Goal: Task Accomplishment & Management: Manage account settings

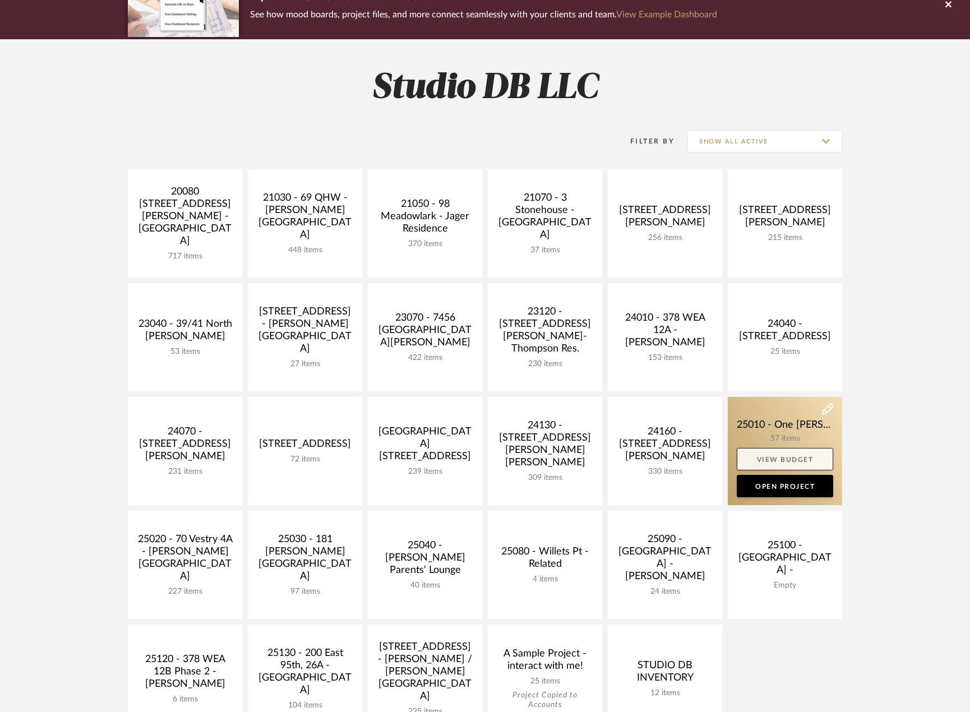
scroll to position [112, 0]
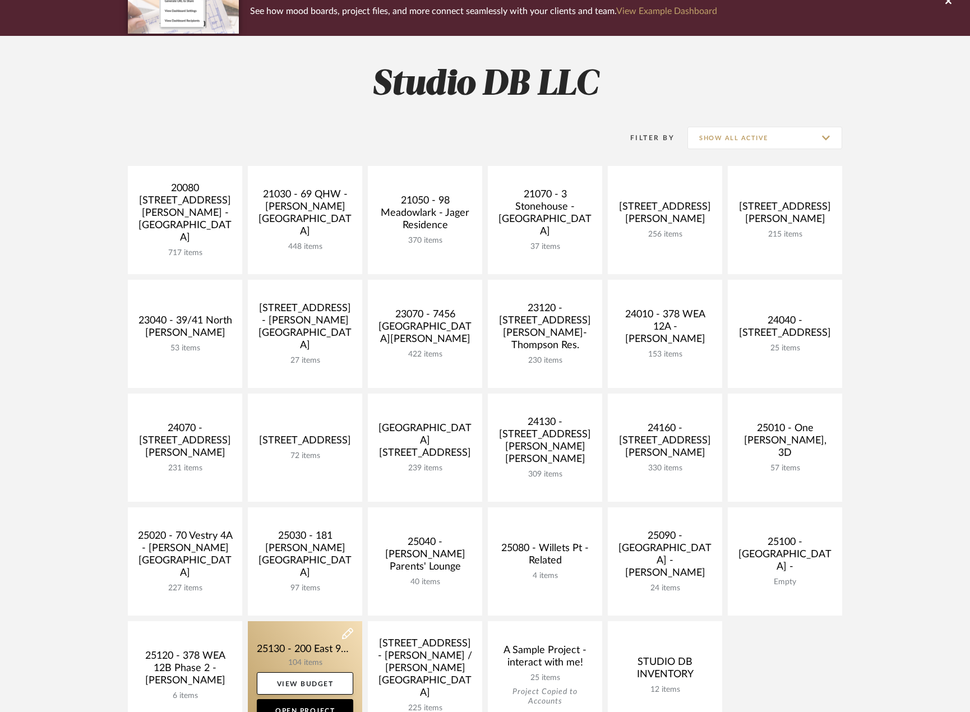
click at [289, 658] on link at bounding box center [305, 675] width 114 height 108
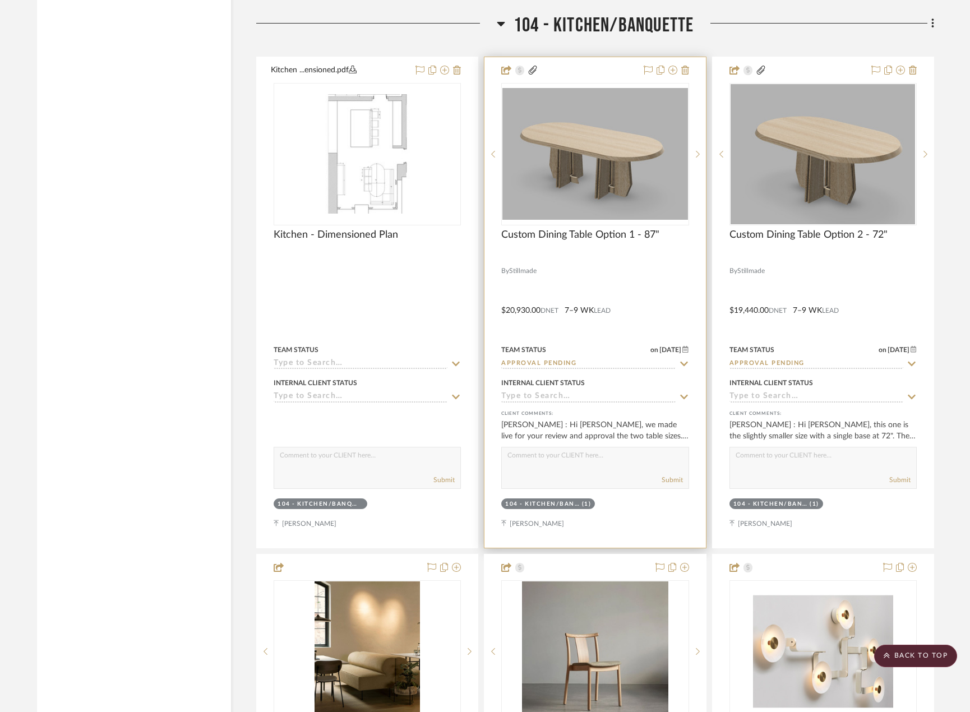
scroll to position [5662, 0]
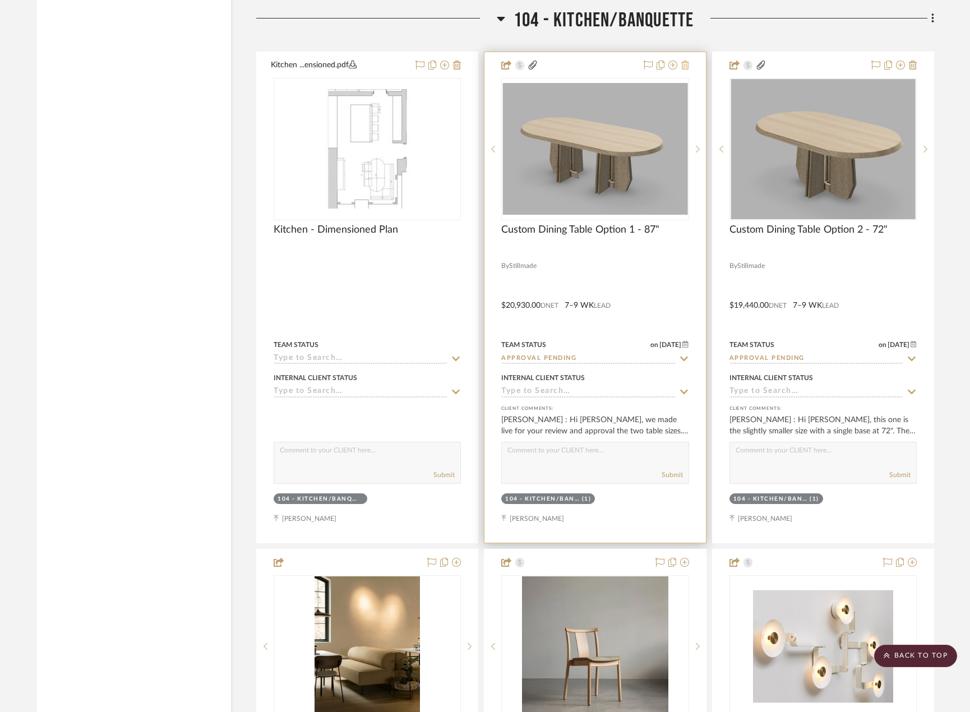
click at [687, 70] on fa-icon at bounding box center [685, 65] width 8 height 9
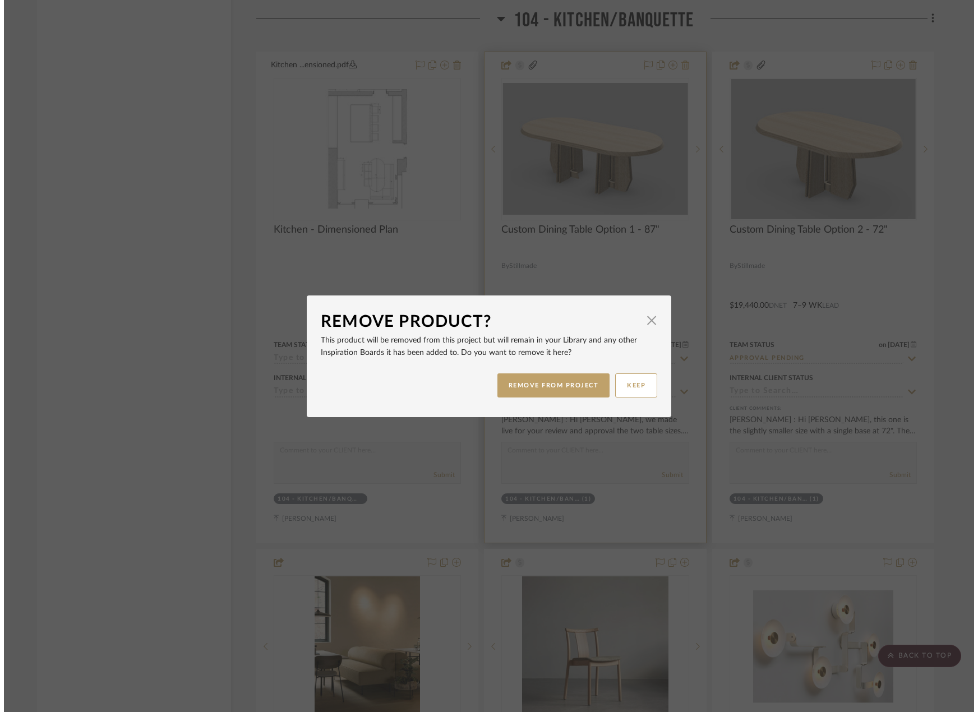
scroll to position [0, 0]
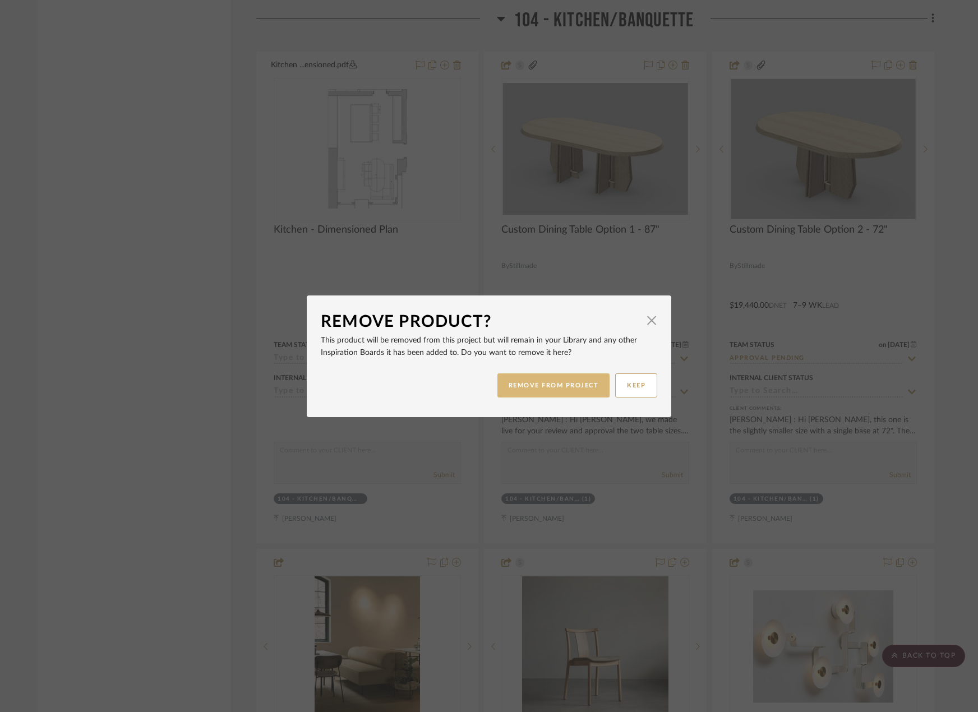
click at [554, 378] on button "REMOVE FROM PROJECT" at bounding box center [553, 385] width 113 height 24
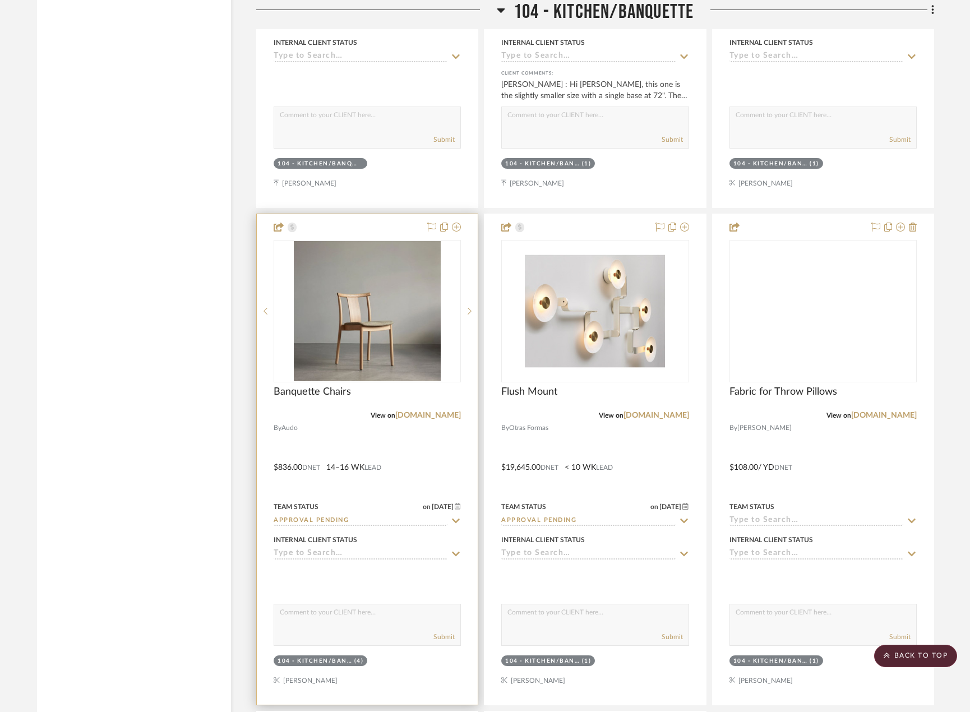
scroll to position [5999, 0]
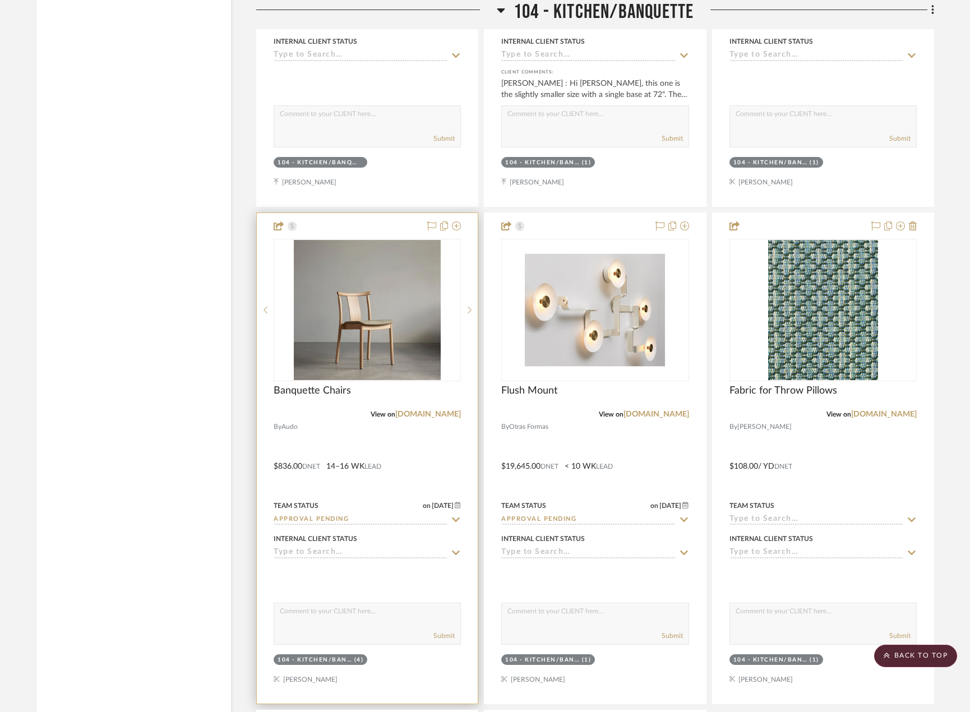
click at [371, 438] on div at bounding box center [367, 458] width 221 height 491
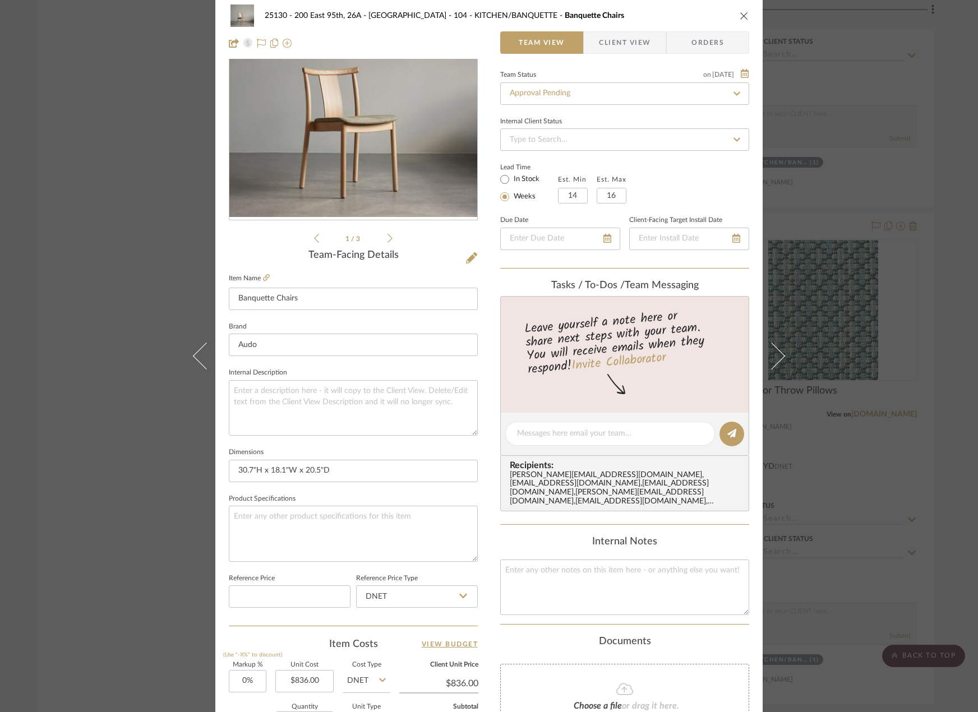
scroll to position [332, 0]
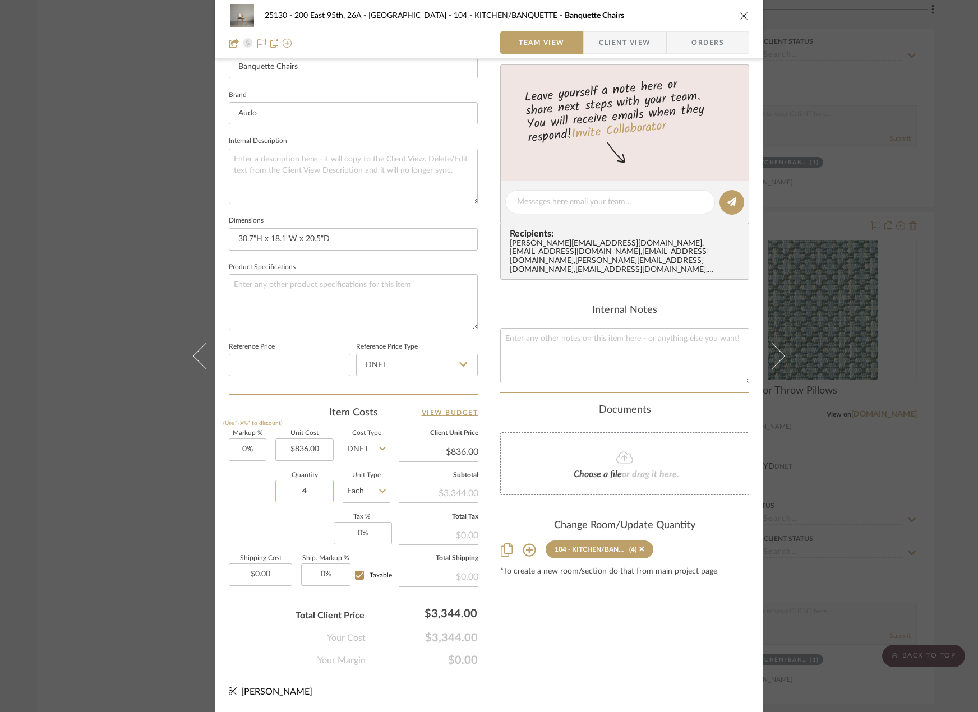
click at [299, 487] on input "4" at bounding box center [304, 491] width 58 height 22
type input "3"
click at [337, 269] on fieldset "Product Specifications" at bounding box center [353, 295] width 249 height 71
click at [899, 414] on div "25130 - 200 East 95th, 26A - Kosheleva 104 - KITCHEN/BANQUETTE Banquette Chairs…" at bounding box center [489, 356] width 978 height 712
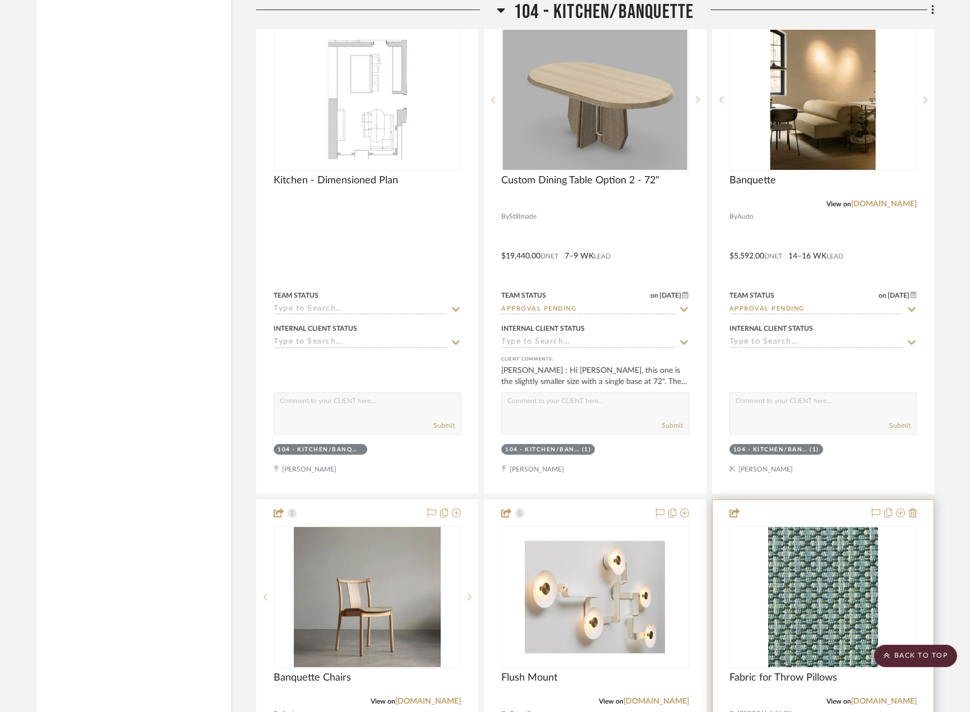
scroll to position [5662, 0]
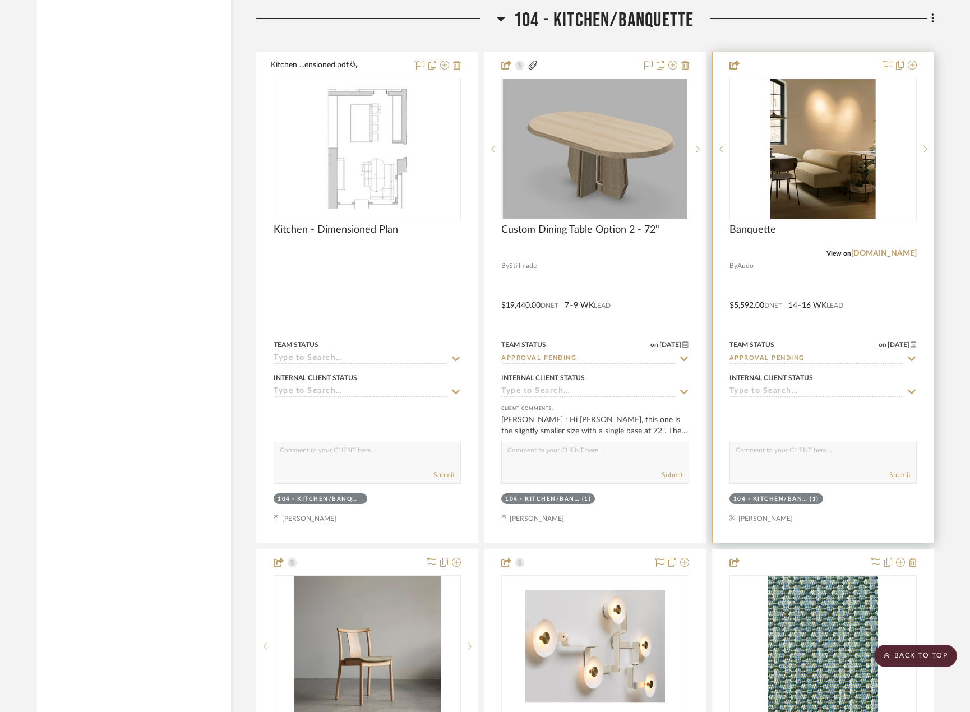
click at [827, 282] on div at bounding box center [823, 297] width 221 height 491
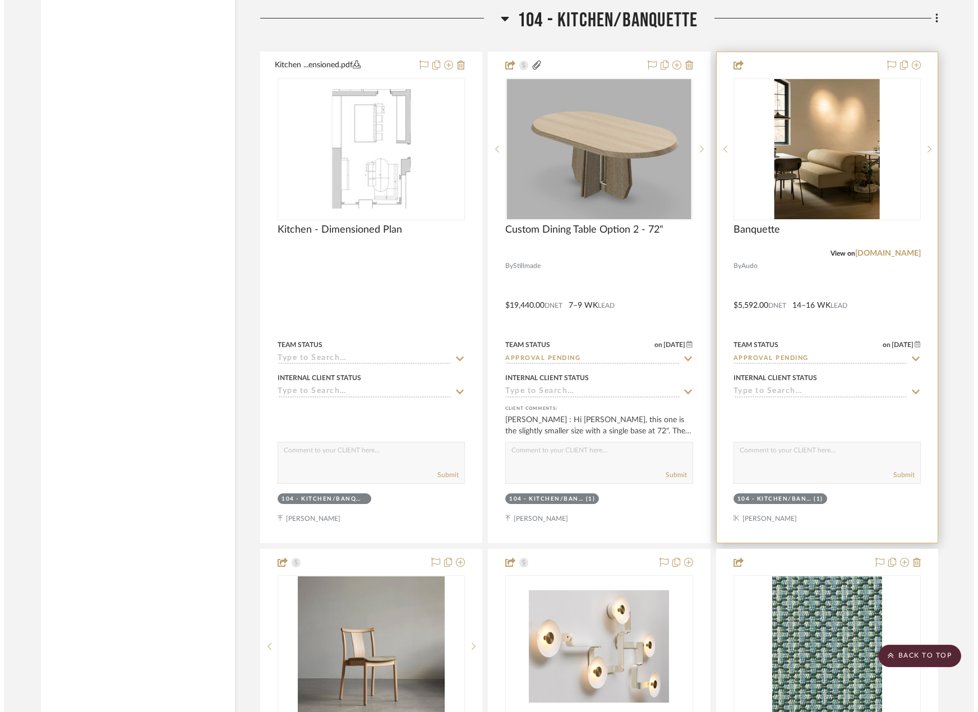
scroll to position [0, 0]
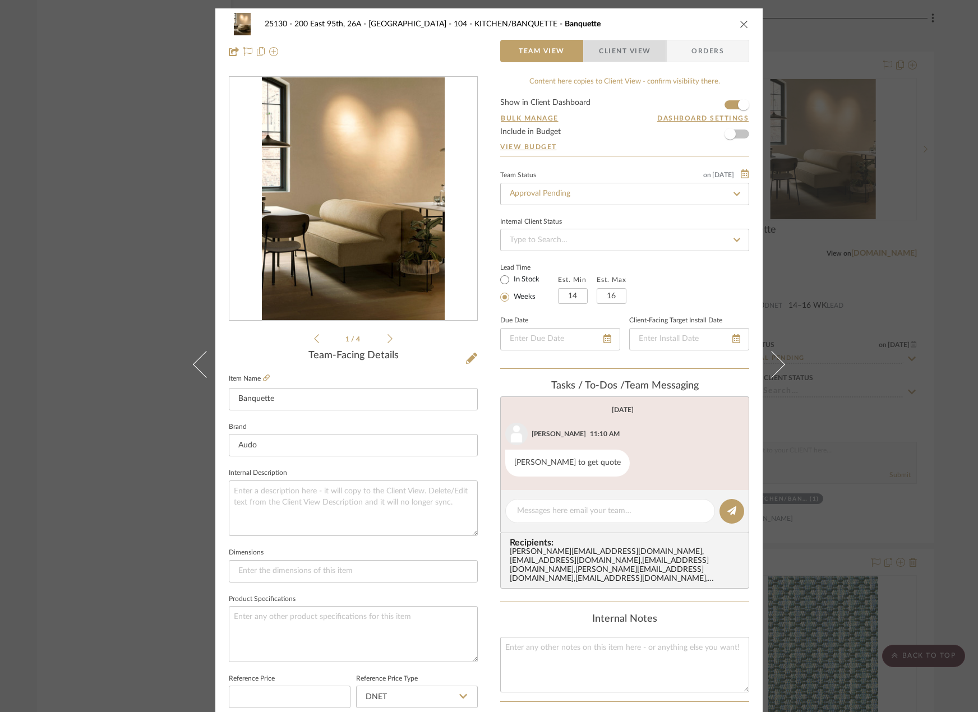
click at [623, 45] on span "Client View" at bounding box center [625, 51] width 52 height 22
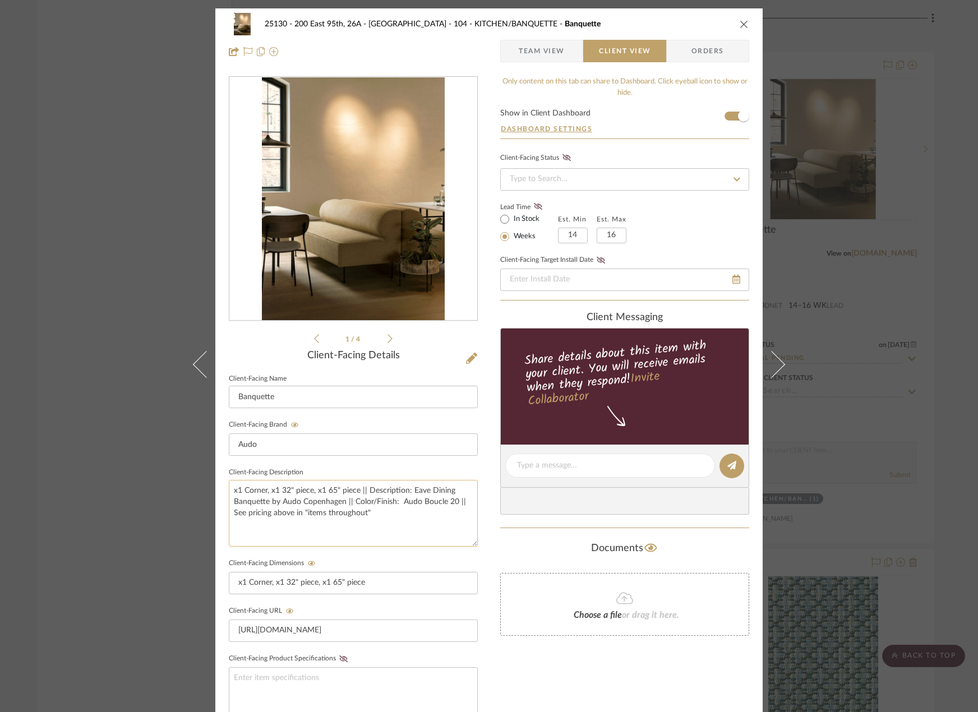
drag, startPoint x: 333, startPoint y: 491, endPoint x: 325, endPoint y: 493, distance: 8.0
click at [325, 493] on textarea "x1 Corner, x1 32" piece, x1 65" piece || Description: Eave Dining Banquette by …" at bounding box center [353, 513] width 249 height 67
click at [409, 520] on textarea "x1 Corner, x1 32" piece, x1 71" piece || Description: Eave Dining Banquette by …" at bounding box center [353, 513] width 249 height 67
type textarea "x1 Corner, x1 32" piece, x1 71" piece || Description: Eave Dining Banquette by …"
click at [422, 593] on input "x1 Corner, x1 32" piece, x1 65" piece" at bounding box center [353, 583] width 249 height 22
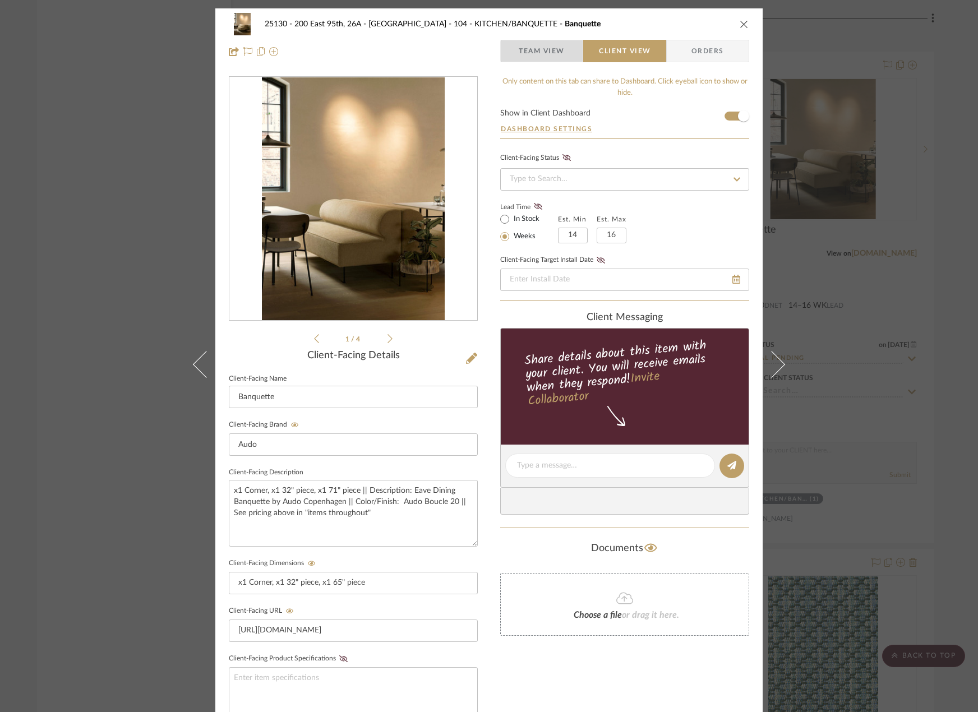
click at [538, 49] on span "Team View" at bounding box center [542, 51] width 46 height 22
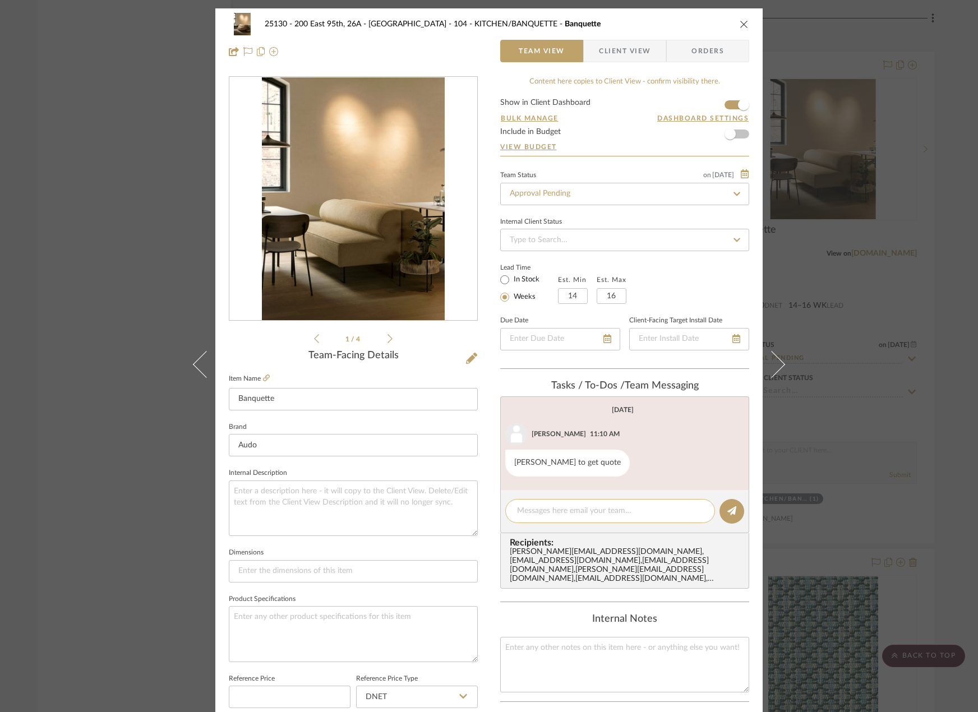
click at [602, 511] on textarea at bounding box center [610, 511] width 186 height 12
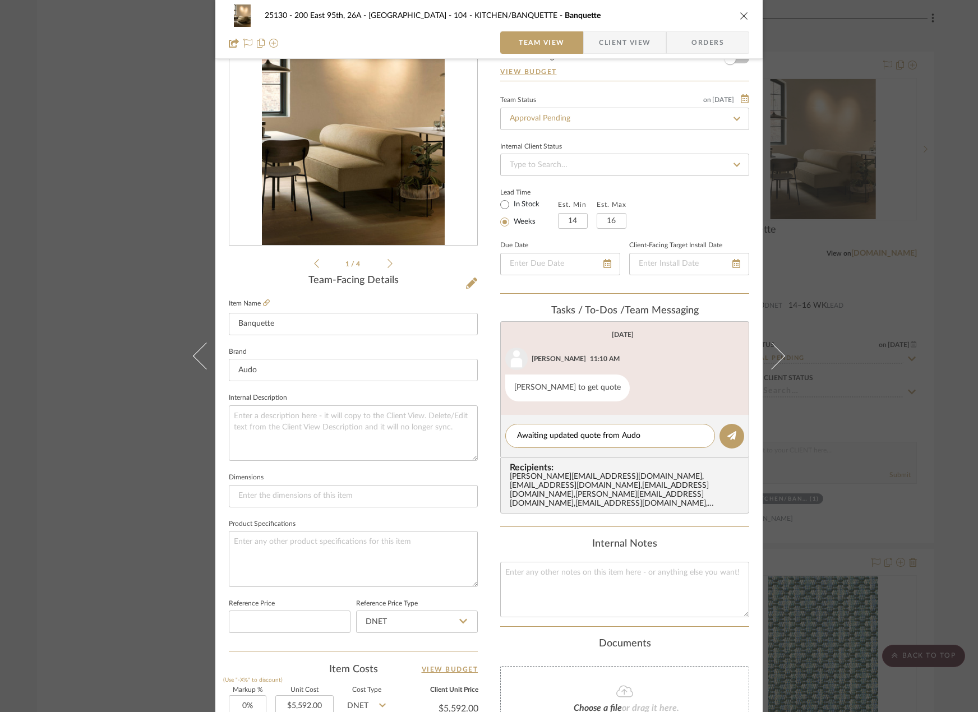
scroll to position [52, 0]
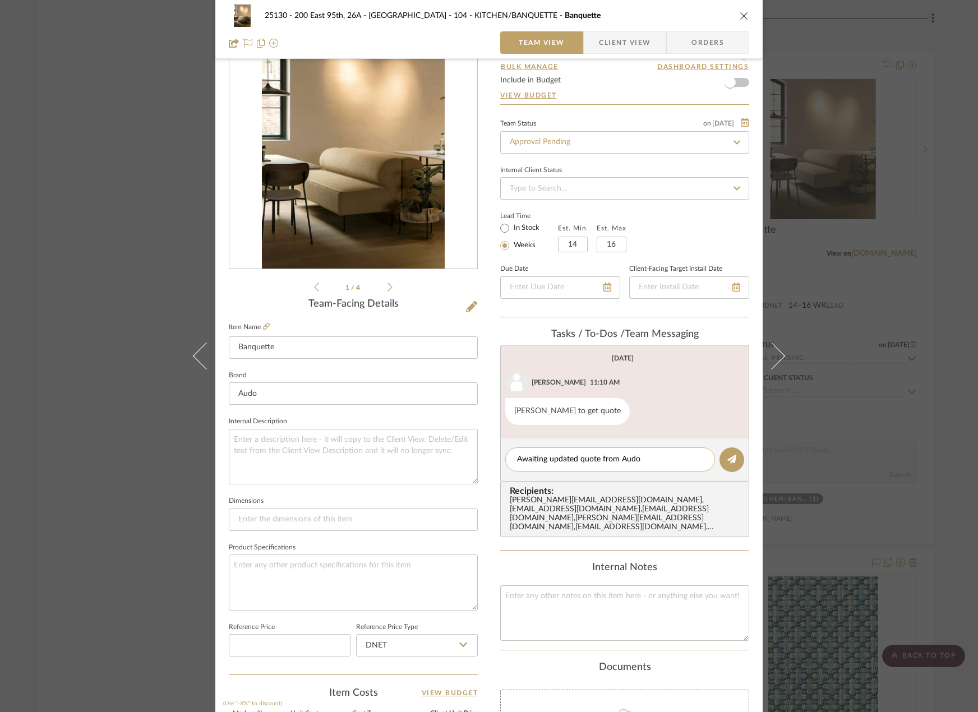
click at [649, 455] on textarea "Awaiting updated quote from Audo" at bounding box center [610, 460] width 186 height 12
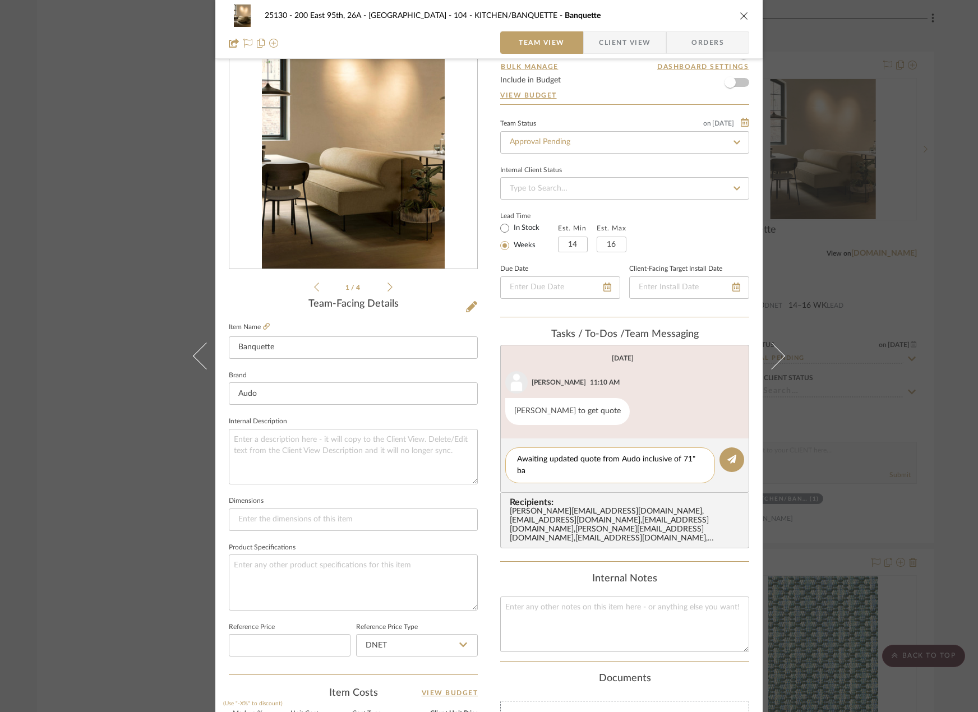
scroll to position [0, 0]
click at [625, 460] on textarea "Awaiting updated quote from Audo inclusive of 71" banquette" at bounding box center [610, 466] width 186 height 24
drag, startPoint x: 615, startPoint y: 472, endPoint x: 637, endPoint y: 461, distance: 24.3
click at [637, 461] on textarea "Awaiting updated quote from Audo inclusive of 71" banquette" at bounding box center [610, 466] width 186 height 24
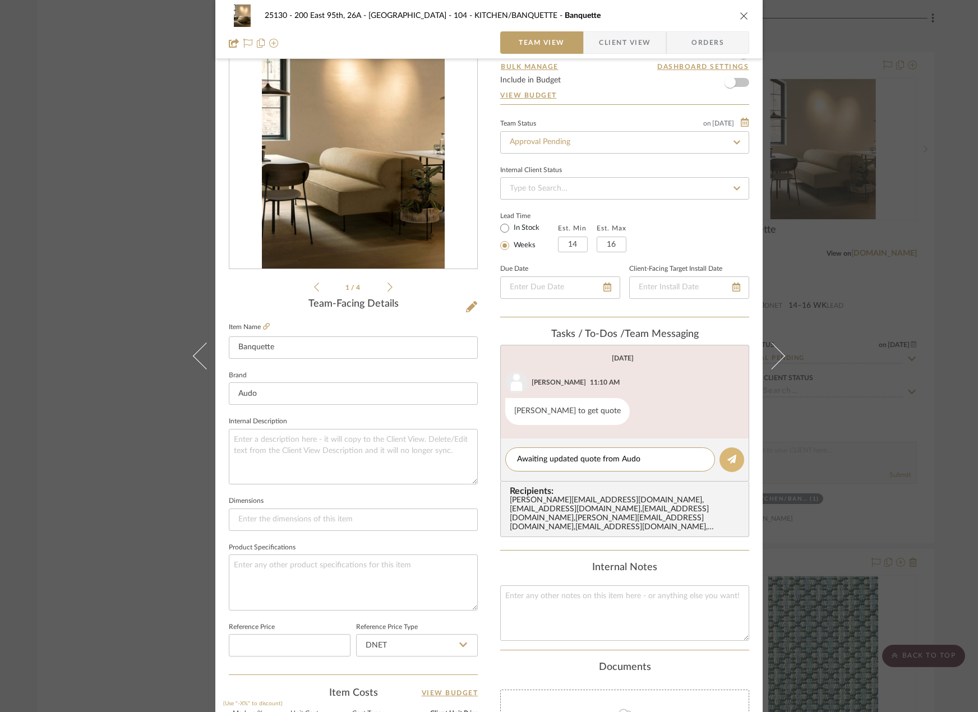
type textarea "Awaiting updated quote from Audo"
click at [730, 452] on button at bounding box center [731, 459] width 25 height 25
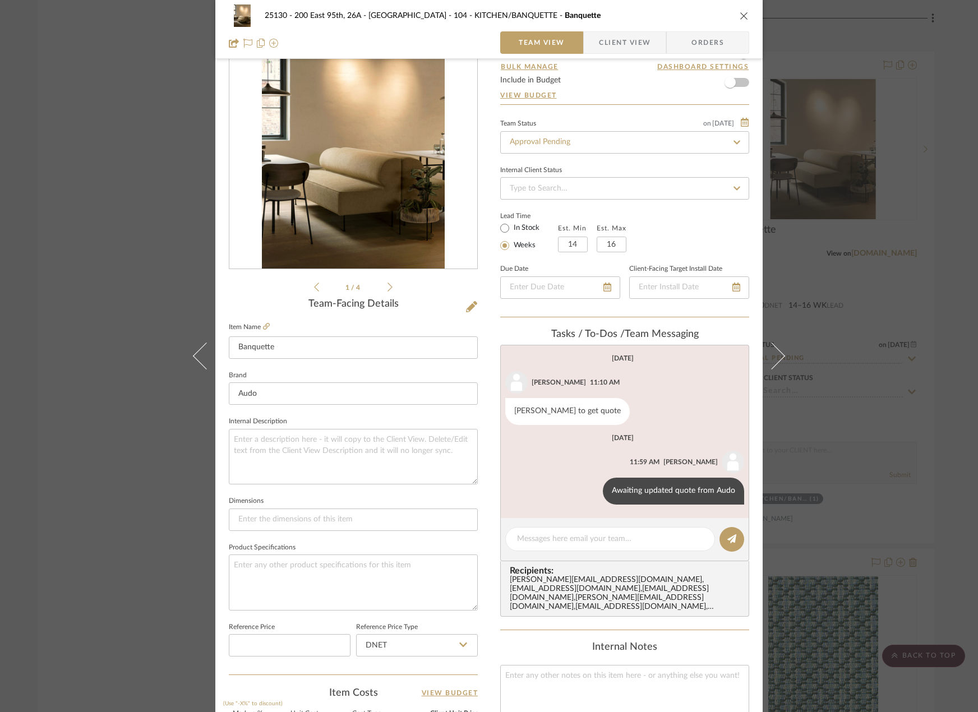
click at [827, 489] on div "25130 - 200 East 95th, 26A - Kosheleva 104 - KITCHEN/BANQUETTE Banquette Team V…" at bounding box center [489, 356] width 978 height 712
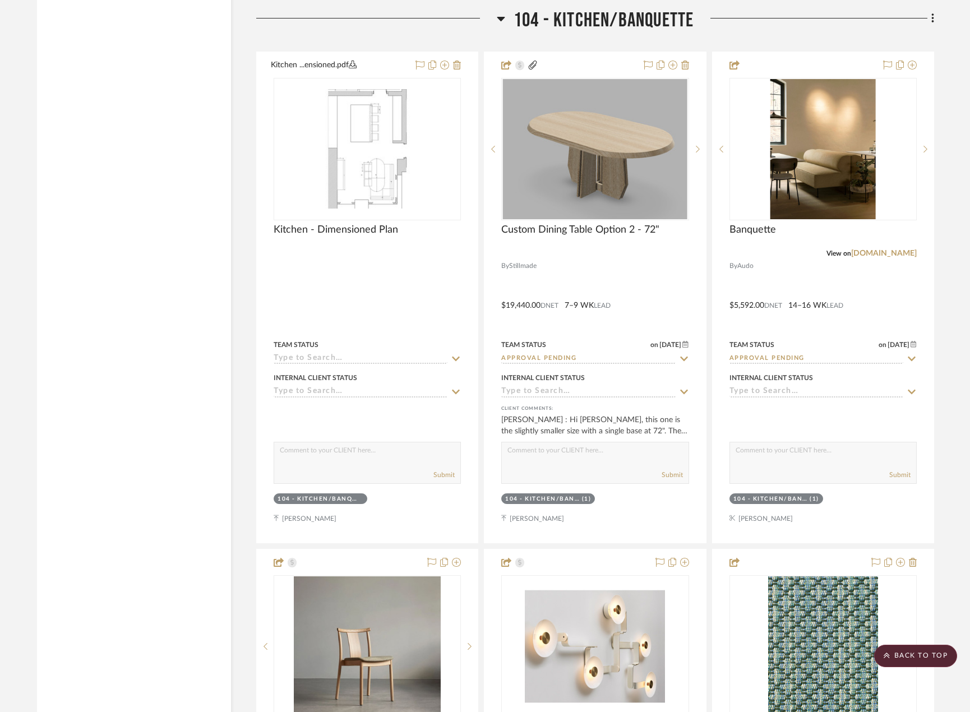
scroll to position [5887, 0]
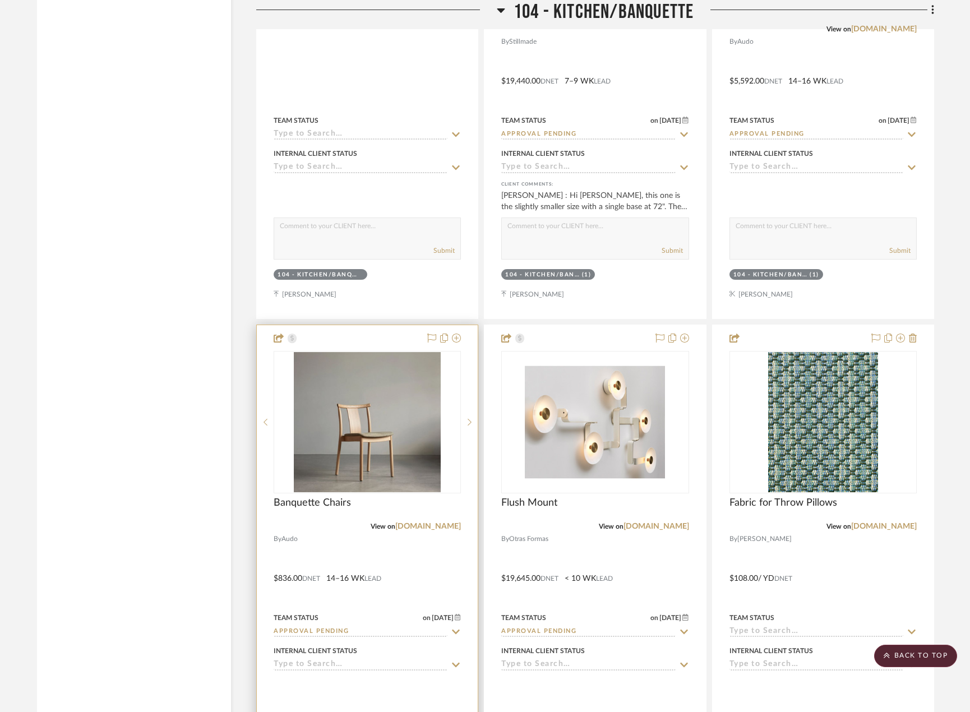
click at [424, 572] on div at bounding box center [367, 570] width 221 height 491
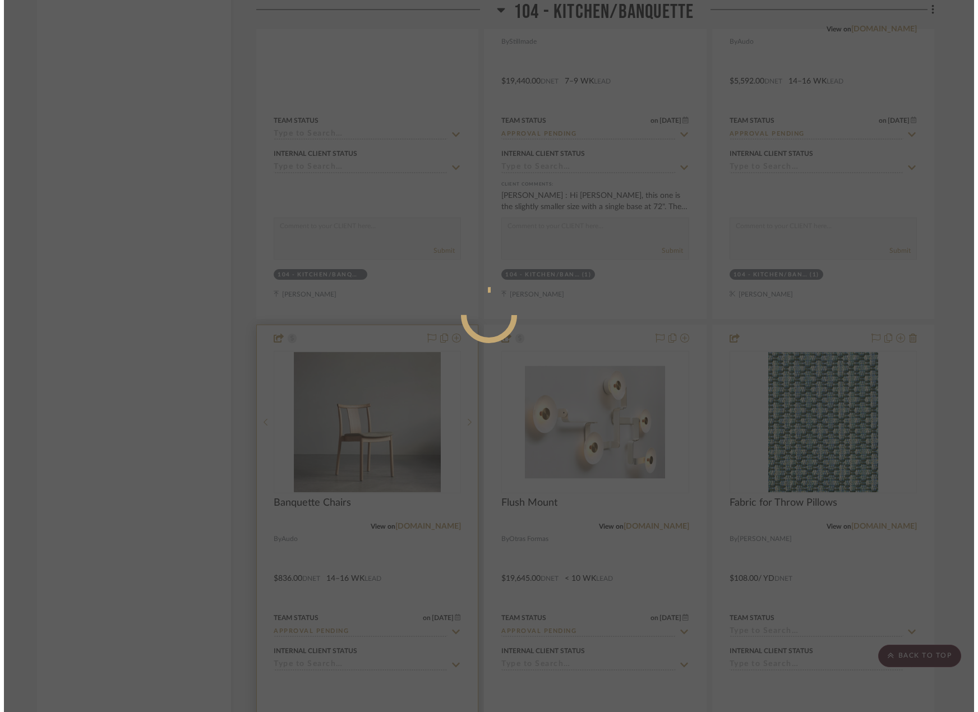
scroll to position [0, 0]
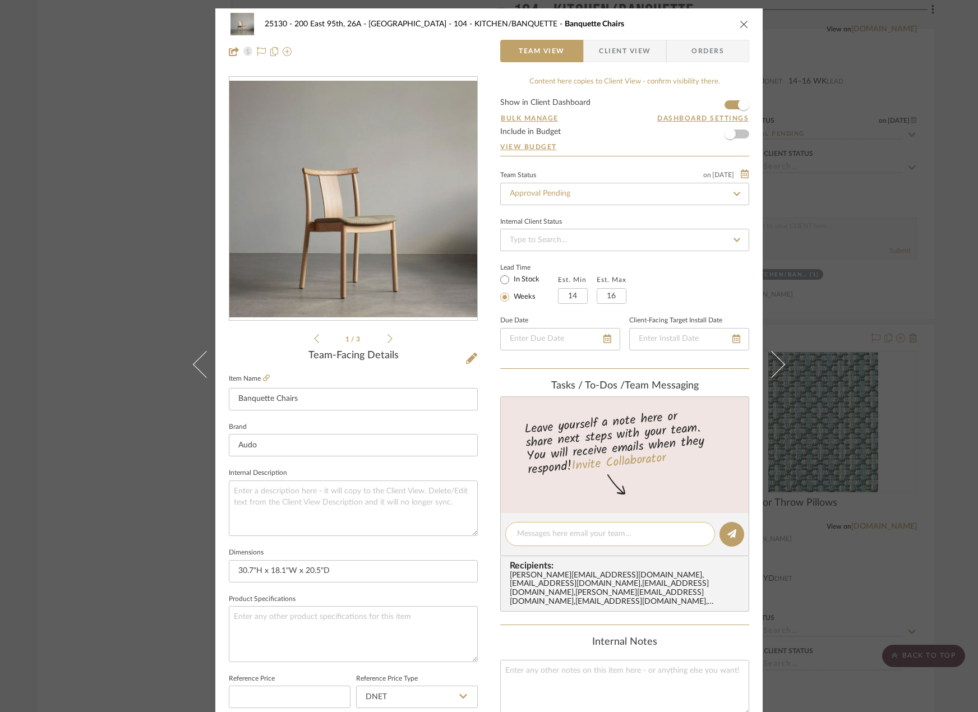
click at [542, 532] on textarea at bounding box center [610, 534] width 186 height 12
paste textarea "3156562835"
drag, startPoint x: 565, startPoint y: 537, endPoint x: 454, endPoint y: 546, distance: 111.4
click at [454, 546] on div "25130 - 200 East 95th, 26A - Kosheleva 104 - KITCHEN/BANQUETTE Banquette Chairs…" at bounding box center [488, 525] width 547 height 1035
type textarea "Awaiting updated quote from Audo"
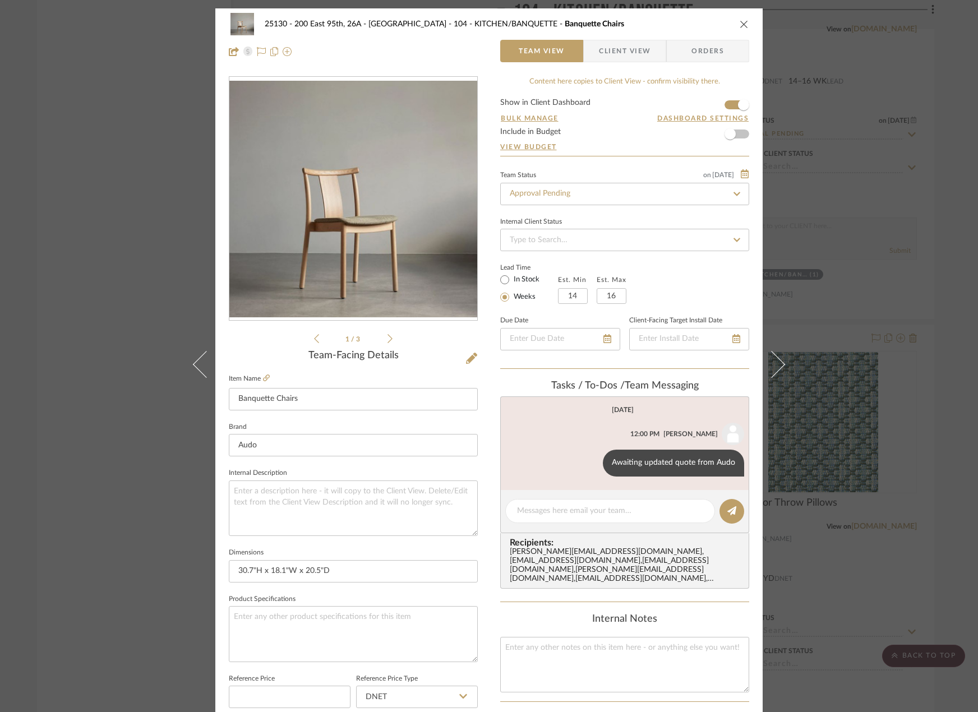
click at [903, 307] on div "25130 - 200 East 95th, 26A - Kosheleva 104 - KITCHEN/BANQUETTE Banquette Chairs…" at bounding box center [489, 356] width 978 height 712
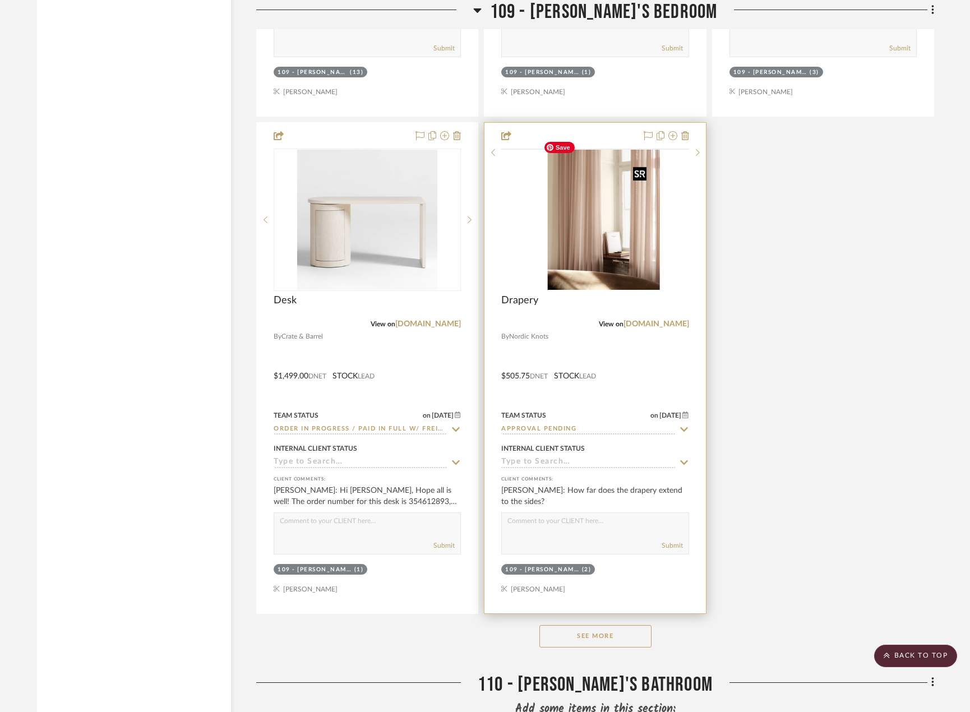
scroll to position [12110, 0]
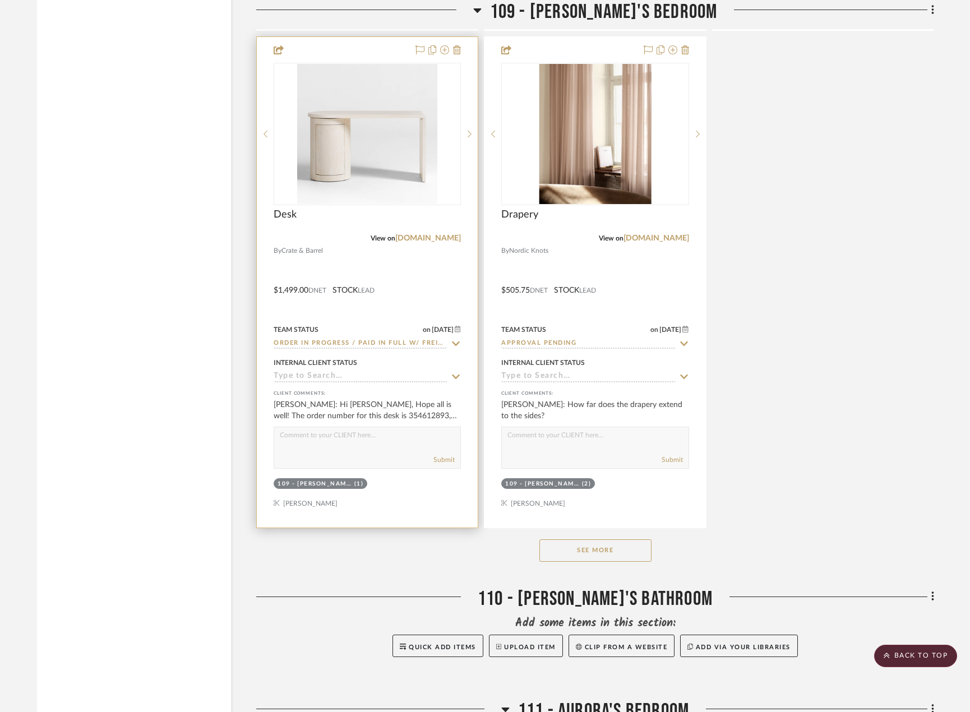
click at [451, 339] on icon at bounding box center [456, 343] width 10 height 9
type input "[DATE]"
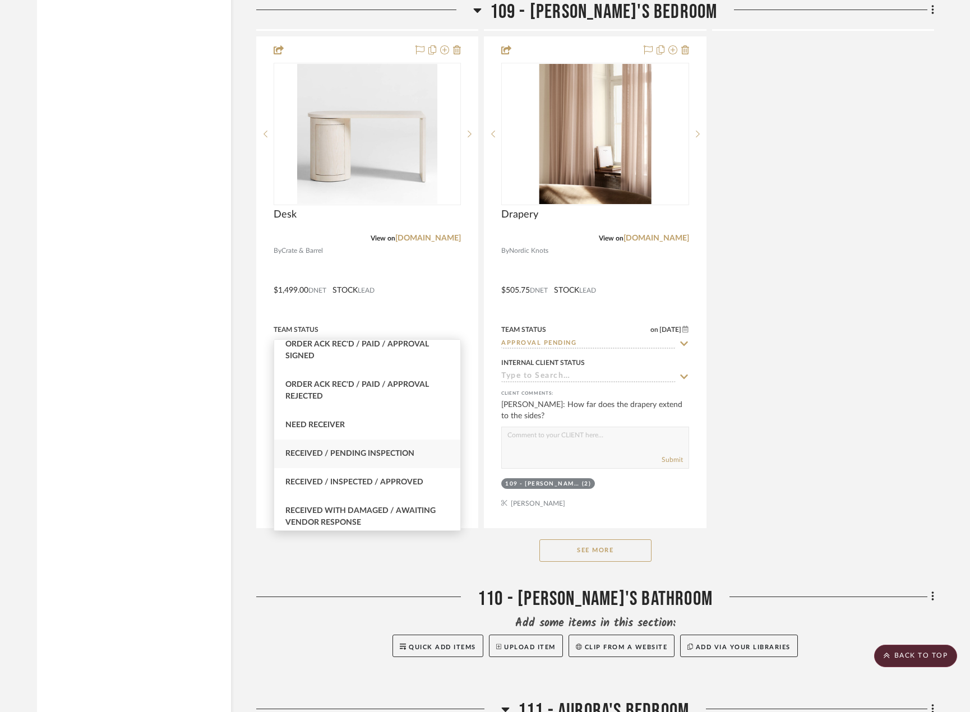
scroll to position [336, 0]
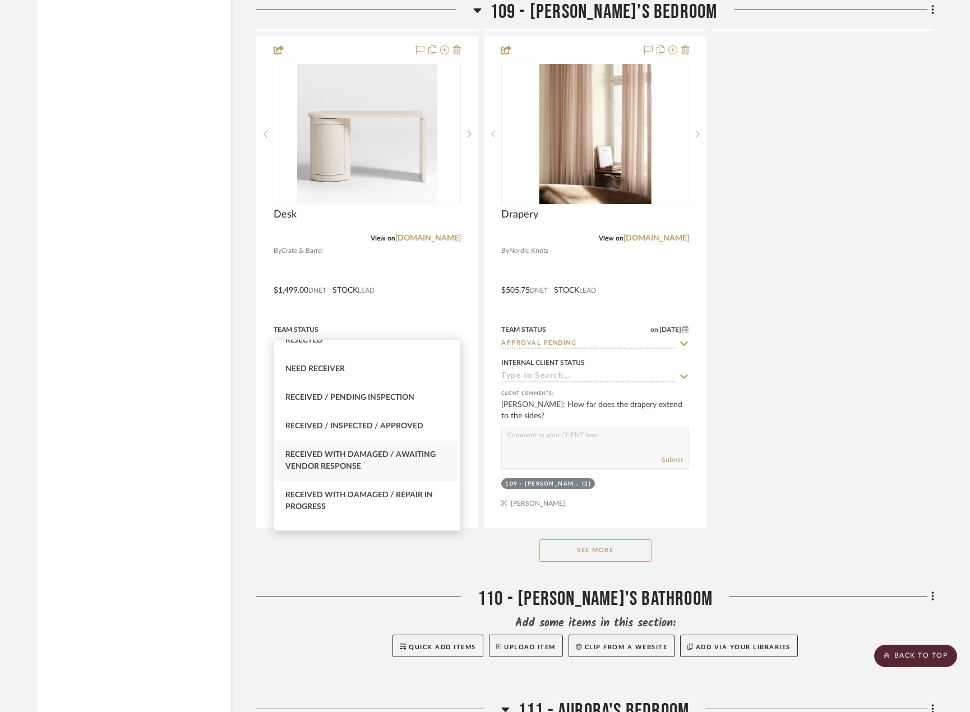
click at [404, 465] on div "Received with Damaged / Awaiting Vendor Response" at bounding box center [367, 461] width 186 height 40
type input "Received with Damaged / Awaiting Vendor Response"
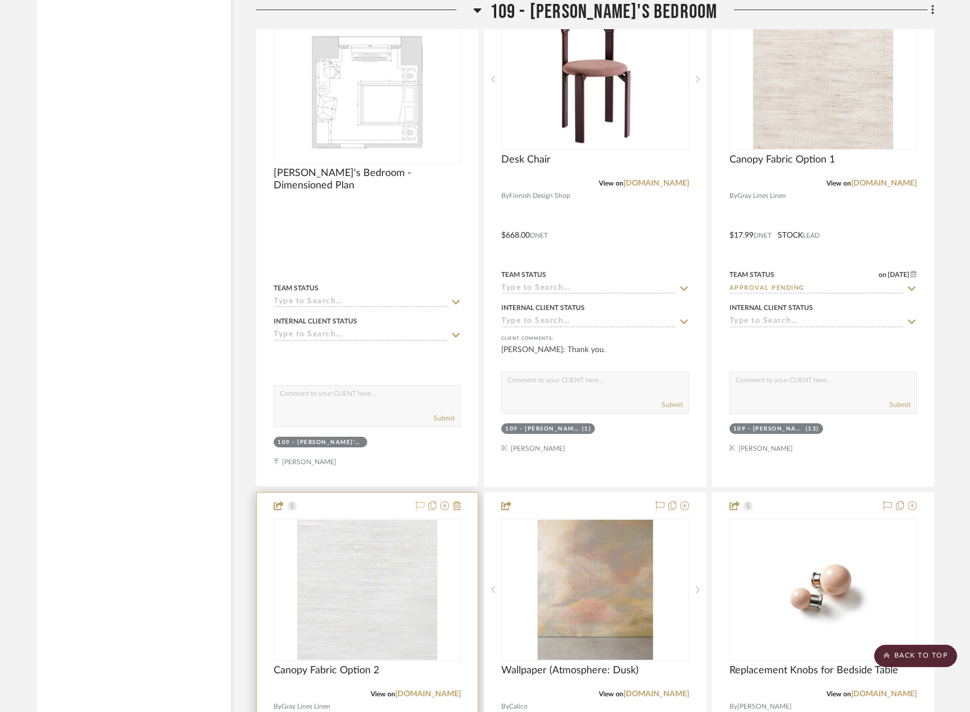
scroll to position [10932, 0]
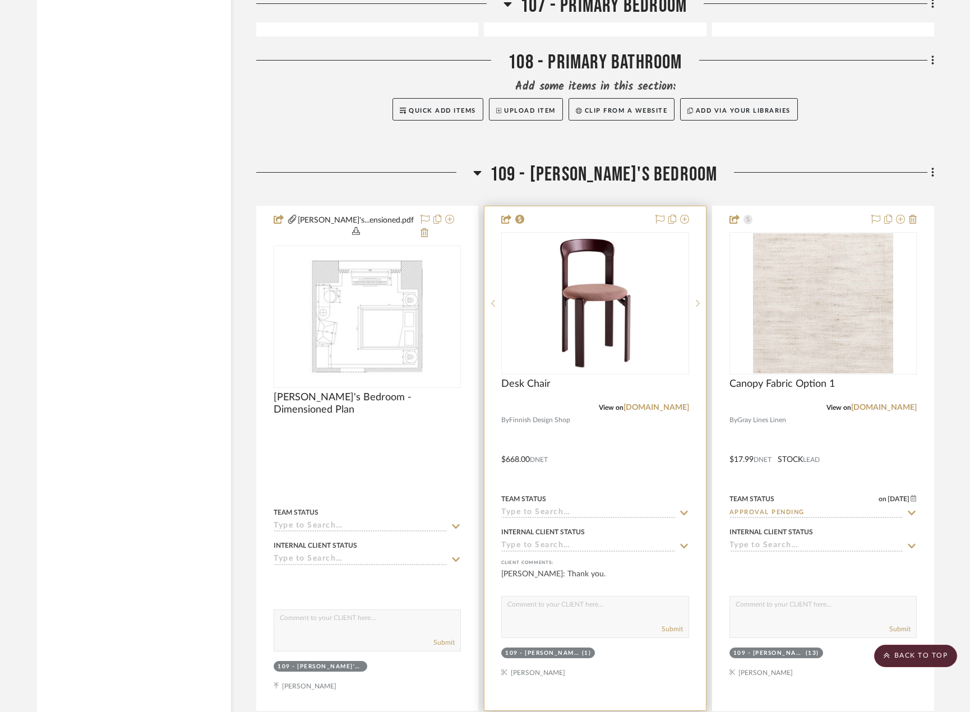
click at [628, 511] on input at bounding box center [588, 513] width 174 height 11
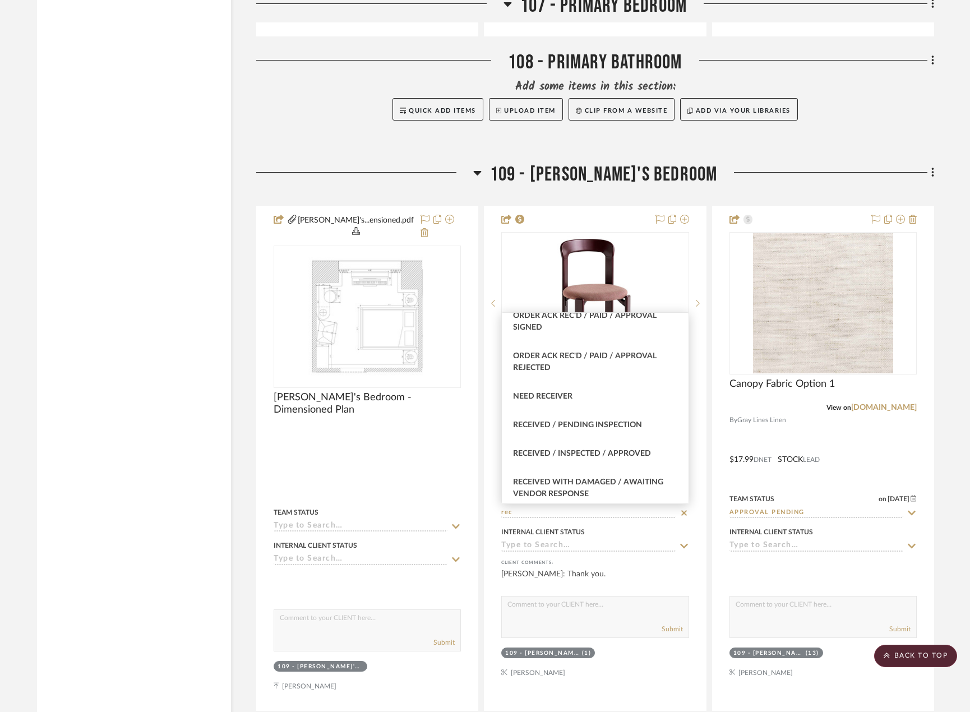
scroll to position [336, 0]
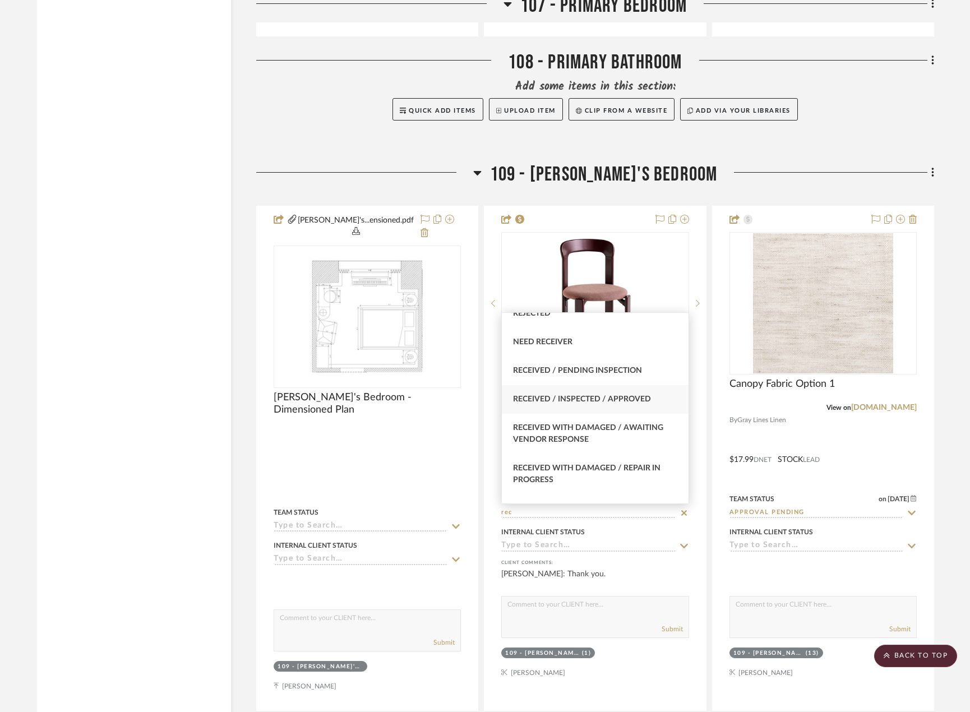
type input "rec"
click at [615, 404] on div "Received / Inspected / Approved" at bounding box center [595, 399] width 186 height 29
type input "[DATE]"
type input "Received / Inspected / Approved"
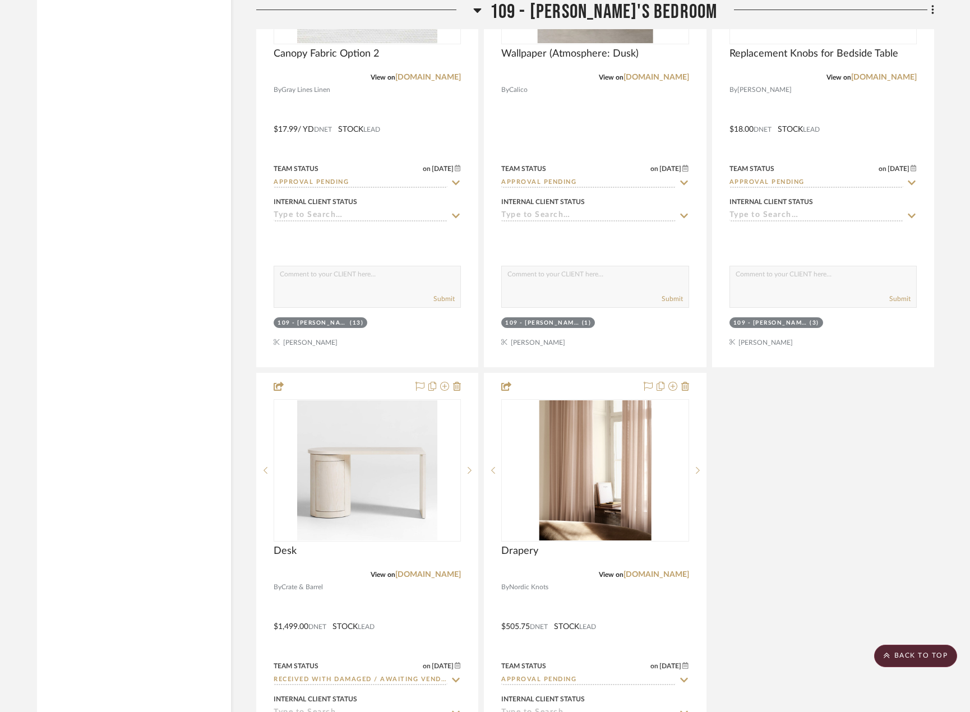
scroll to position [12054, 0]
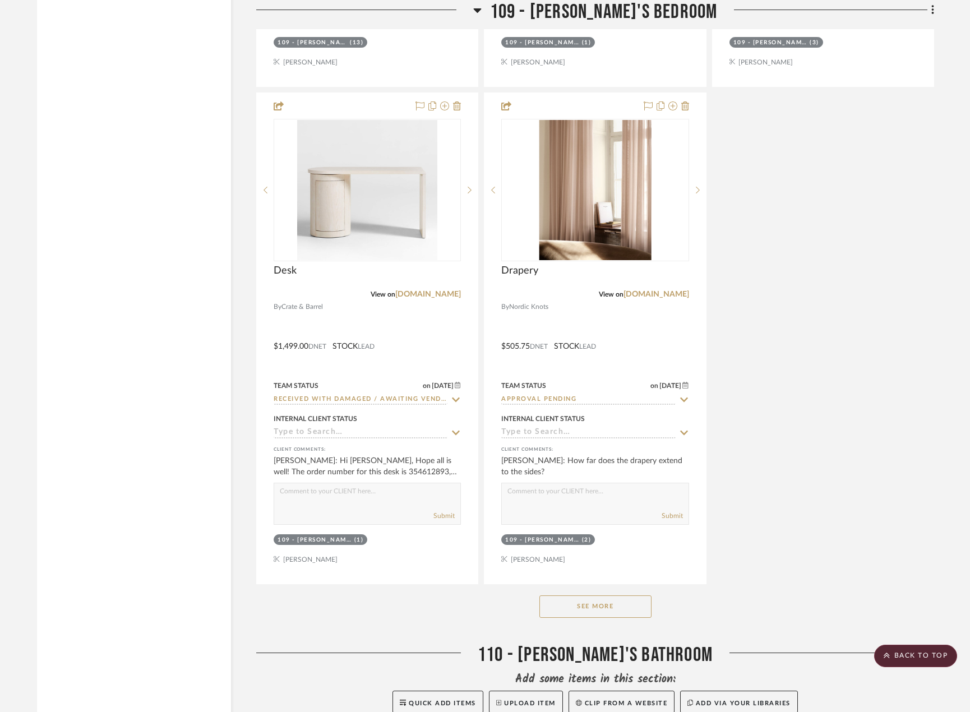
click at [604, 595] on button "See More" at bounding box center [595, 606] width 112 height 22
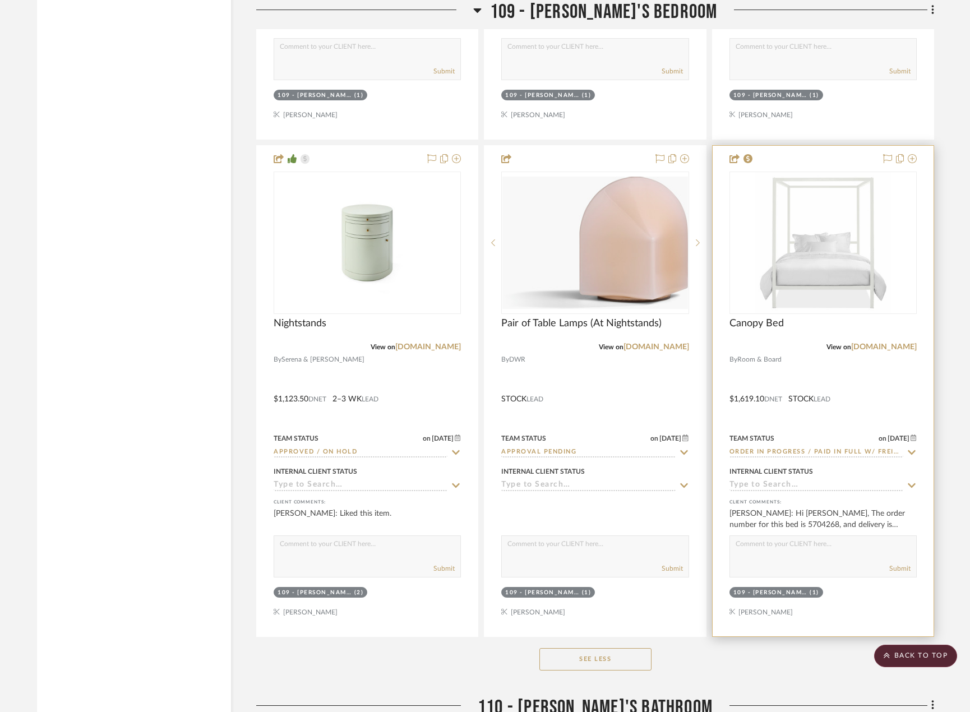
scroll to position [13007, 0]
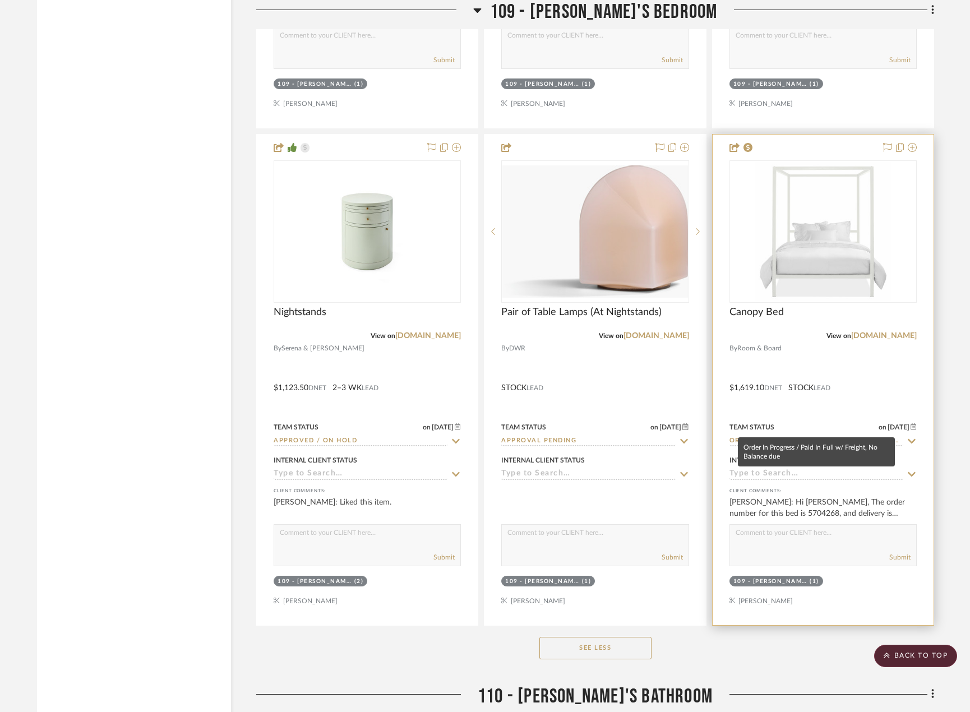
click at [782, 436] on input "Order In Progress / Paid In Full w/ Freight, No Balance due" at bounding box center [816, 441] width 174 height 11
click at [909, 437] on icon at bounding box center [912, 441] width 10 height 9
type input "[DATE]"
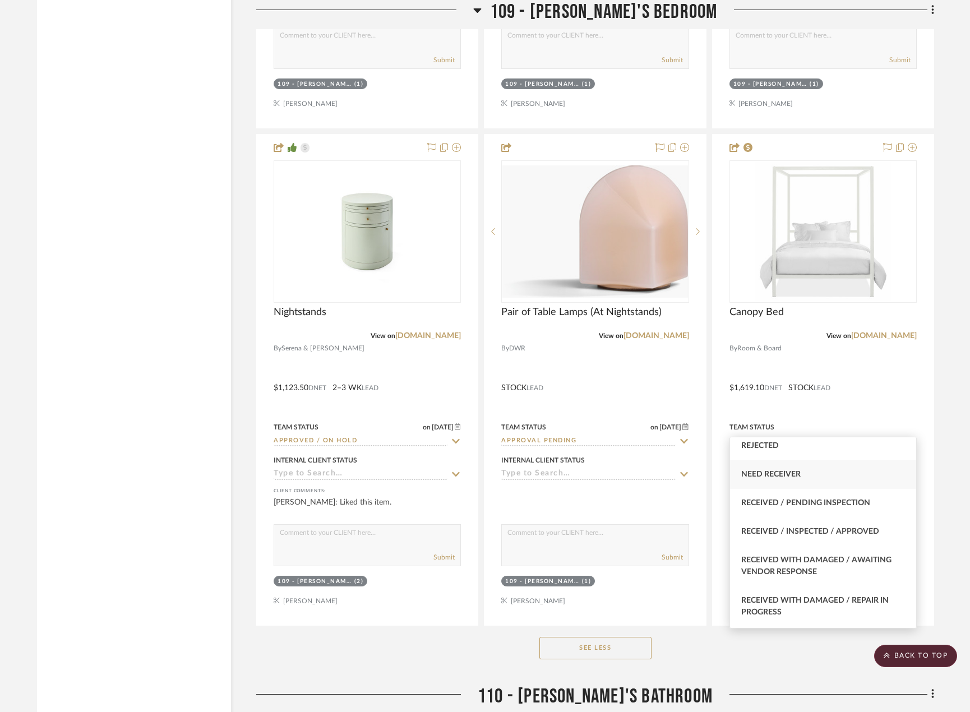
scroll to position [392, 0]
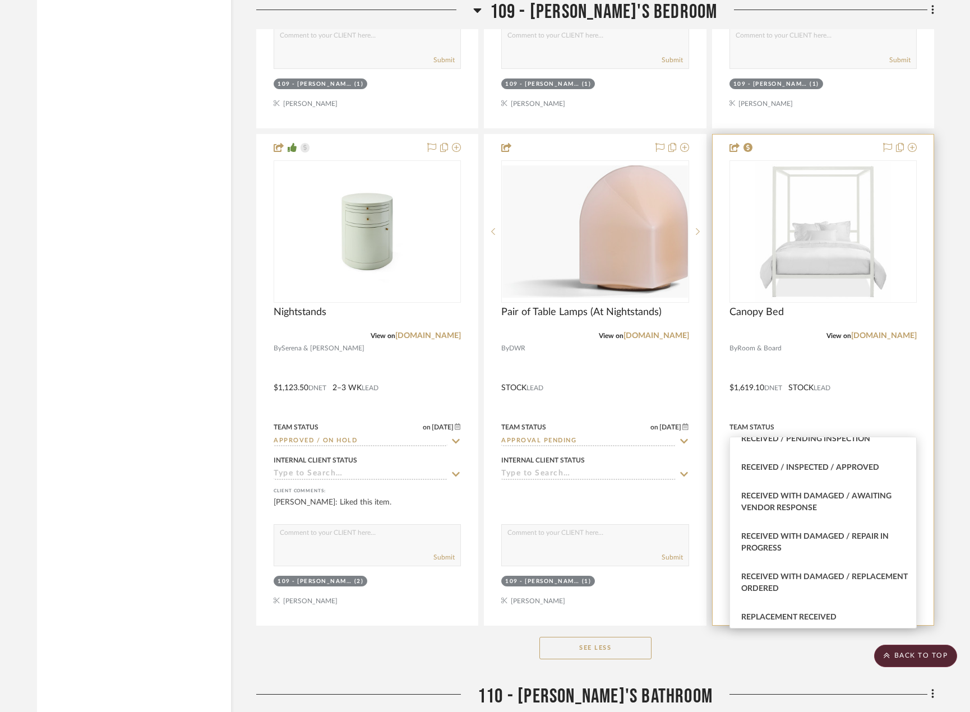
click at [855, 515] on div "Received with Damaged / Awaiting Vendor Response" at bounding box center [823, 502] width 186 height 40
type input "Received with Damaged / Awaiting Vendor Response"
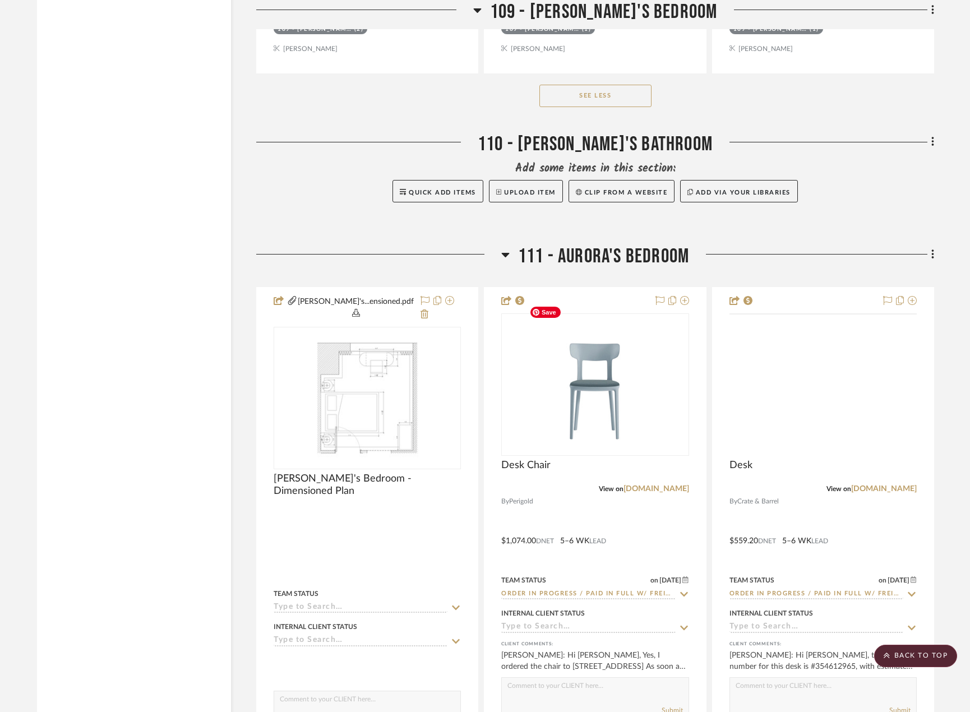
scroll to position [13455, 0]
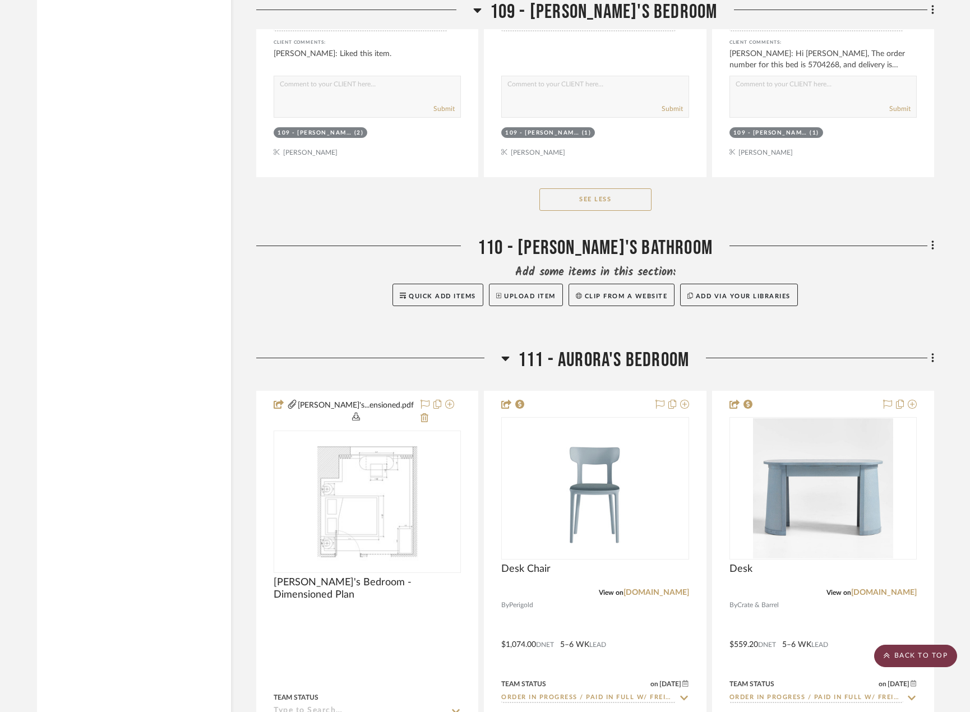
click at [912, 659] on scroll-to-top-button "BACK TO TOP" at bounding box center [915, 656] width 83 height 22
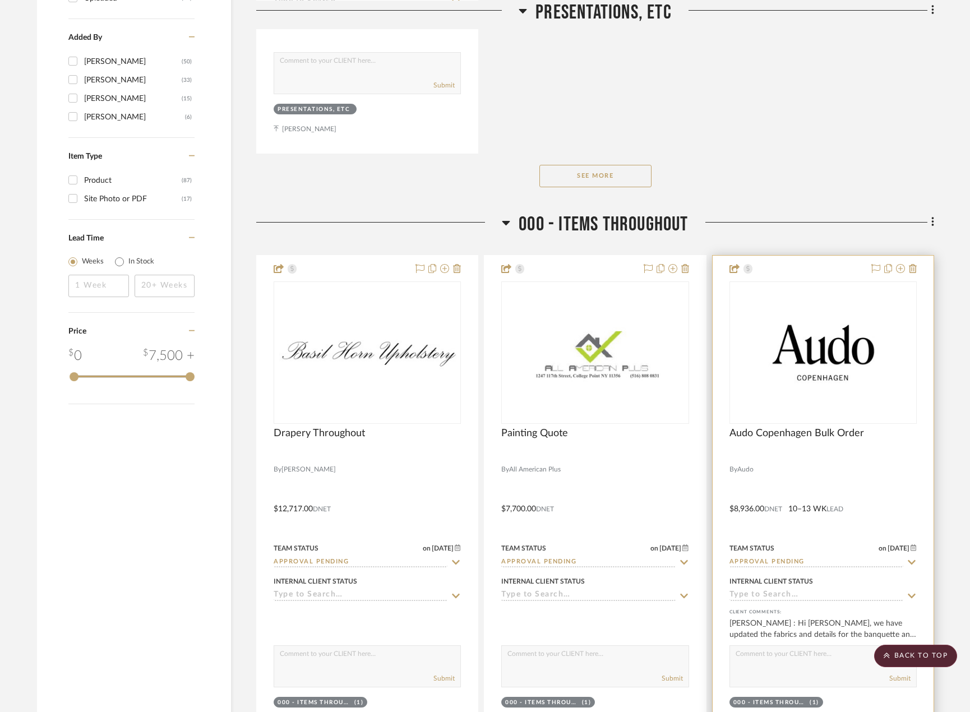
scroll to position [1703, 0]
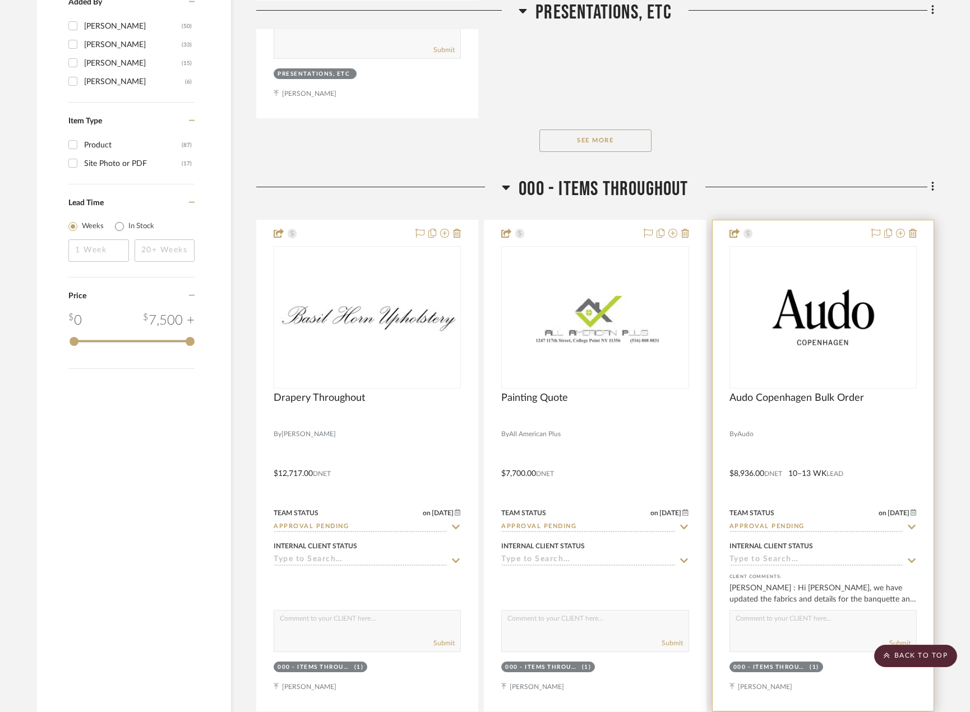
click at [847, 445] on div at bounding box center [823, 465] width 221 height 491
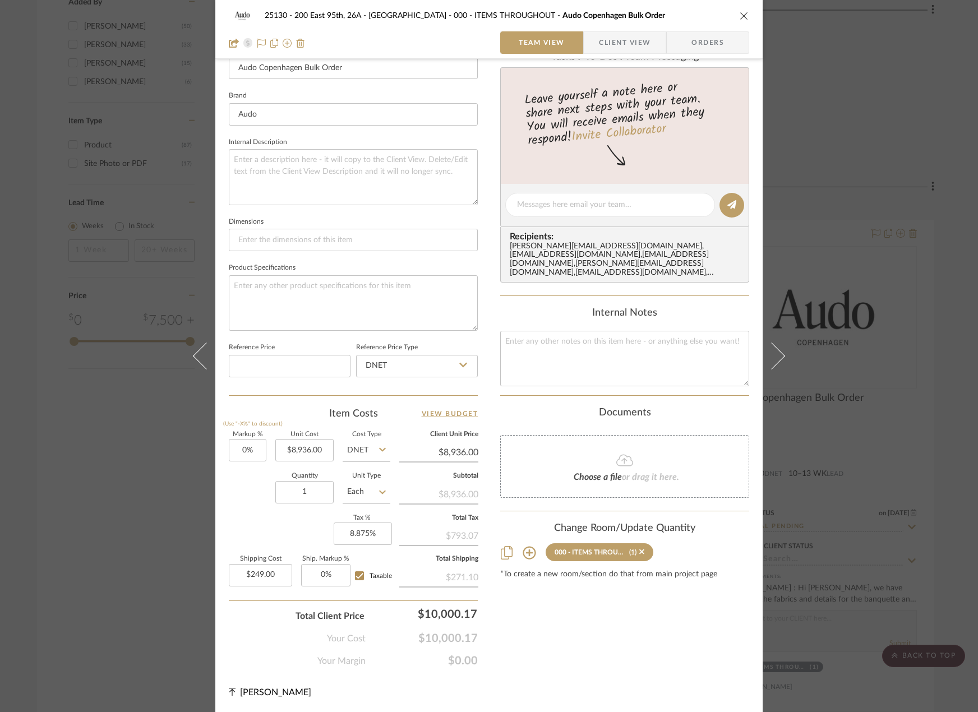
scroll to position [330, 0]
click at [296, 451] on input "8936.00" at bounding box center [304, 449] width 58 height 22
type input "$8,024.00"
type input "249.00"
click at [272, 570] on input "249.00" at bounding box center [260, 574] width 63 height 22
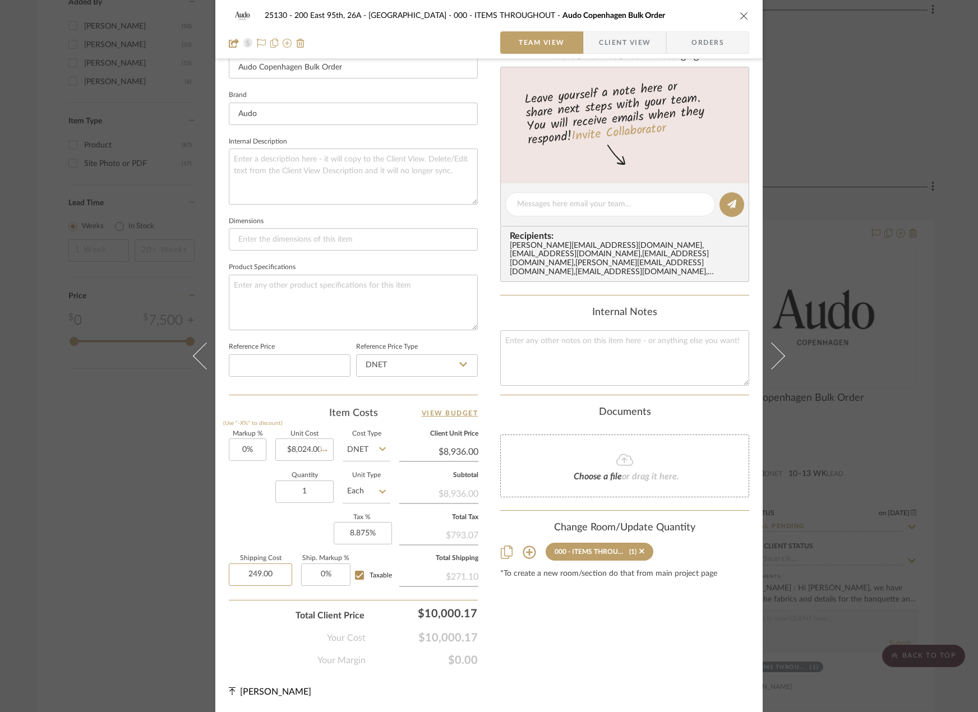
type input "$8,024.00"
type input "$249.00"
click at [534, 616] on div "Content here copies to Client View - confirm visibility there. Show in Client D…" at bounding box center [624, 207] width 249 height 921
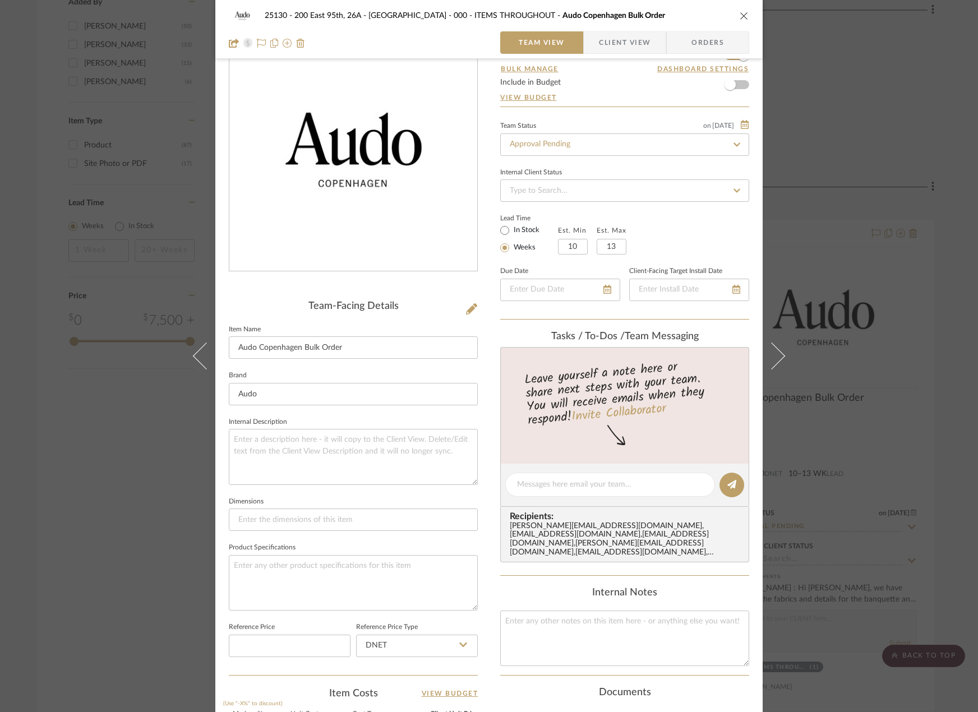
click at [565, 471] on editor-of-message at bounding box center [624, 485] width 249 height 43
click at [553, 478] on div at bounding box center [610, 485] width 210 height 24
click at [553, 488] on textarea at bounding box center [610, 485] width 186 height 12
click at [942, 293] on div "25130 - 200 East 95th, 26A - Kosheleva 000 - ITEMS THROUGHOUT Audo Copenhagen B…" at bounding box center [489, 356] width 978 height 712
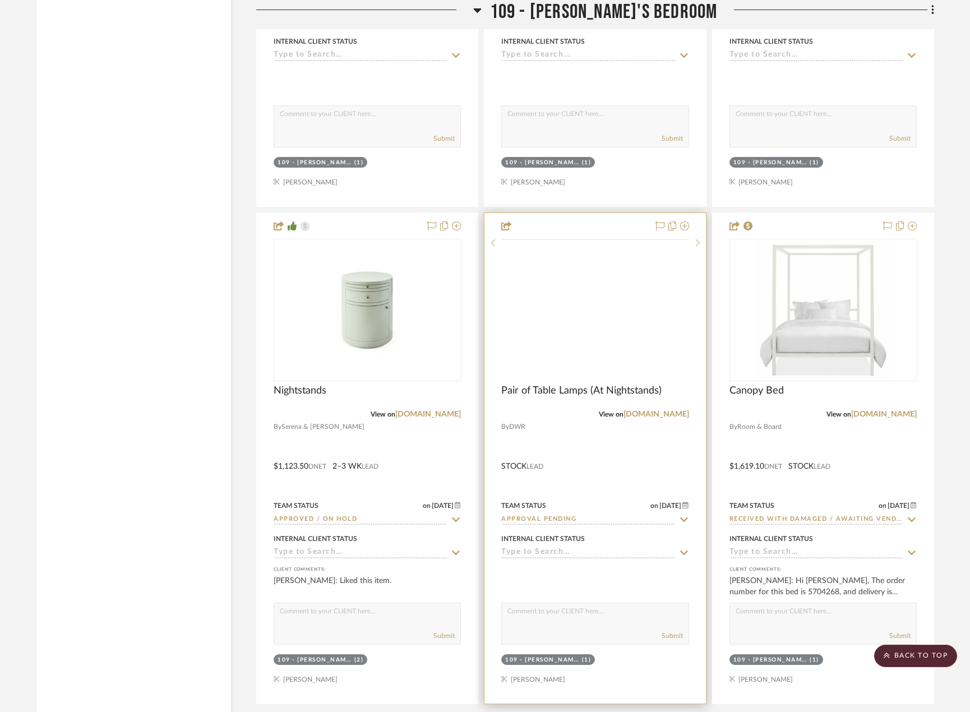
scroll to position [13027, 0]
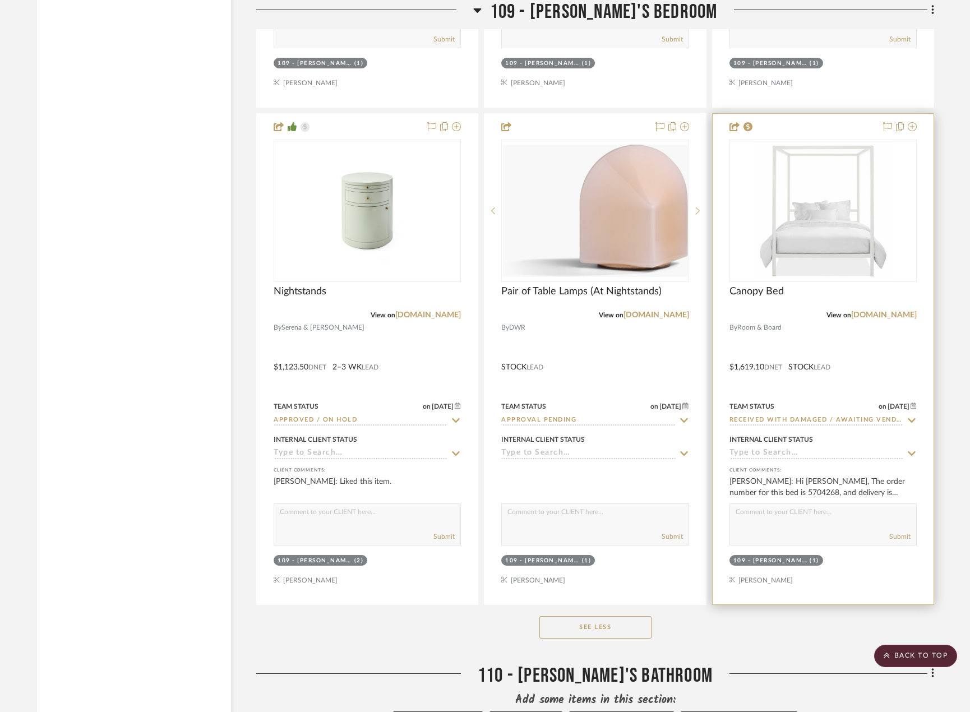
click at [847, 375] on div at bounding box center [823, 359] width 221 height 491
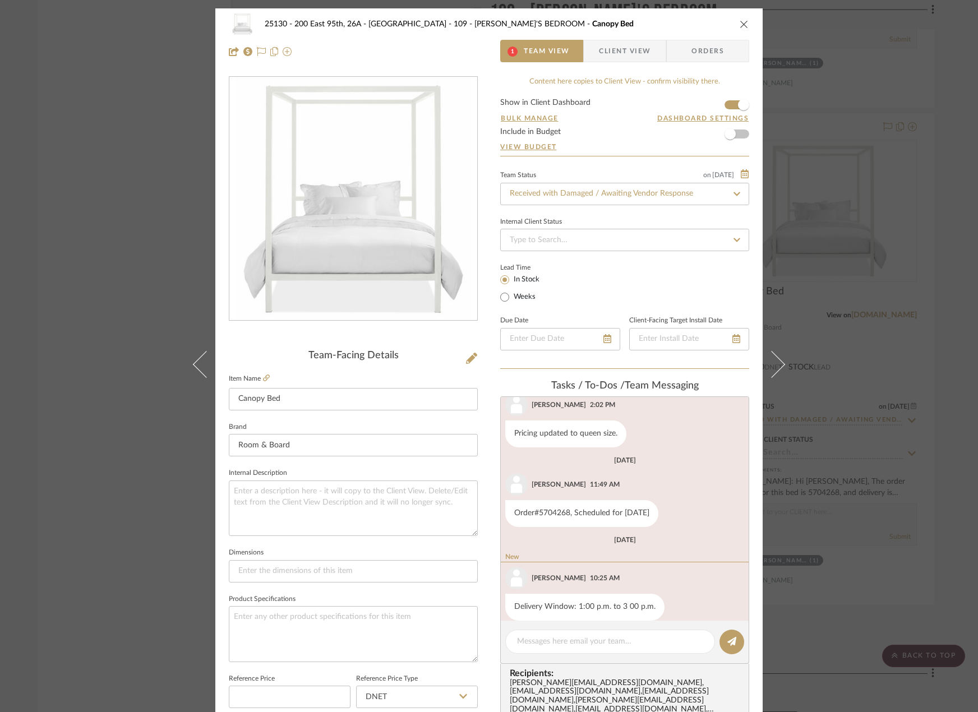
scroll to position [122, 0]
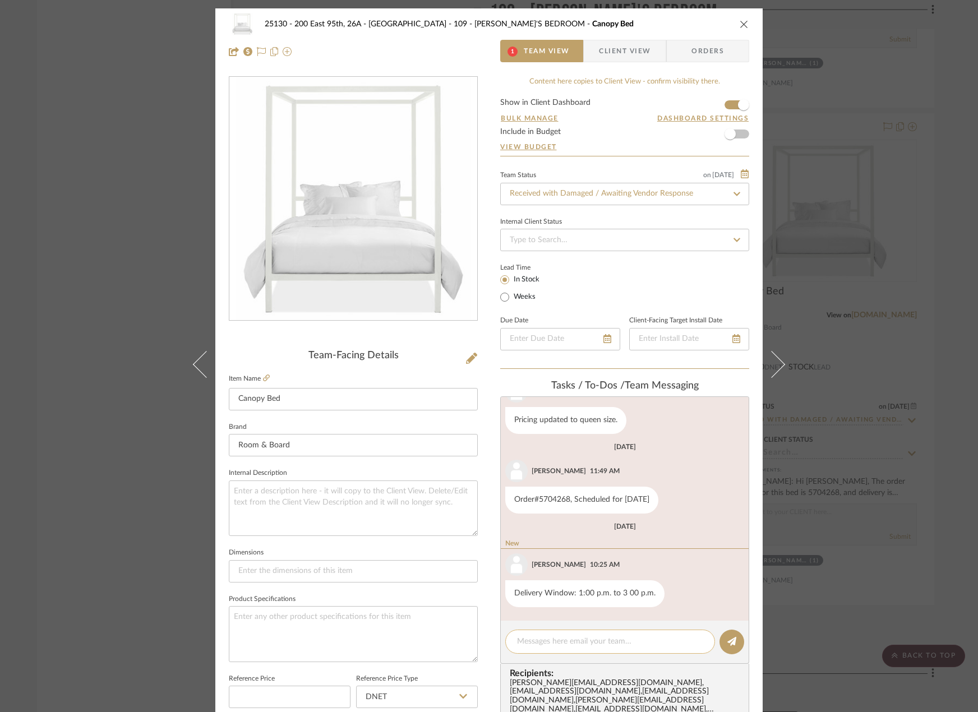
click at [586, 636] on textarea at bounding box center [610, 642] width 186 height 12
click at [628, 49] on span "Client View" at bounding box center [625, 51] width 52 height 22
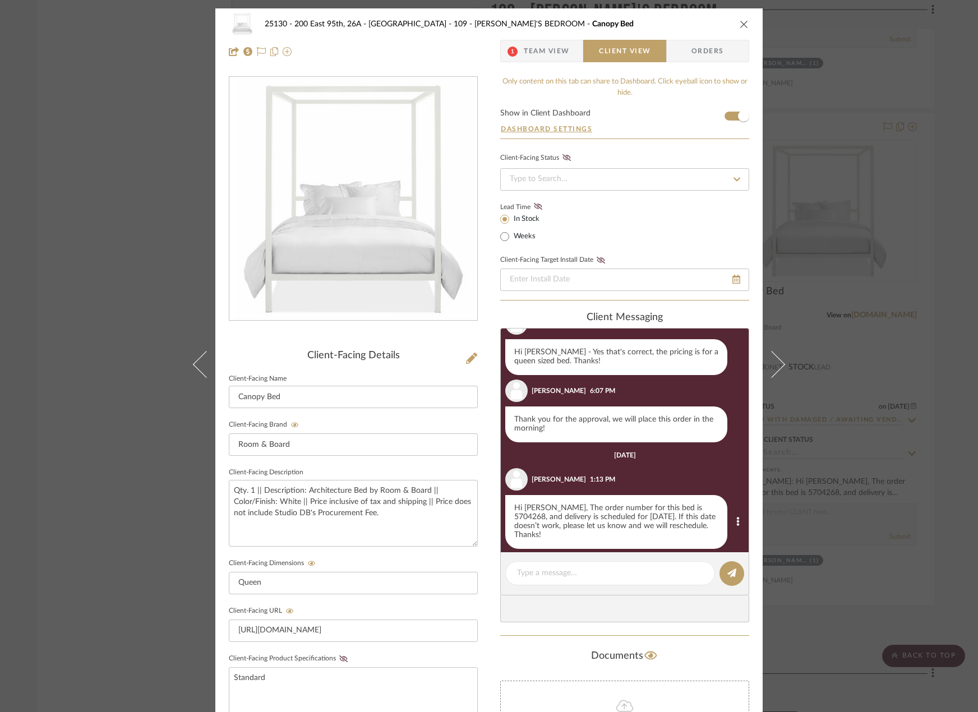
scroll to position [306, 0]
click at [534, 50] on span "Team View" at bounding box center [547, 51] width 46 height 22
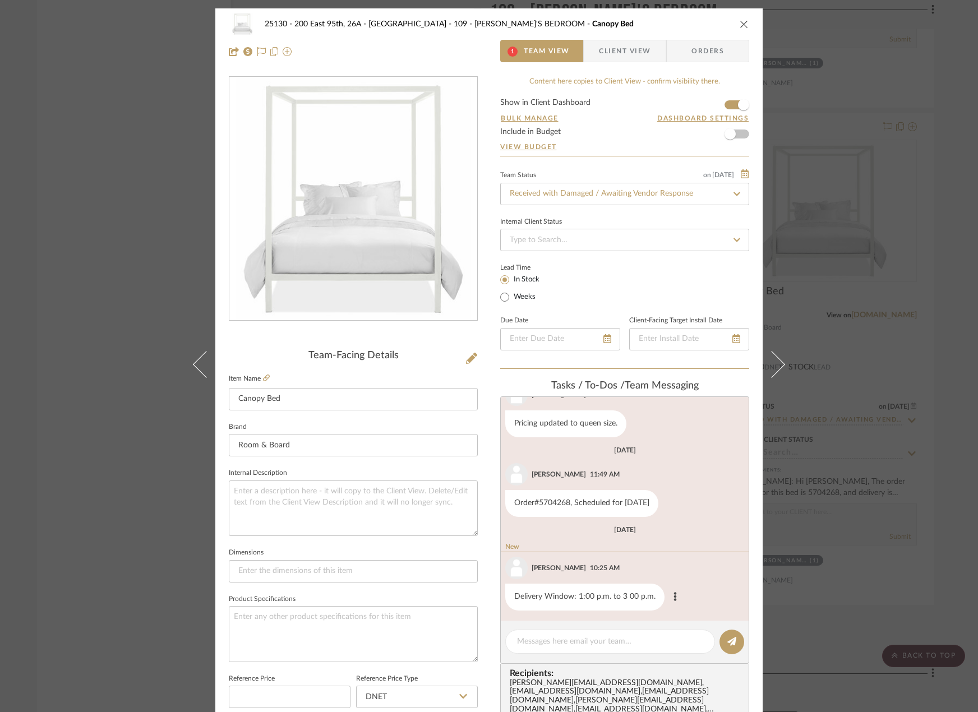
scroll to position [122, 0]
click at [552, 642] on textarea at bounding box center [610, 642] width 186 height 12
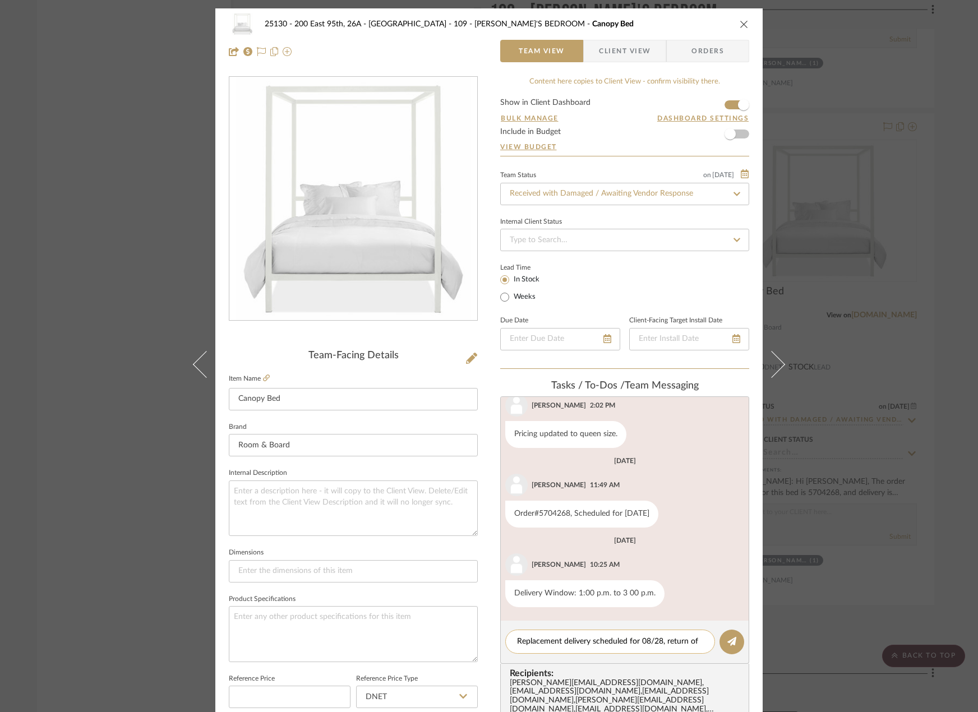
scroll to position [0, 0]
type textarea "Replacement delivery scheduled for 08/28, return of damaged item/refused order …"
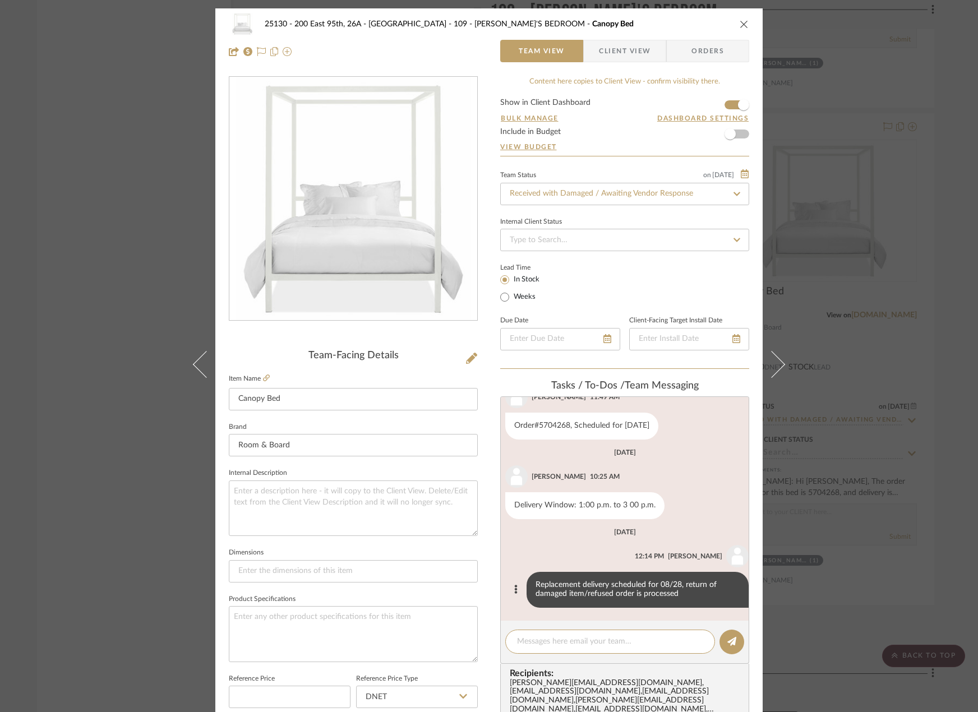
scroll to position [197, 0]
click at [631, 47] on span "Client View" at bounding box center [625, 51] width 52 height 22
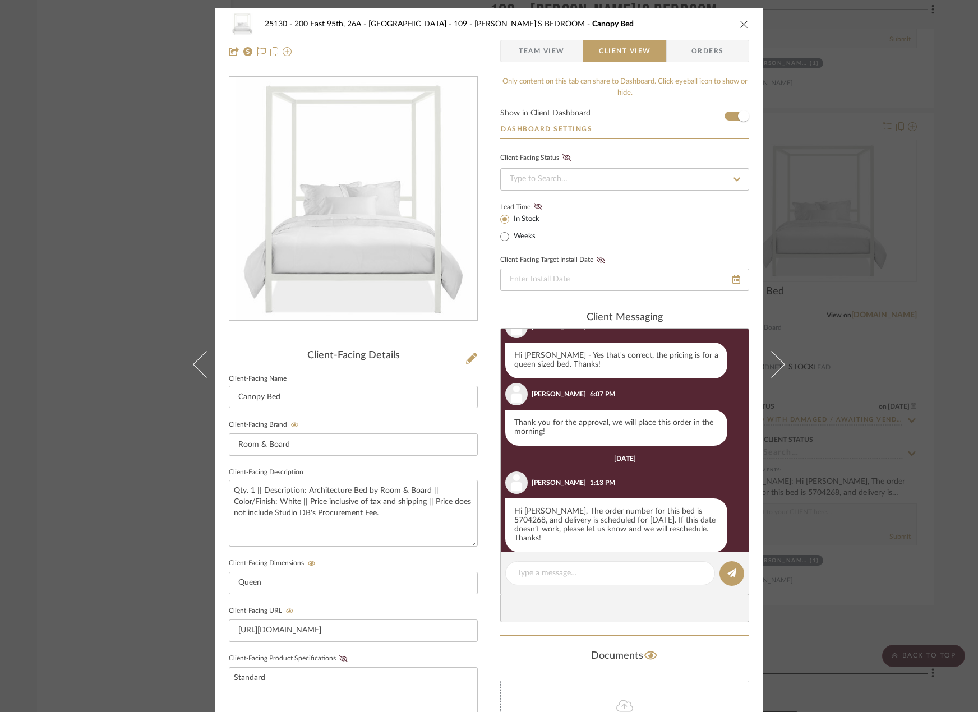
scroll to position [306, 0]
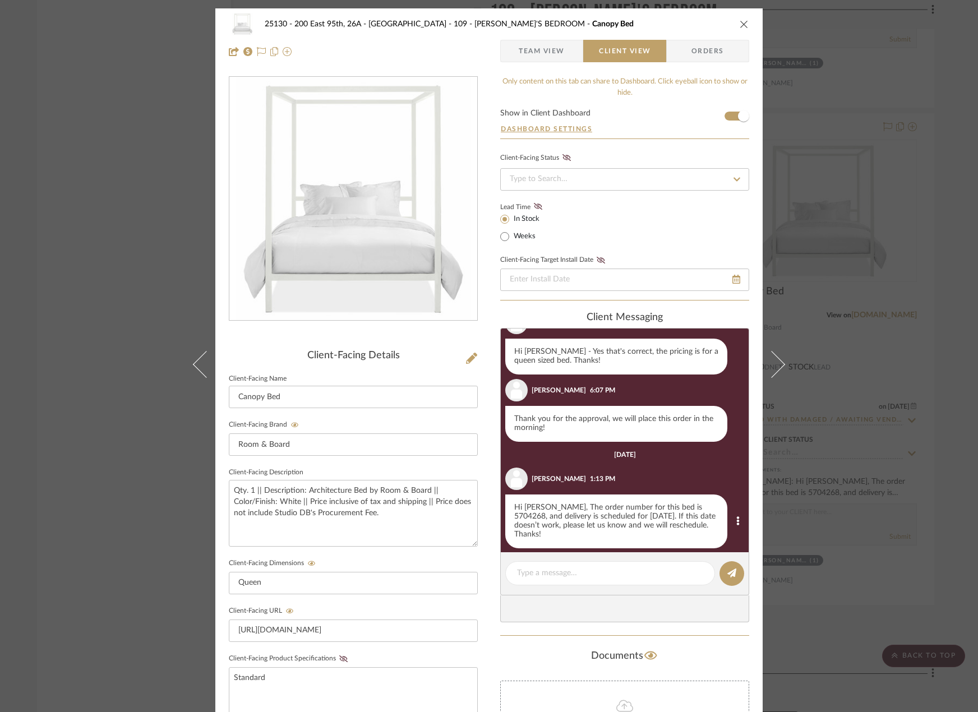
drag, startPoint x: 509, startPoint y: 497, endPoint x: 609, endPoint y: 529, distance: 105.1
click at [609, 529] on div "Hi Marianna, The order number for this bed is 5704268, and delivery is schedule…" at bounding box center [616, 521] width 222 height 54
copy div "Hi Marianna, The order number for this bed is 5704268, and delivery is schedule…"
click at [576, 570] on textarea at bounding box center [610, 573] width 186 height 12
paste textarea "Hi Marianna, The order number for this bed is 5704268, and delivery is schedule…"
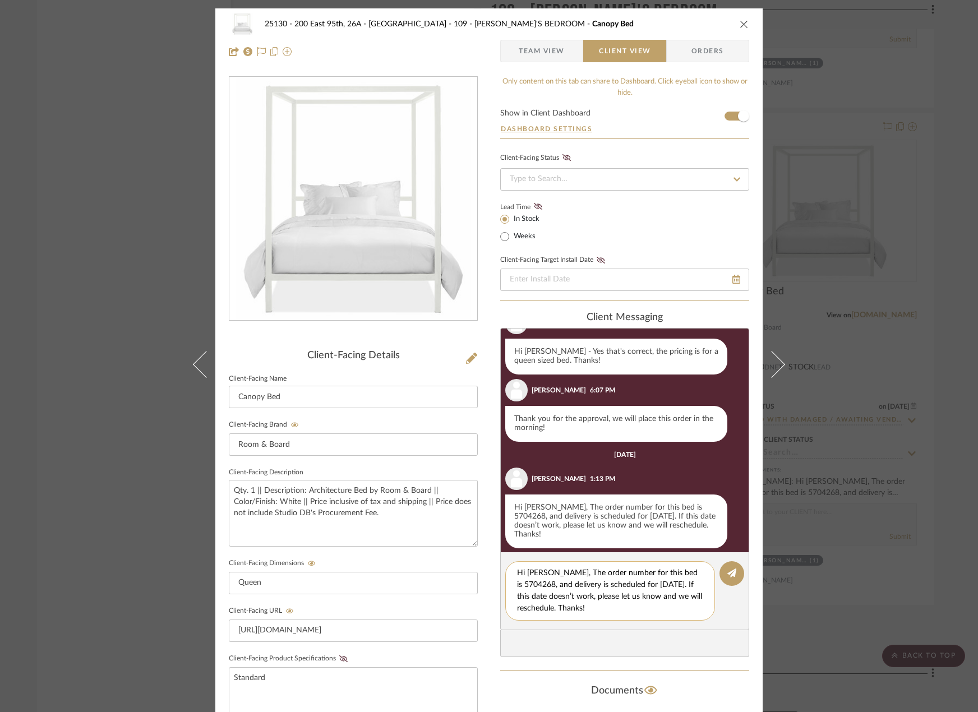
scroll to position [0, 0]
drag, startPoint x: 634, startPoint y: 575, endPoint x: 545, endPoint y: 588, distance: 90.0
click at [545, 588] on textarea "Hi Marianna, The order number for this bed is 5704268, and delivery is schedule…" at bounding box center [610, 590] width 186 height 47
click at [588, 585] on textarea "Hi Marianna, The order number for the replacement bed is 5710087, and delivery …" at bounding box center [610, 590] width 186 height 47
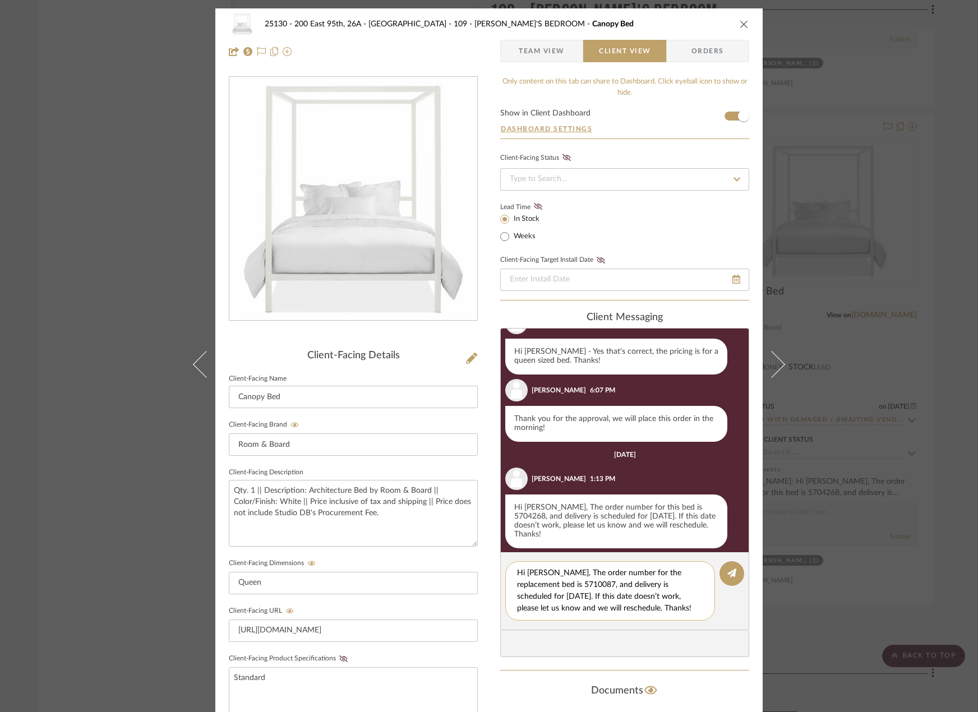
click at [581, 594] on textarea "Hi Marianna, The order number for the replacement bed is 5710087, and delivery …" at bounding box center [610, 590] width 186 height 47
click at [637, 602] on textarea "Hi Marianna, The order number for the replacement bed is 5710087, and delivery …" at bounding box center [610, 590] width 186 height 47
click at [646, 607] on textarea "Hi Marianna, The order number for the replacement bed is 5710087, and delivery …" at bounding box center [610, 590] width 186 height 47
click at [693, 613] on textarea "Hi Marianna, The order number for the replacement bed is 5710087, and delivery …" at bounding box center [610, 590] width 186 height 47
click at [605, 597] on textarea "Hi Marianna, The order number for the replacement bed is 5710087, and delivery …" at bounding box center [610, 590] width 186 height 47
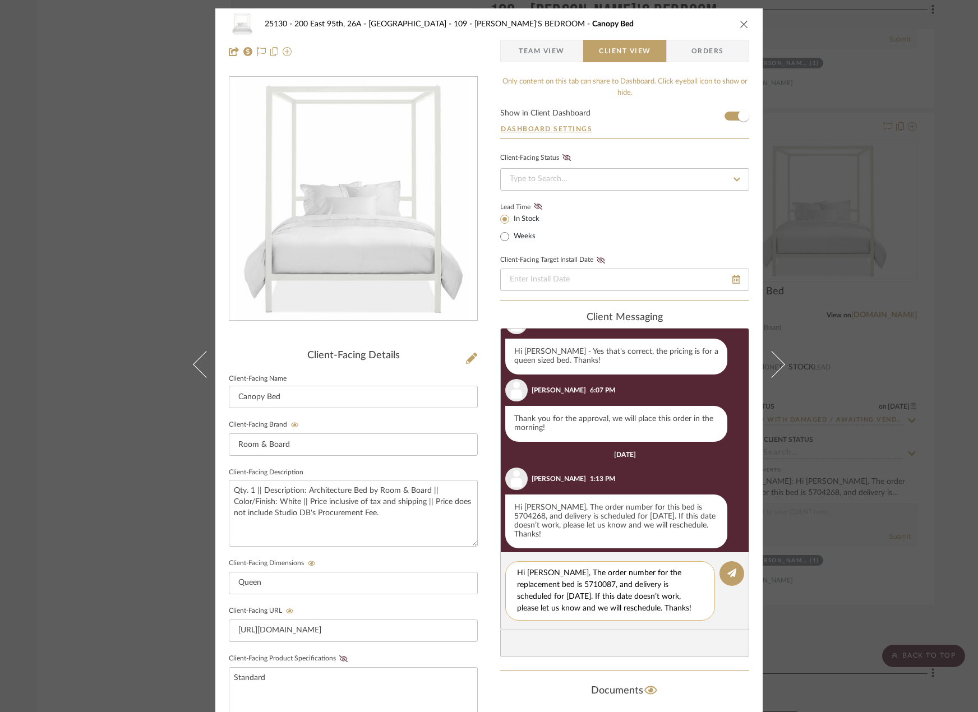
click at [605, 597] on textarea "Hi Marianna, The order number for the replacement bed is 5710087, and delivery …" at bounding box center [610, 590] width 186 height 47
click at [620, 602] on textarea "Hi Marianna, The order number for the replacement bed is 5710087, and delivery …" at bounding box center [610, 590] width 186 height 47
click at [587, 570] on textarea "Hi Marianna, The order number for the replacement bed is 5710087, and delivery …" at bounding box center [610, 590] width 186 height 47
click at [609, 599] on textarea "Hi Marianna, The order number for the replacement bed is 5710087, and delivery …" at bounding box center [610, 590] width 186 height 47
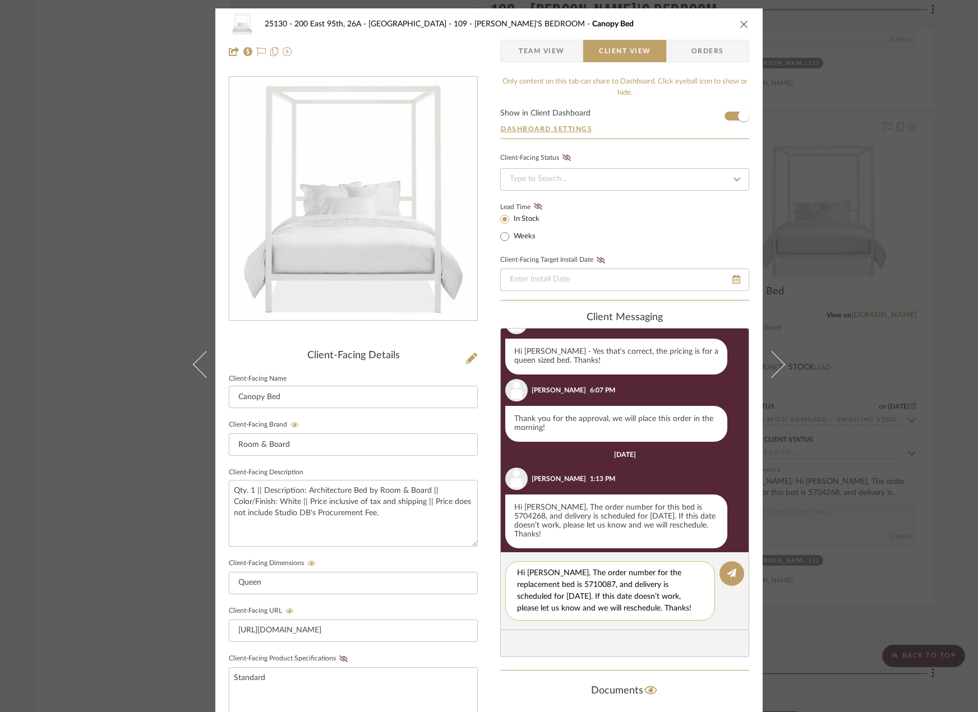
click at [662, 610] on textarea "Hi Marianna, The order number for the replacement bed is 5710087, and delivery …" at bounding box center [610, 590] width 186 height 47
click at [659, 609] on textarea "Hi Marianna, The order number for the replacement bed is 5710087, and delivery …" at bounding box center [610, 590] width 186 height 47
type textarea "Hi Marianna, The order number for the replacement bed is 5710087, and delivery …"
click at [733, 575] on button at bounding box center [731, 573] width 25 height 25
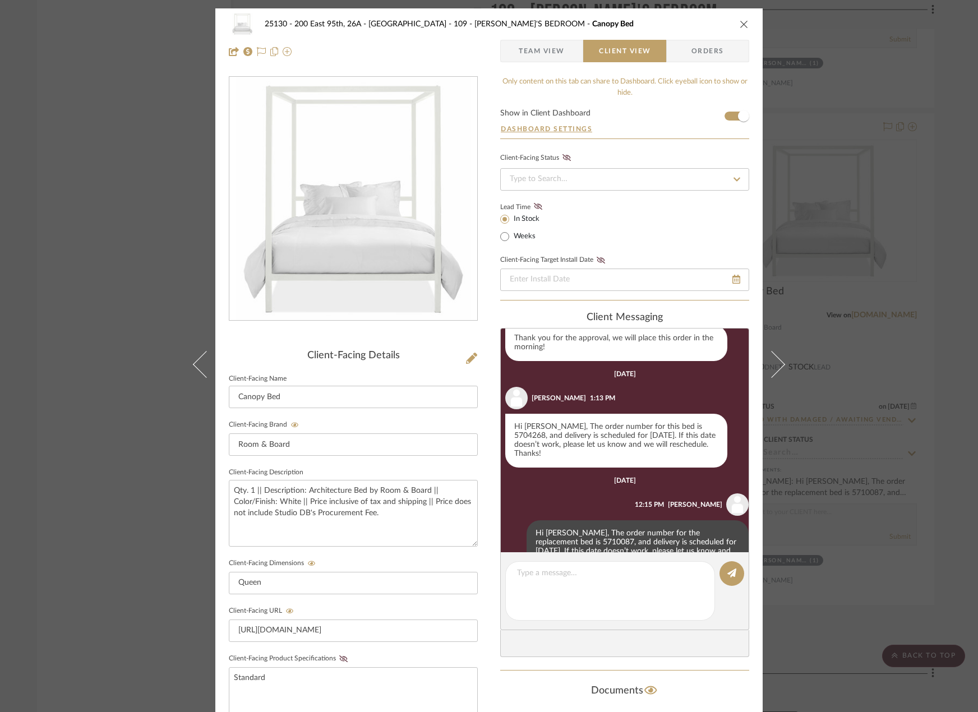
scroll to position [413, 0]
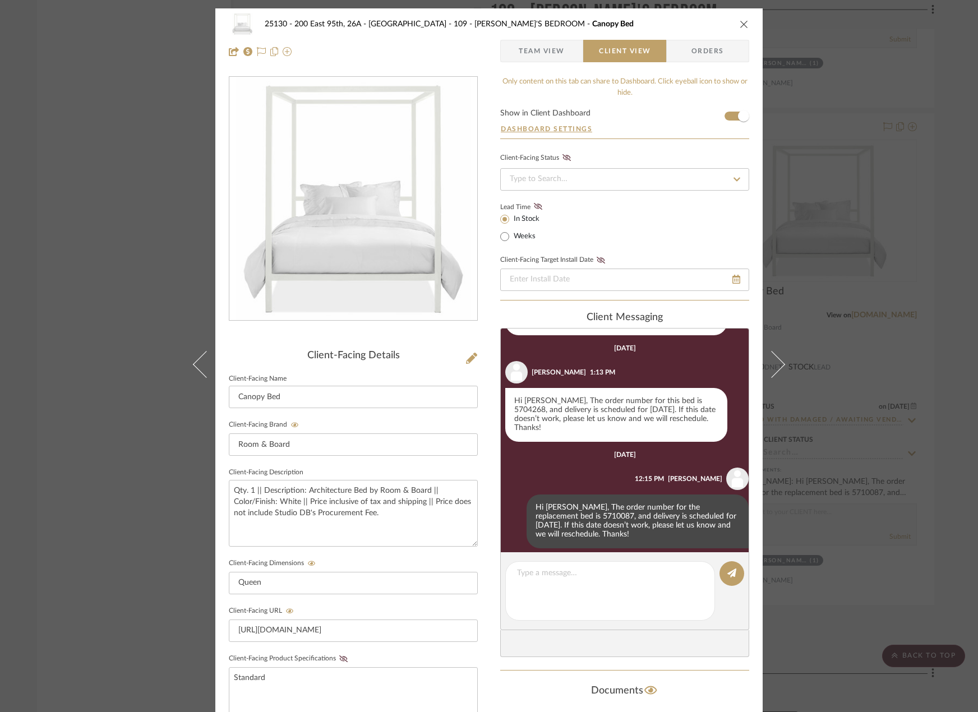
click at [533, 50] on span "Team View" at bounding box center [542, 51] width 46 height 22
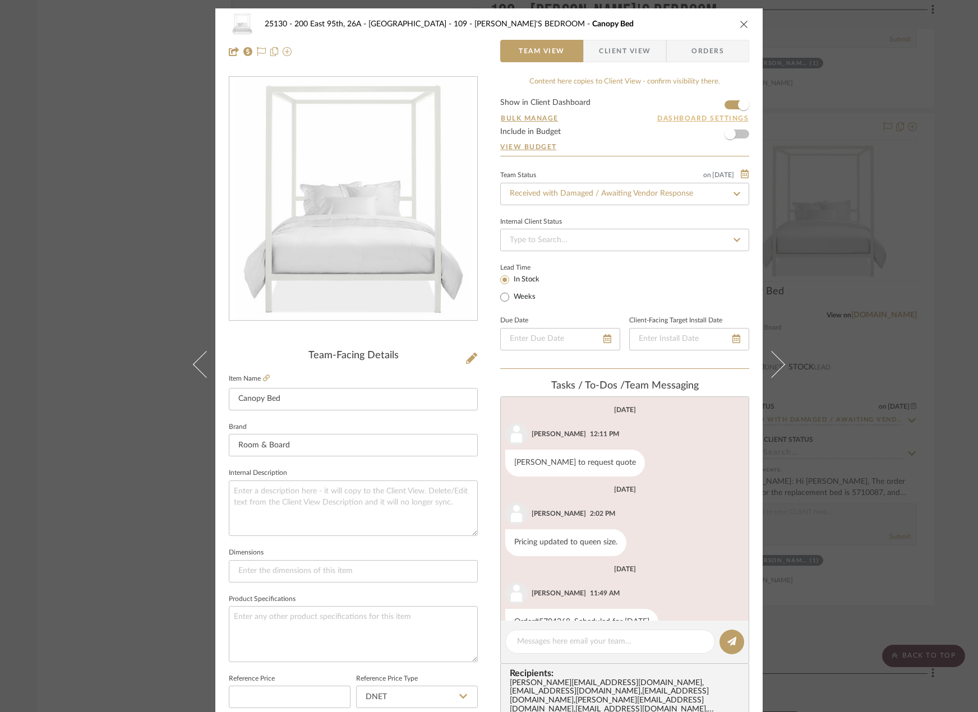
scroll to position [197, 0]
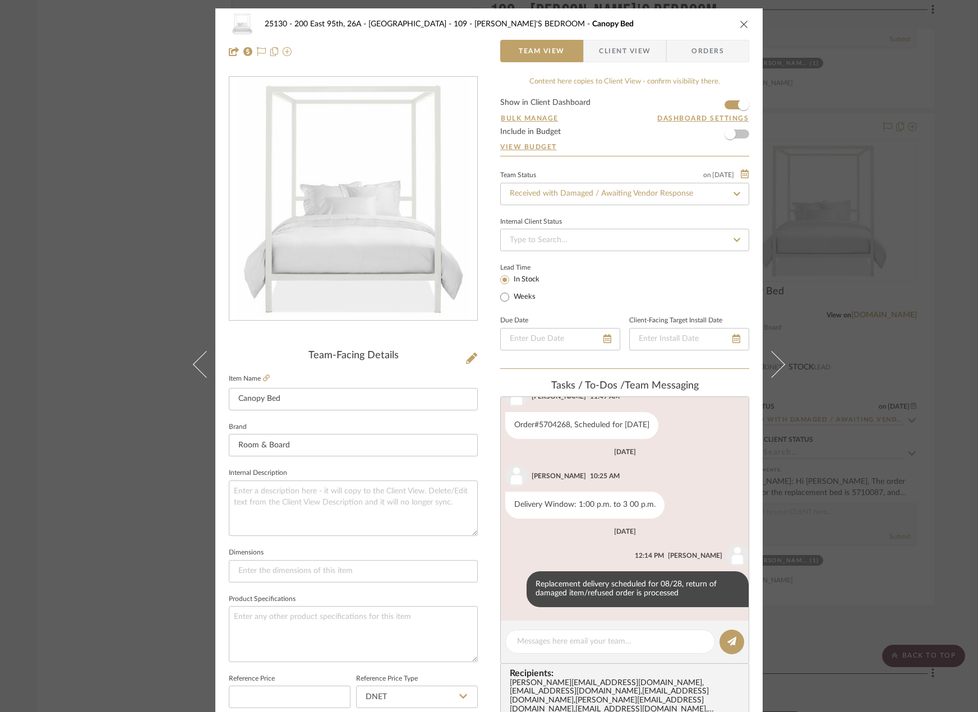
click at [732, 197] on icon at bounding box center [737, 194] width 10 height 8
click at [732, 196] on icon at bounding box center [737, 194] width 10 height 8
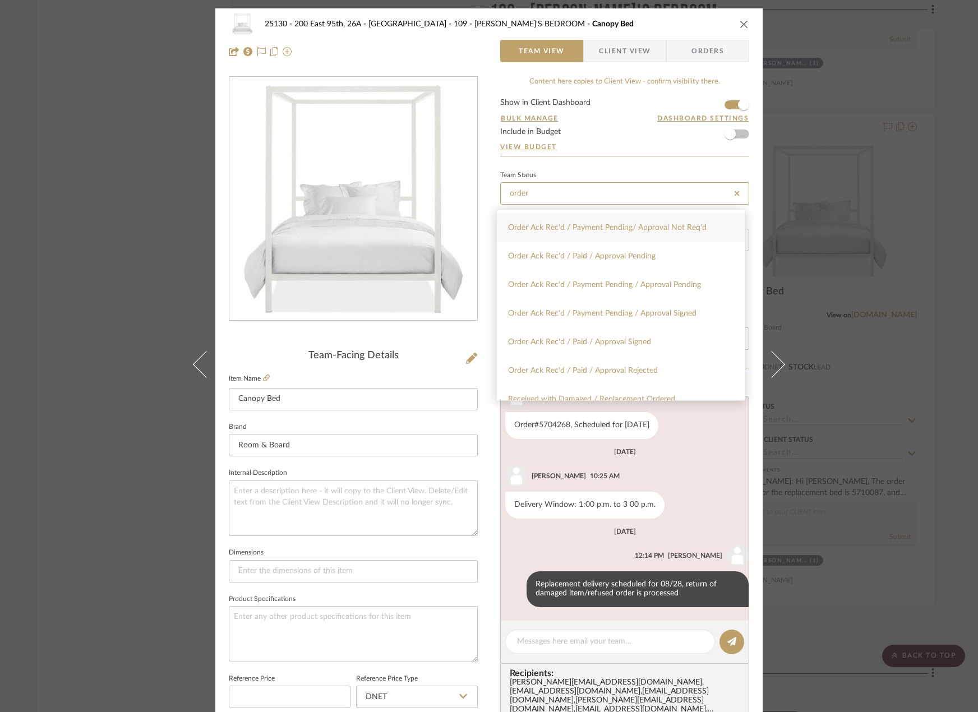
scroll to position [324, 0]
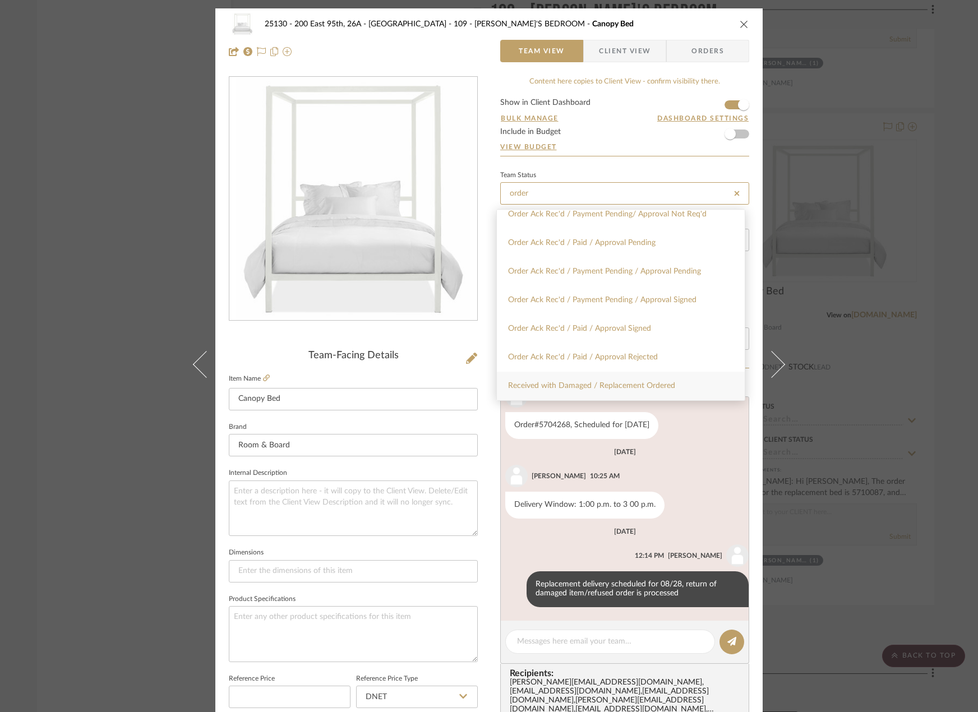
type input "order"
click at [700, 389] on div "Received with Damaged / Replacement Ordered" at bounding box center [621, 386] width 248 height 29
type input "[DATE]"
type input "Received with Damaged / Replacement Ordered"
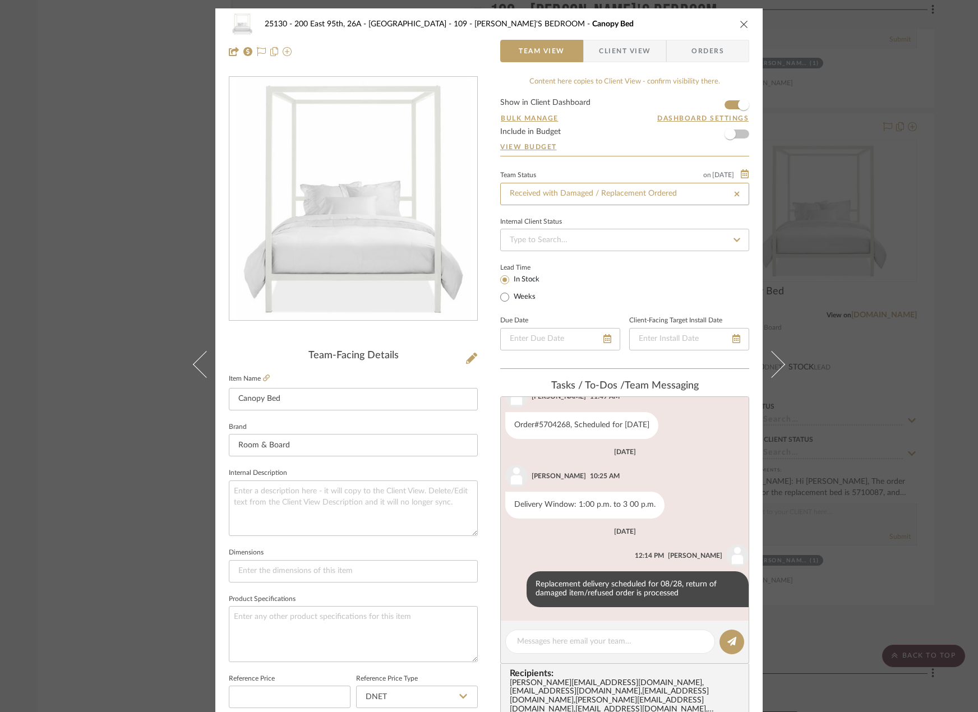
type input "Received with Damaged / Replacement Ordered"
click at [865, 197] on div "25130 - 200 East 95th, 26A - Kosheleva 109 - ASTRID'S BEDROOM Canopy Bed Team V…" at bounding box center [489, 356] width 978 height 712
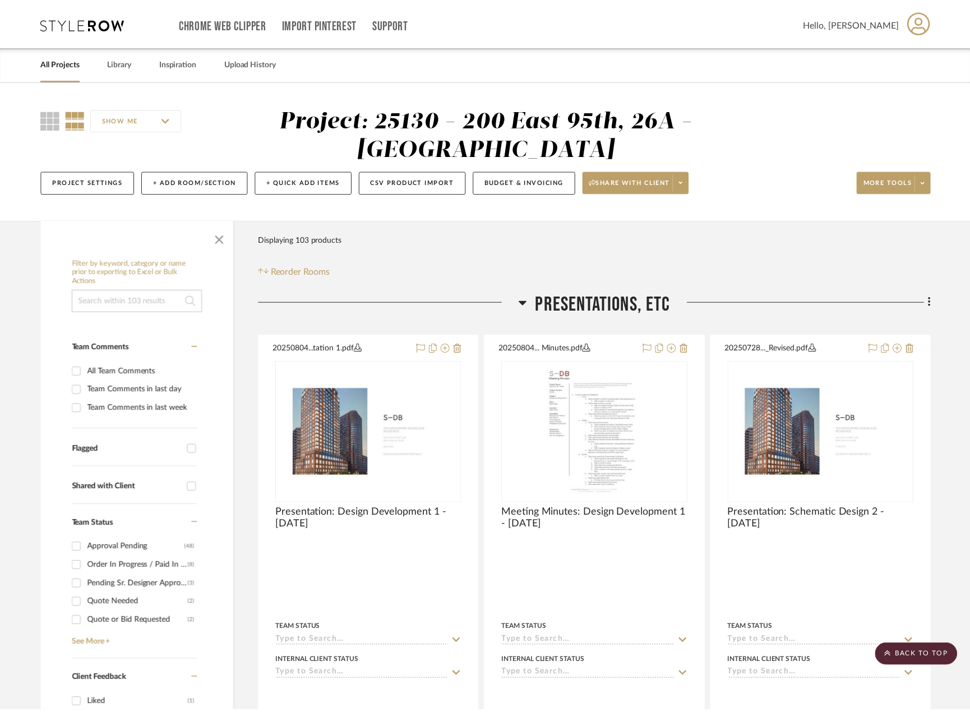
scroll to position [13027, 0]
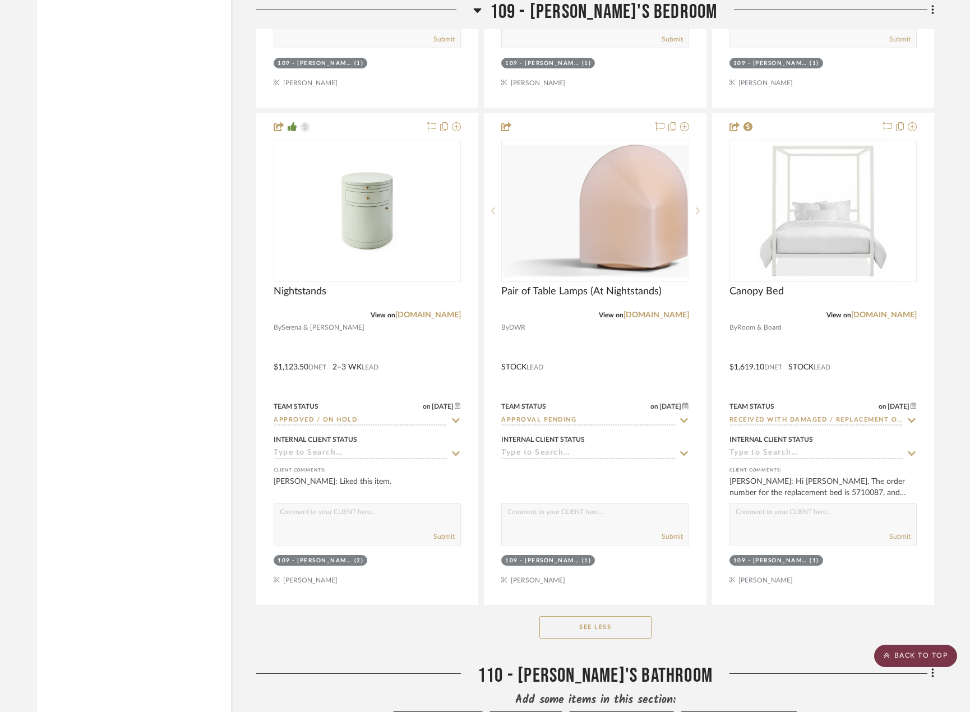
click at [900, 656] on scroll-to-top-button "BACK TO TOP" at bounding box center [915, 656] width 83 height 22
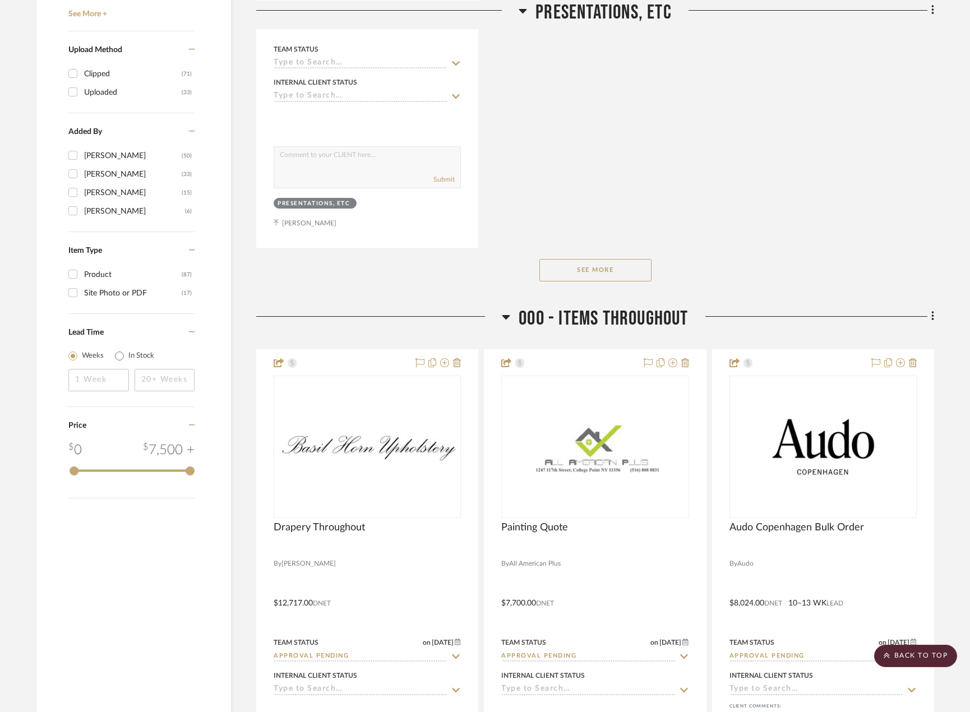
scroll to position [1962, 0]
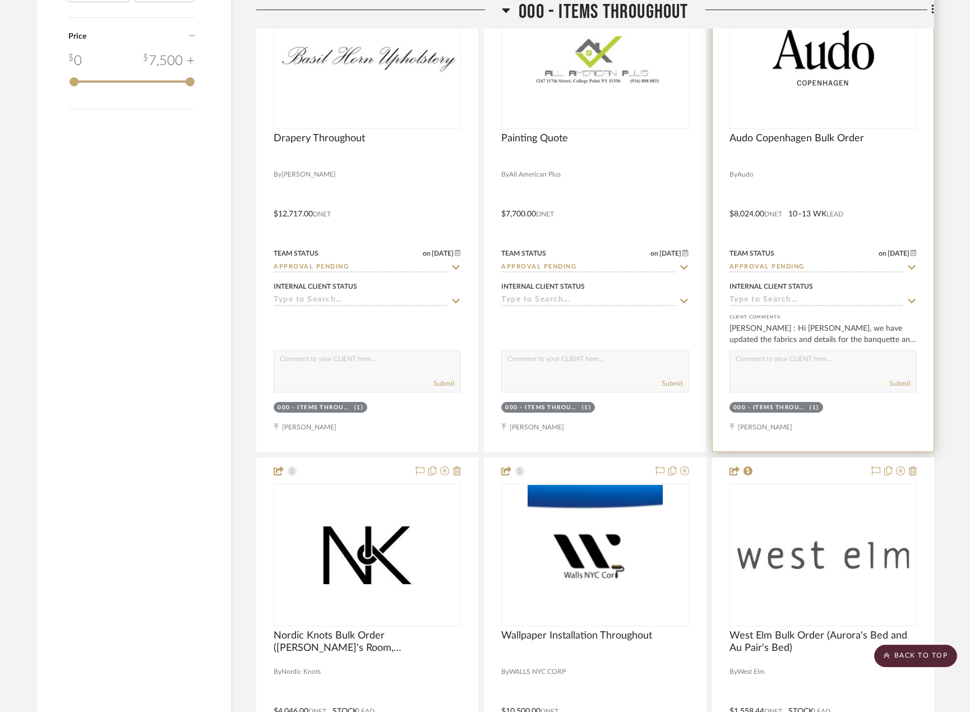
click at [853, 181] on div at bounding box center [823, 206] width 221 height 491
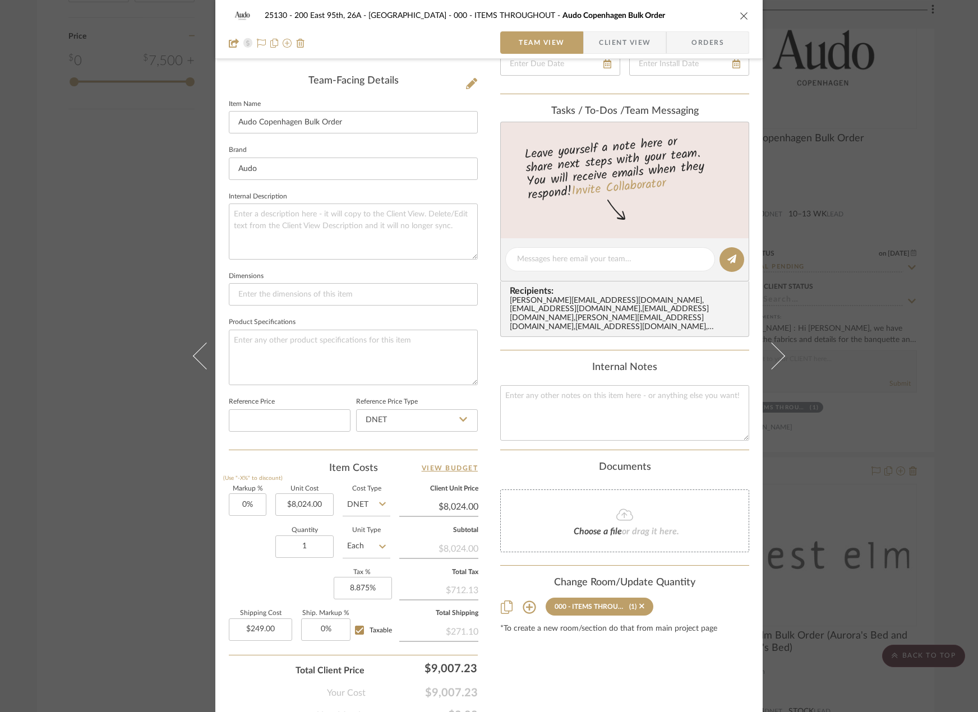
scroll to position [280, 0]
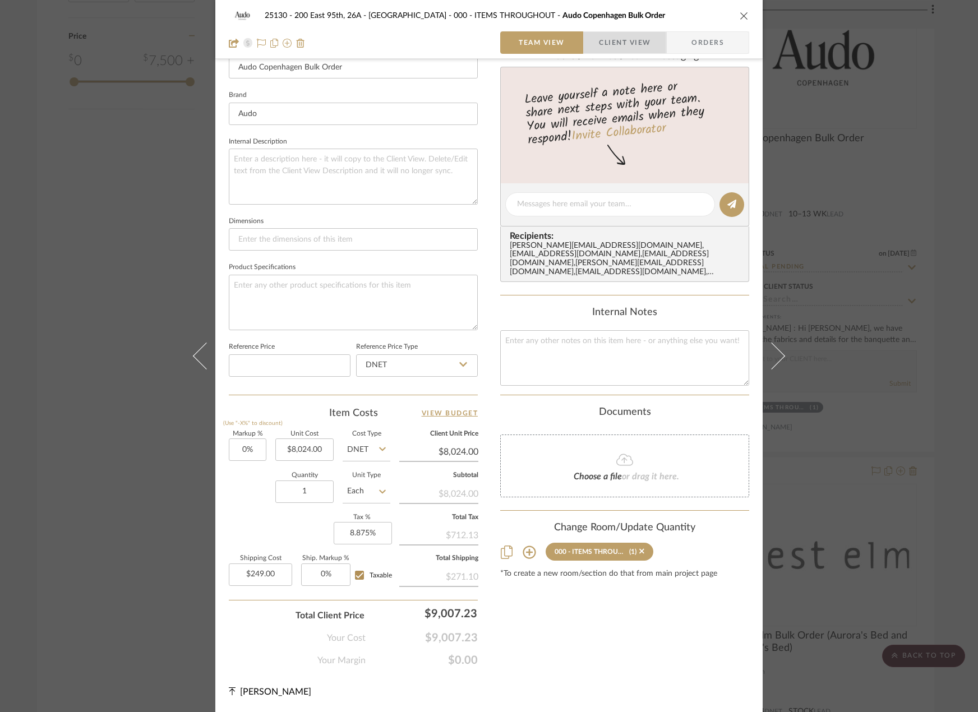
click at [626, 48] on span "Client View" at bounding box center [625, 42] width 52 height 22
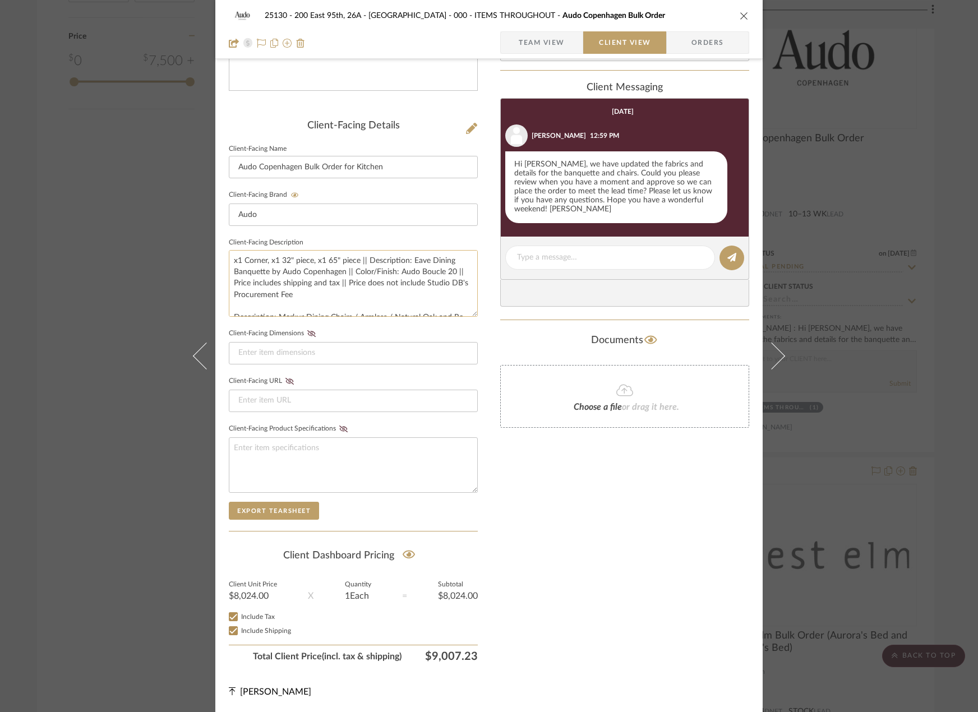
click at [329, 264] on textarea "x1 Corner, x1 32" piece, x1 65" piece || Description: Eave Dining Banquette by …" at bounding box center [353, 283] width 249 height 67
drag, startPoint x: 327, startPoint y: 262, endPoint x: 332, endPoint y: 263, distance: 5.6
click at [332, 263] on textarea "x1 Corner, x1 32" piece, x1 65" piece || Description: Eave Dining Banquette by …" at bounding box center [353, 283] width 249 height 67
click at [375, 264] on textarea "x1 Corner, x1 32" piece, x1 71" piece || Description: Eave Dining Banquette by …" at bounding box center [353, 283] width 249 height 67
click at [373, 274] on textarea "x1 Corner, x1 32" piece, x1 71" piece || Description: Eave Dining Banquette by …" at bounding box center [353, 283] width 249 height 67
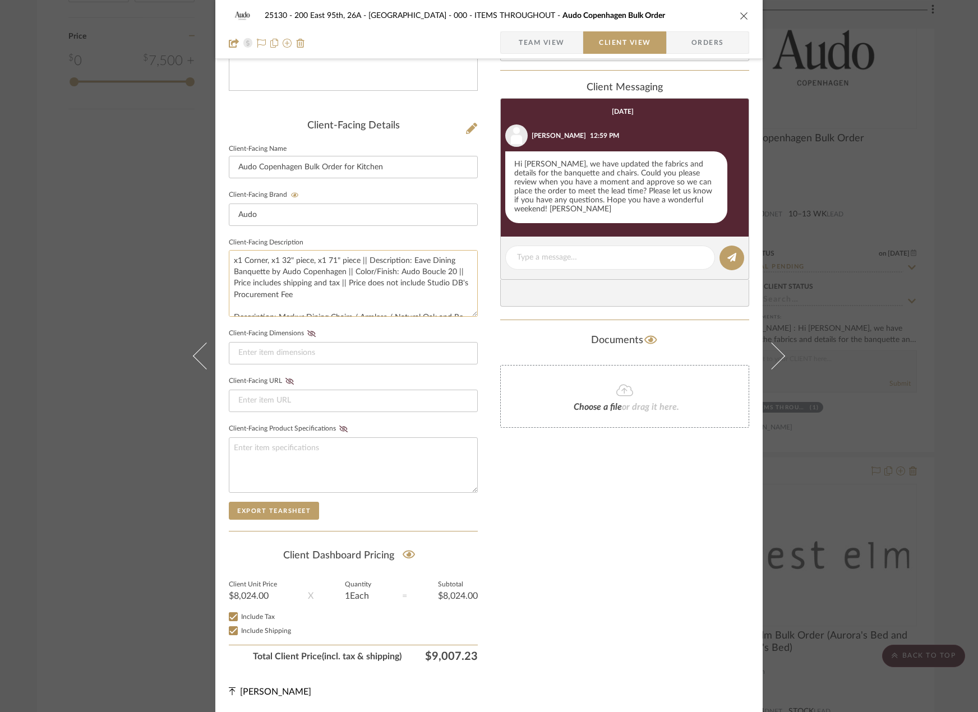
scroll to position [34, 0]
click at [367, 290] on textarea "x1 Corner, x1 32" piece, x1 71" piece || Description: Eave Dining Banquette by …" at bounding box center [353, 283] width 249 height 67
click at [382, 304] on textarea "x1 Corner, x1 32" piece, x1 71" piece || Description: Eave Dining Banquette by …" at bounding box center [353, 283] width 249 height 67
type textarea "x1 Corner, x1 32" piece, x1 71" piece || Description: Eave Dining Banquette by …"
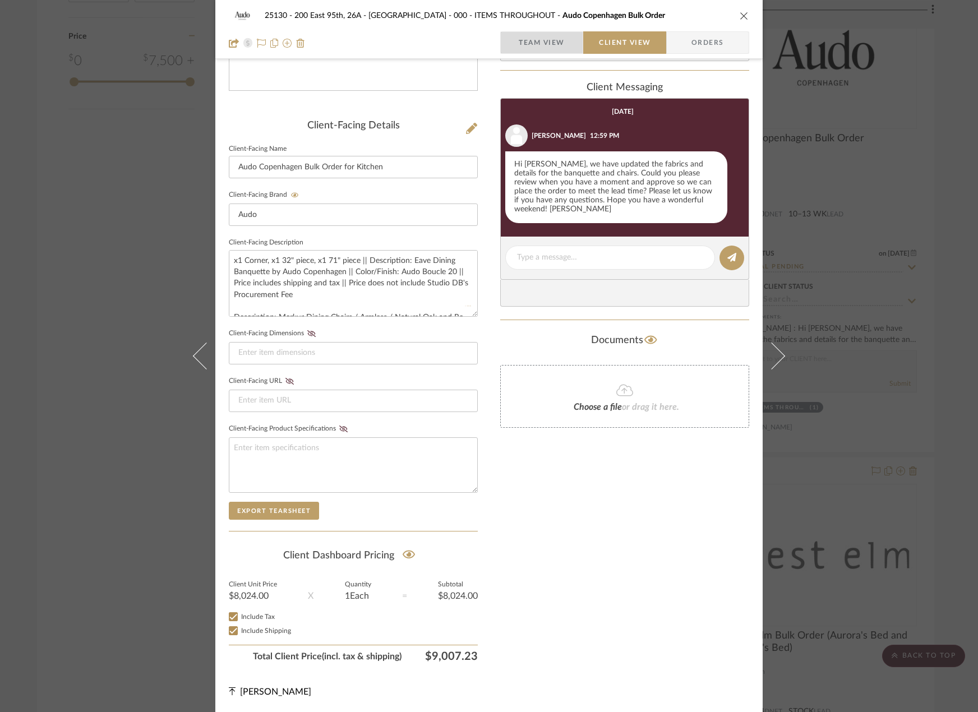
click at [534, 48] on span "Team View" at bounding box center [542, 42] width 46 height 22
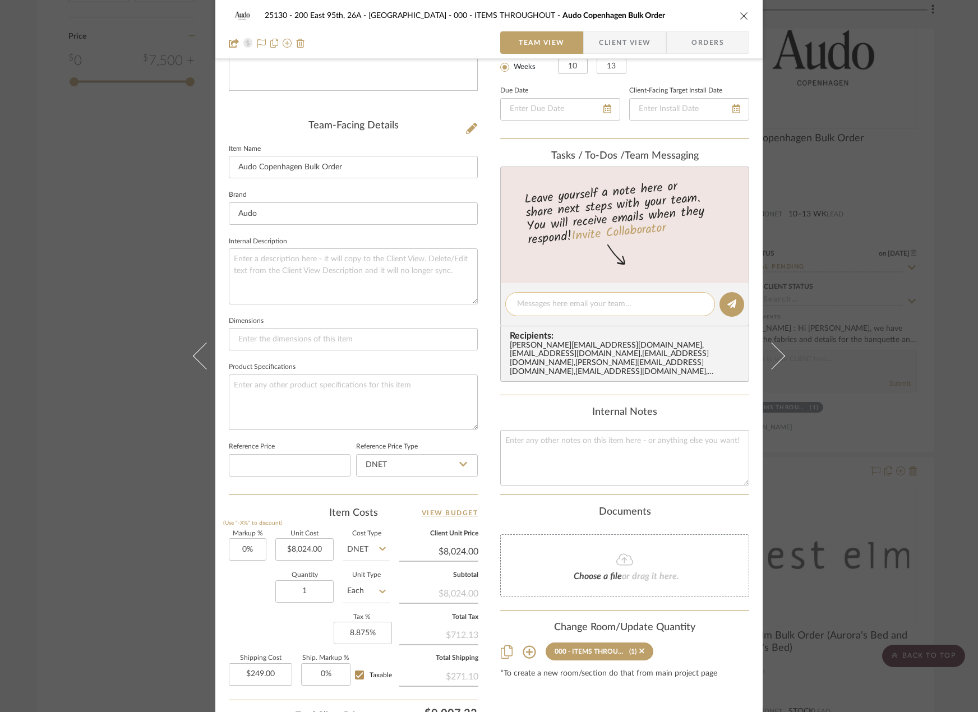
click at [551, 313] on div at bounding box center [610, 304] width 210 height 24
click at [550, 303] on textarea at bounding box center [610, 304] width 186 height 12
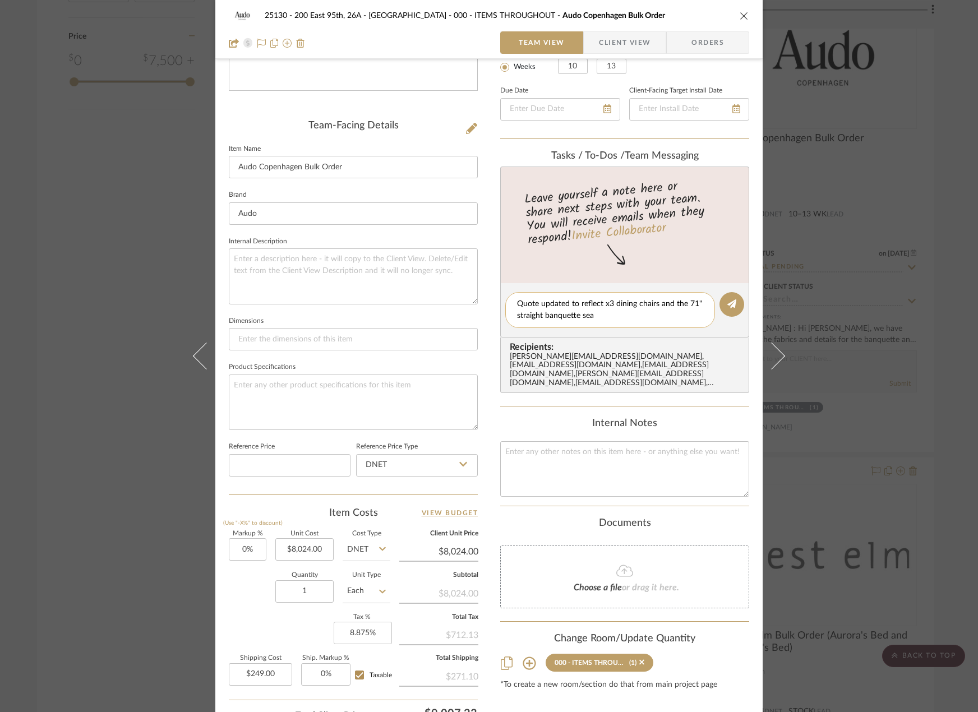
type textarea "Quote updated to reflect x3 dining chairs and the 71" straight banquette seat"
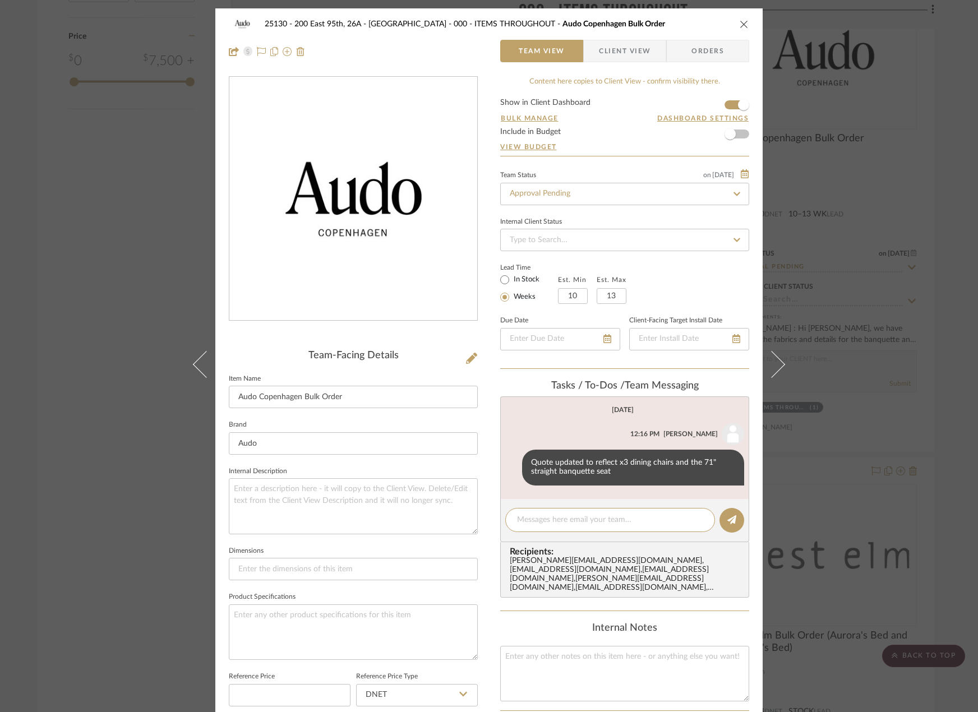
click at [881, 427] on div "25130 - 200 East 95th, 26A - Kosheleva 000 - ITEMS THROUGHOUT Audo Copenhagen B…" at bounding box center [489, 356] width 978 height 712
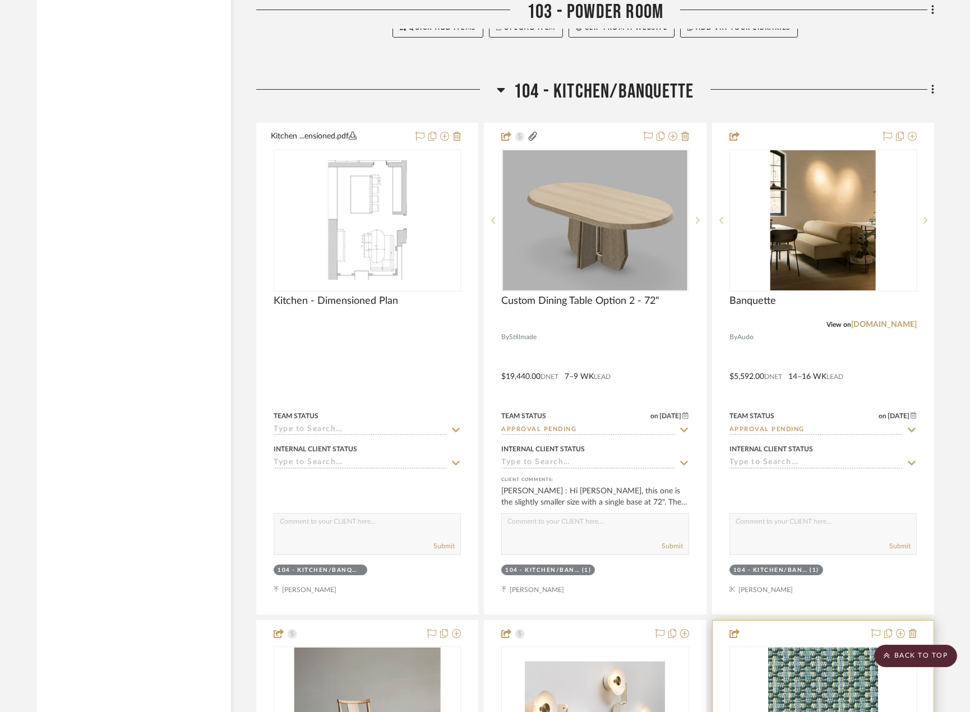
scroll to position [5438, 0]
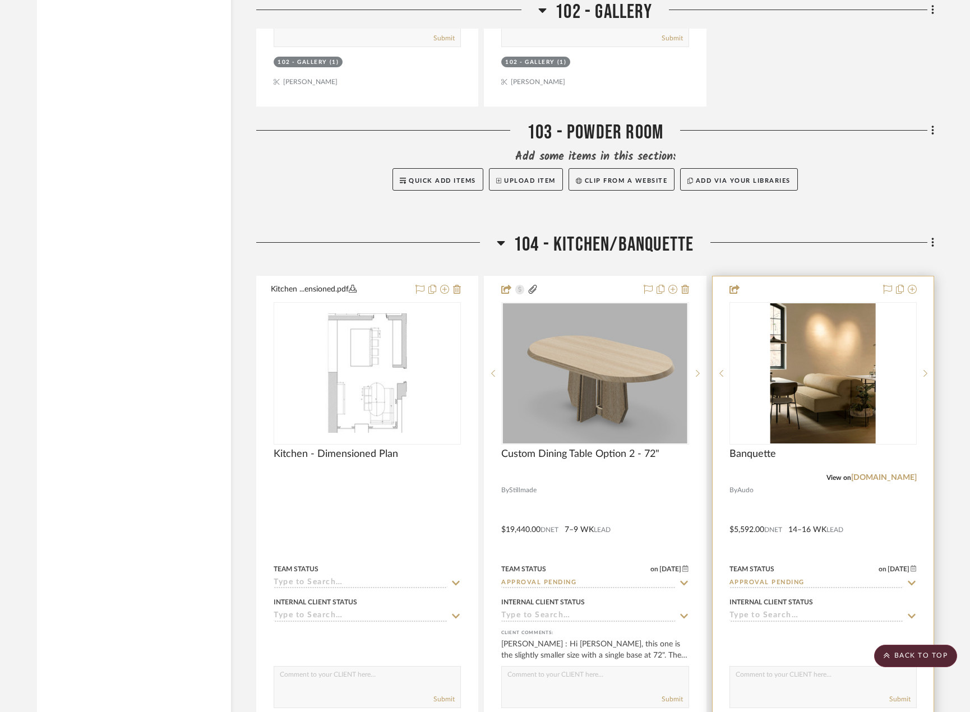
click at [773, 503] on div at bounding box center [823, 521] width 221 height 491
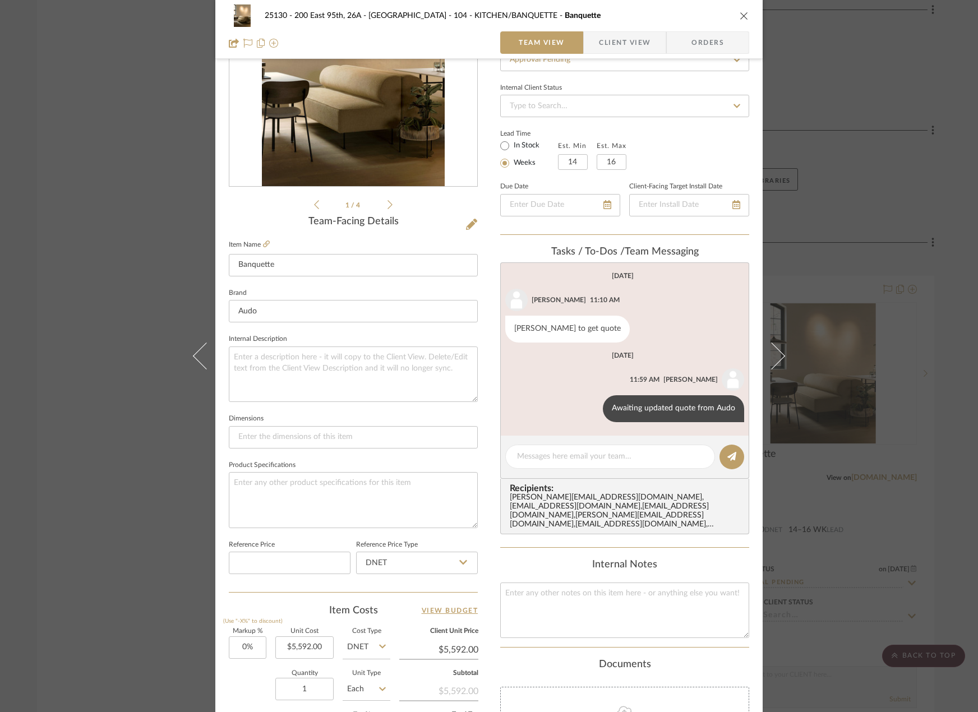
scroll to position [280, 0]
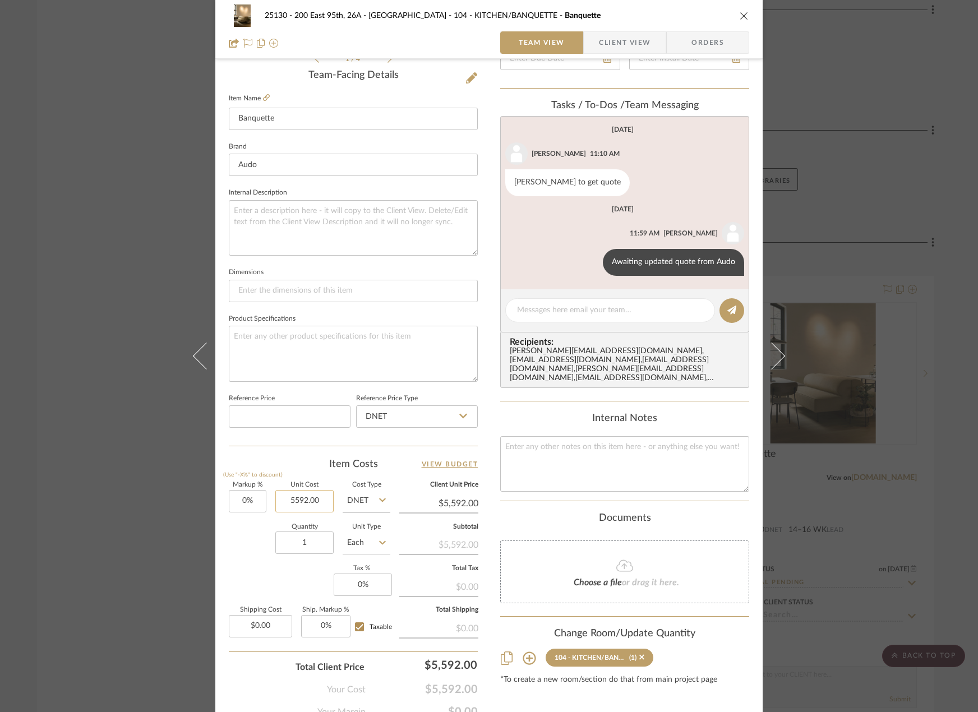
click at [315, 499] on input "5592.00" at bounding box center [304, 501] width 58 height 22
type input "$5,516.00"
click at [313, 351] on textarea at bounding box center [353, 354] width 249 height 56
type input "$5,516.00"
click at [599, 44] on span "Client View" at bounding box center [625, 42] width 52 height 22
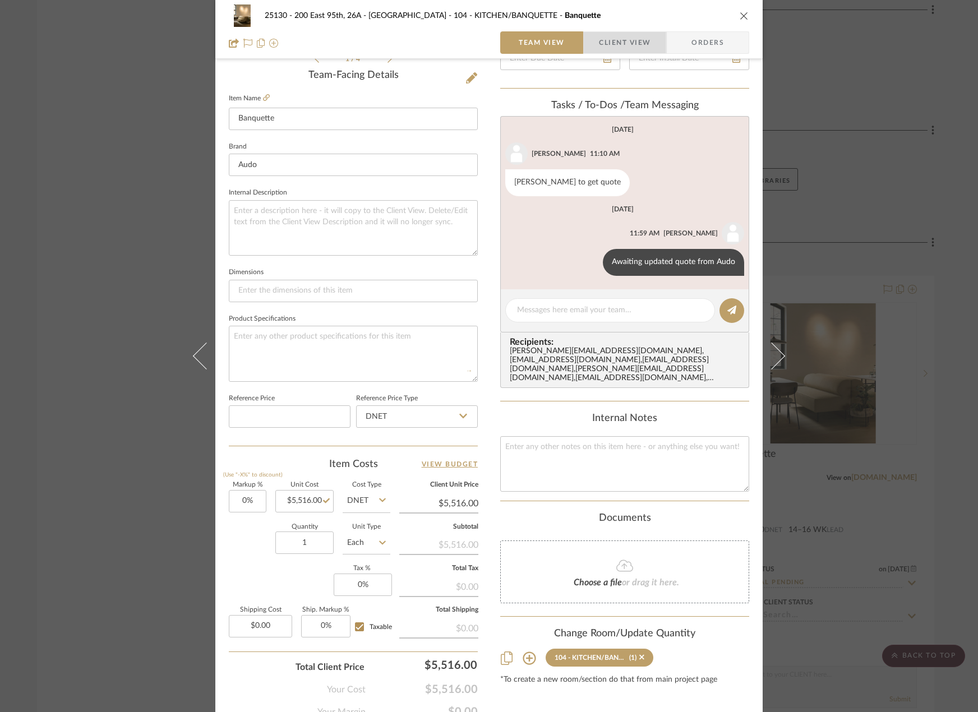
scroll to position [230, 0]
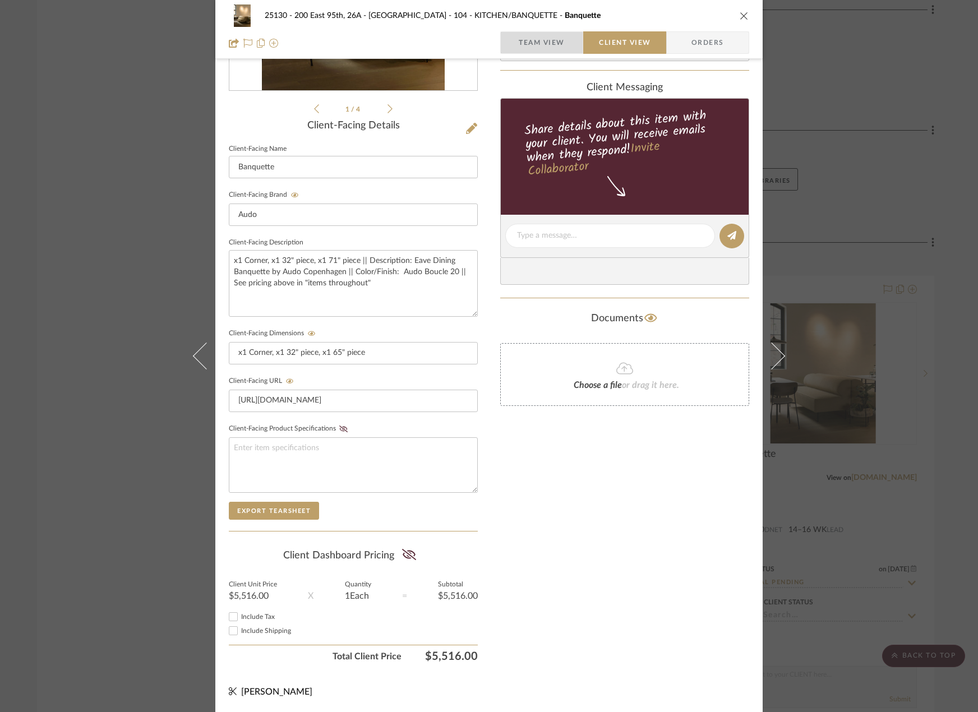
click at [543, 46] on span "Team View" at bounding box center [542, 42] width 46 height 22
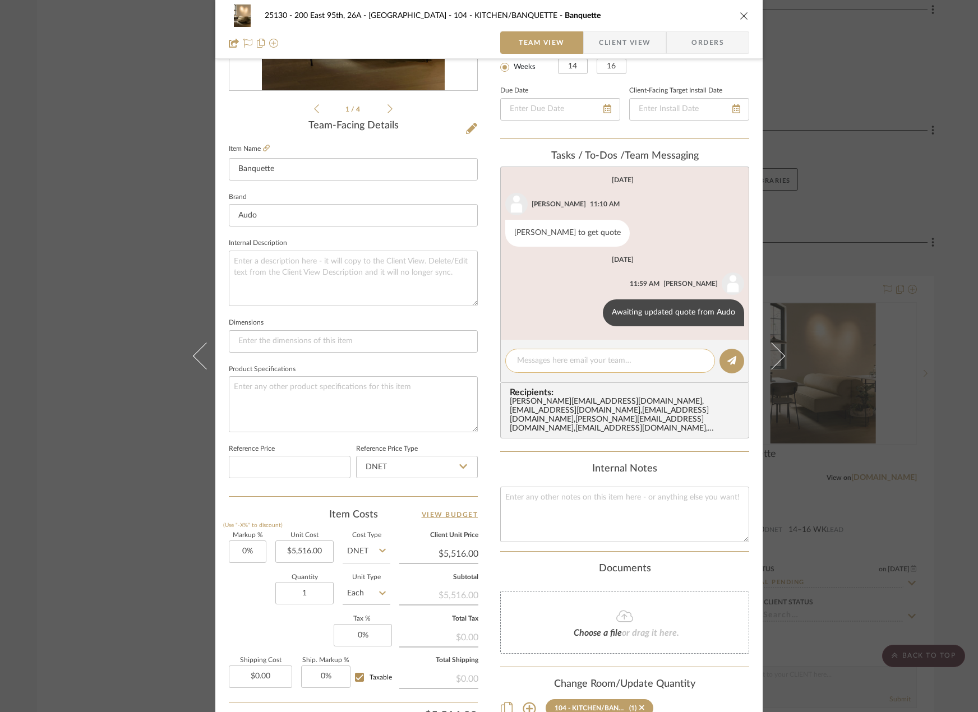
click at [556, 361] on textarea at bounding box center [610, 361] width 186 height 12
type textarea "Quote reflective of 71" straight banquette piece"
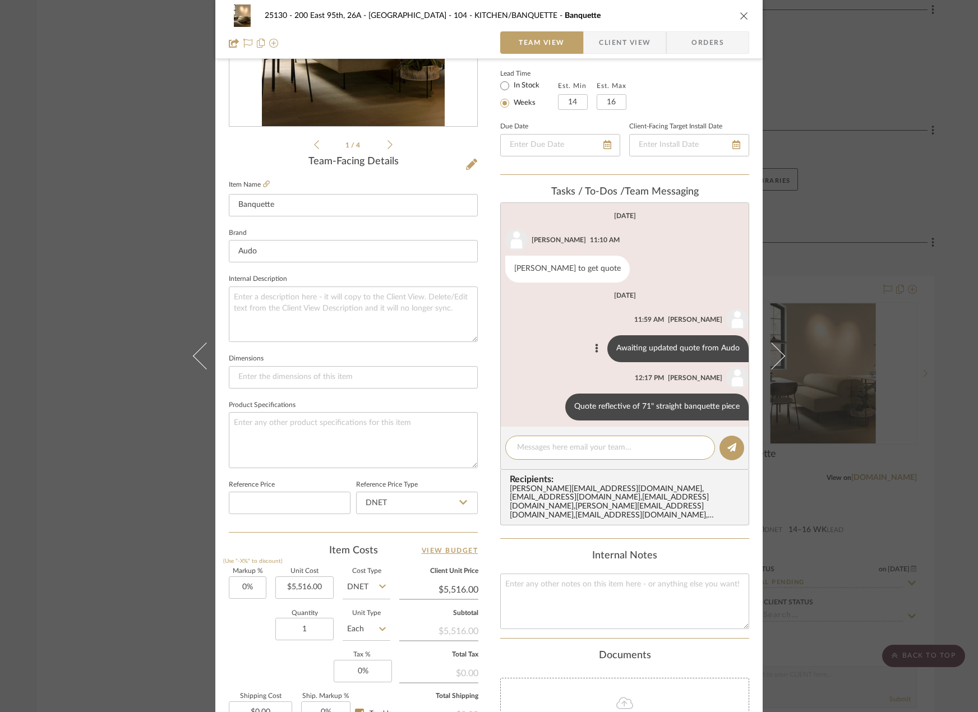
scroll to position [174, 0]
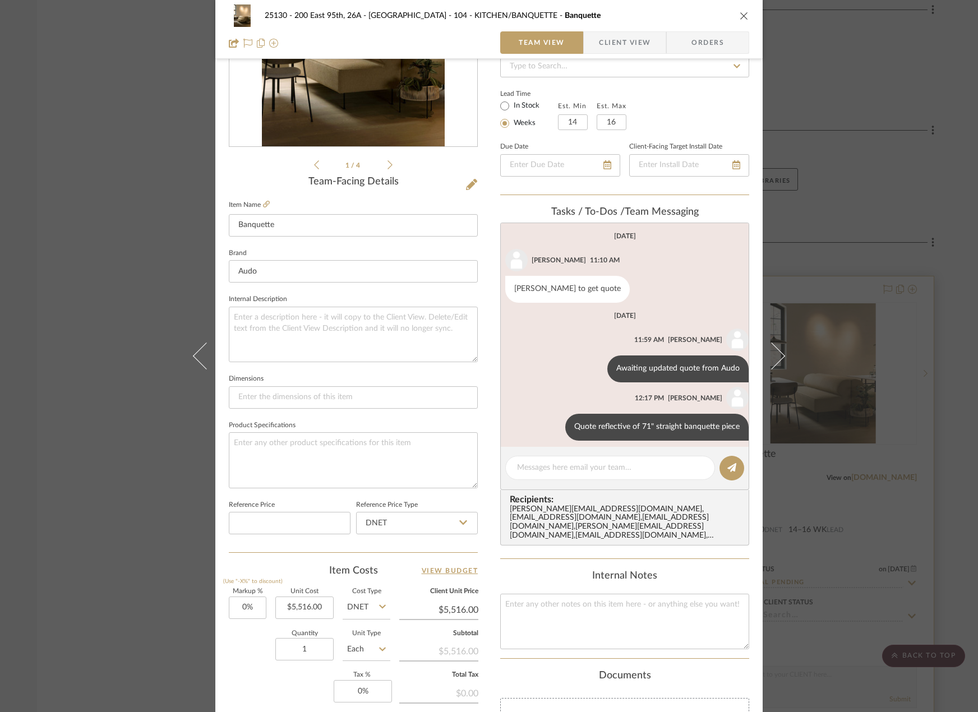
drag, startPoint x: 853, startPoint y: 437, endPoint x: 820, endPoint y: 443, distance: 33.6
click at [854, 436] on div "25130 - 200 East 95th, 26A - Kosheleva 104 - KITCHEN/BANQUETTE Banquette Team V…" at bounding box center [489, 356] width 978 height 712
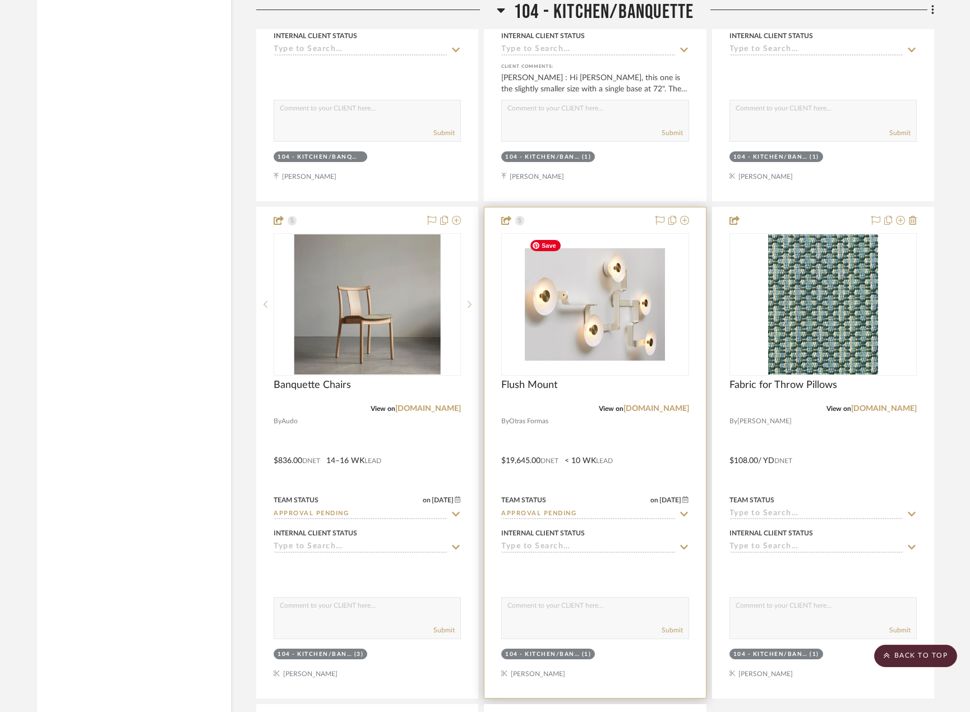
scroll to position [6055, 0]
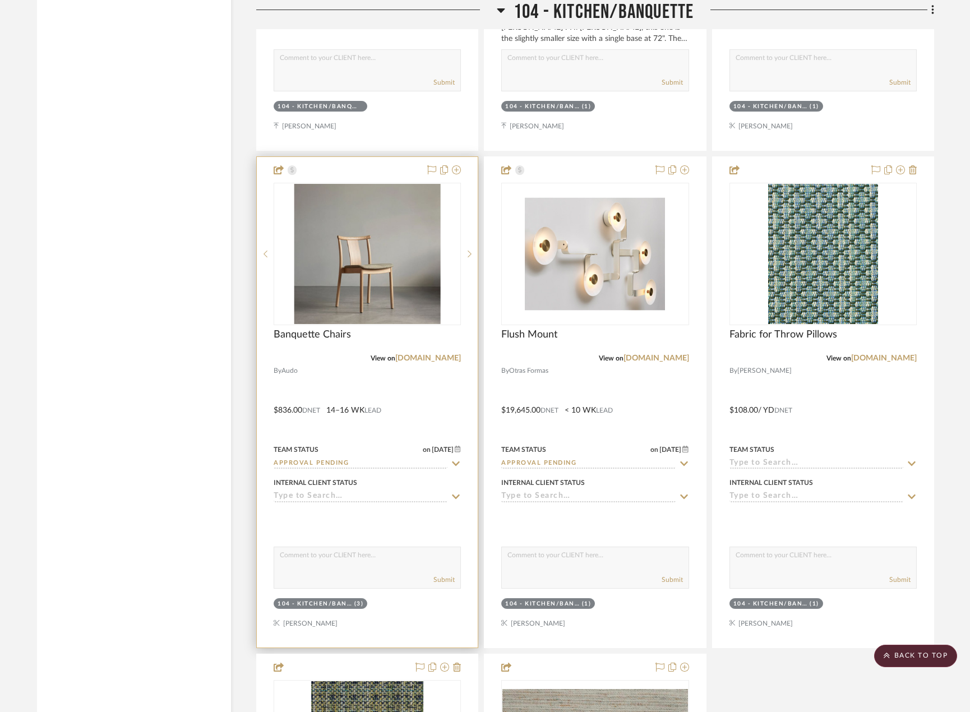
click at [428, 397] on div at bounding box center [367, 402] width 221 height 491
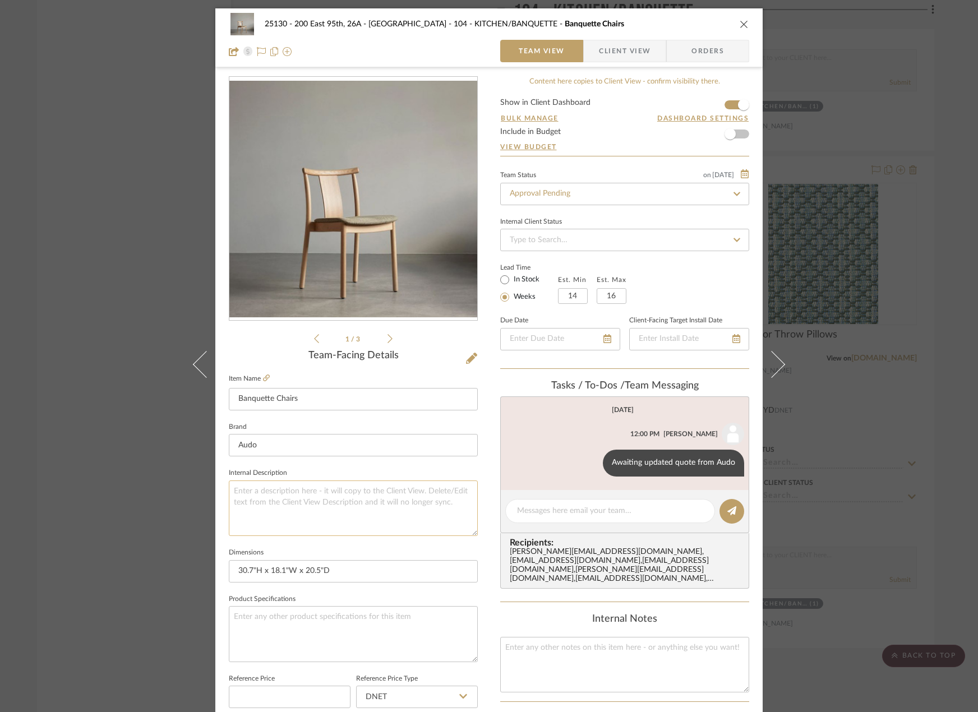
scroll to position [280, 0]
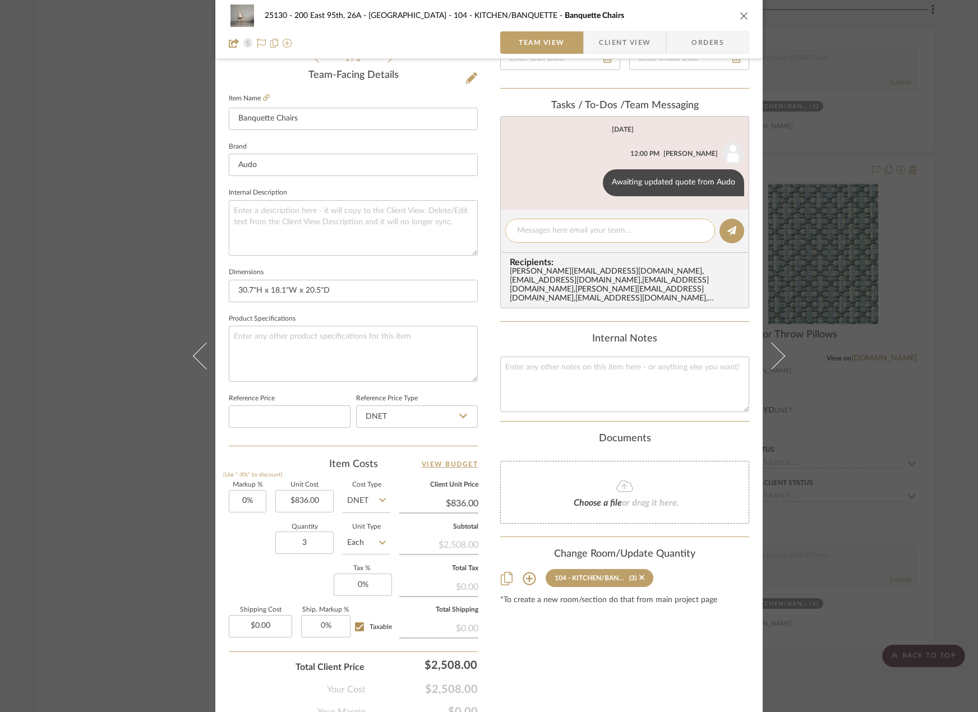
click at [603, 234] on textarea at bounding box center [610, 231] width 186 height 12
type textarea "quote reflective of x3 chairs"
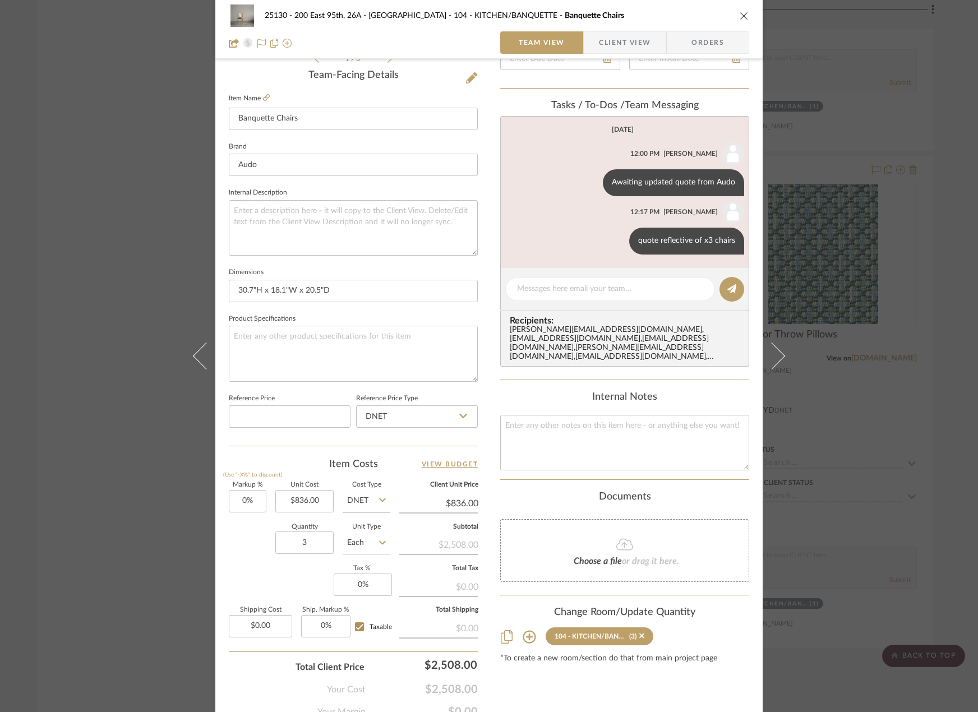
click at [838, 451] on div "25130 - 200 East 95th, 26A - Kosheleva 104 - KITCHEN/BANQUETTE Banquette Chairs…" at bounding box center [489, 356] width 978 height 712
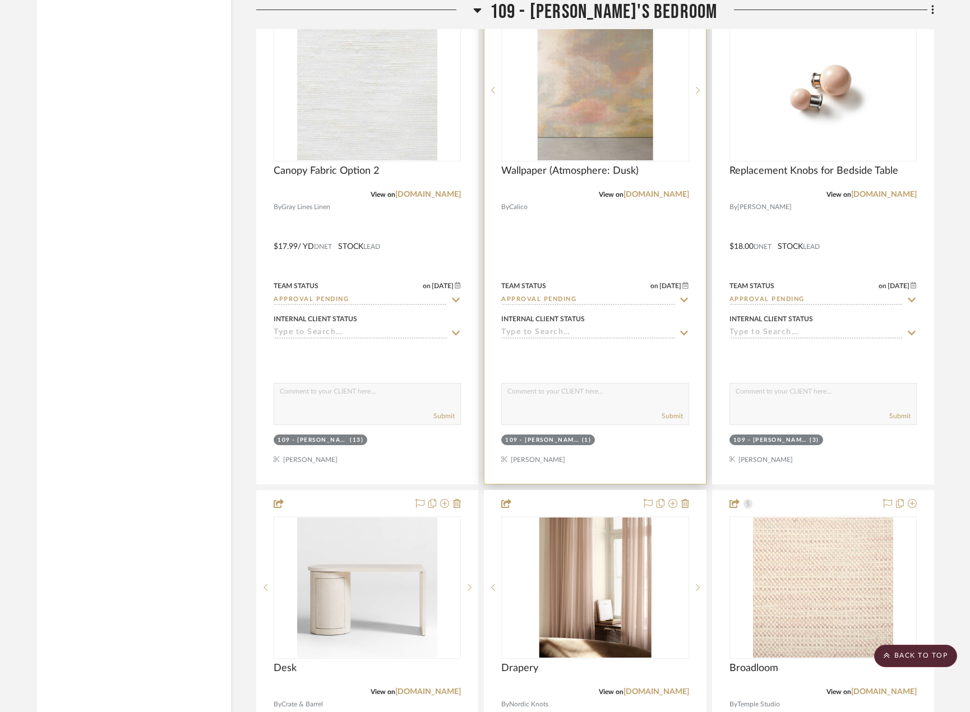
scroll to position [11773, 0]
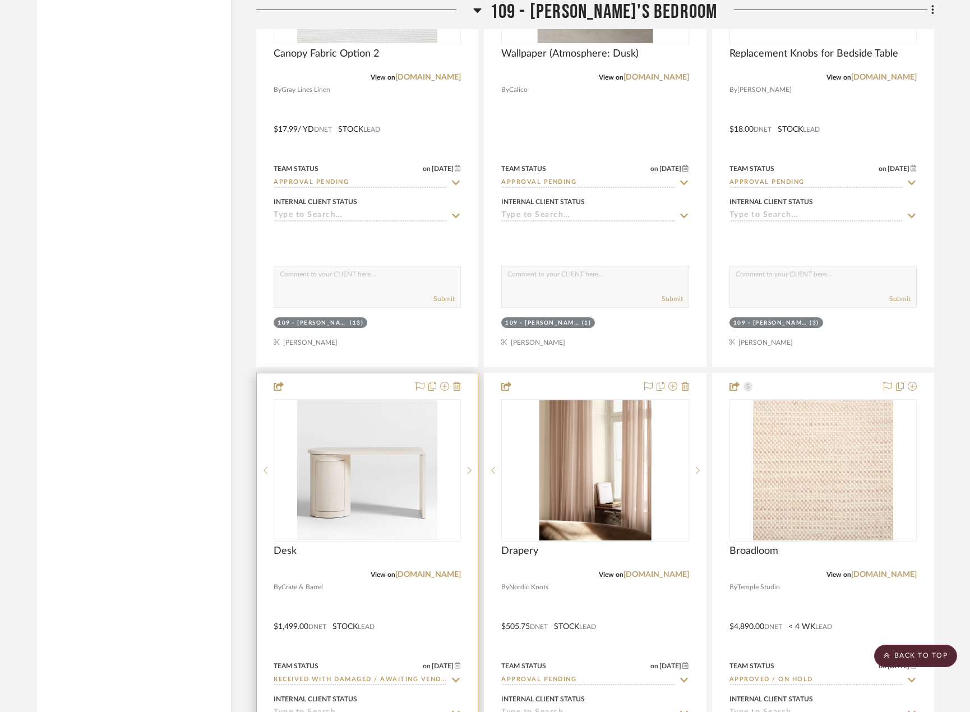
click at [419, 608] on div at bounding box center [367, 618] width 221 height 491
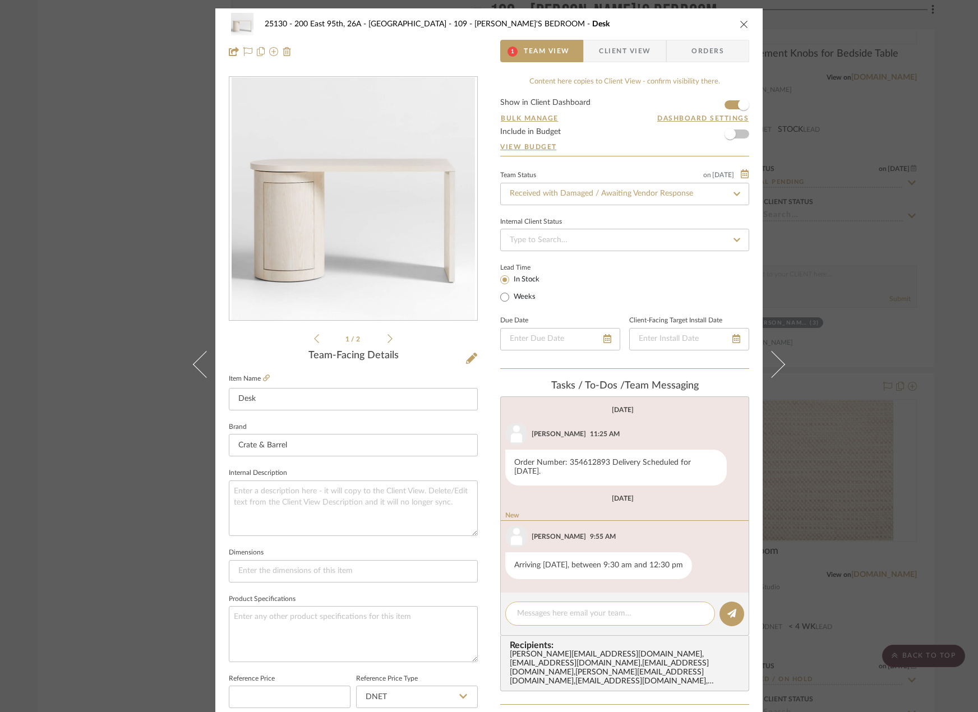
click at [632, 619] on textarea at bounding box center [610, 614] width 186 height 12
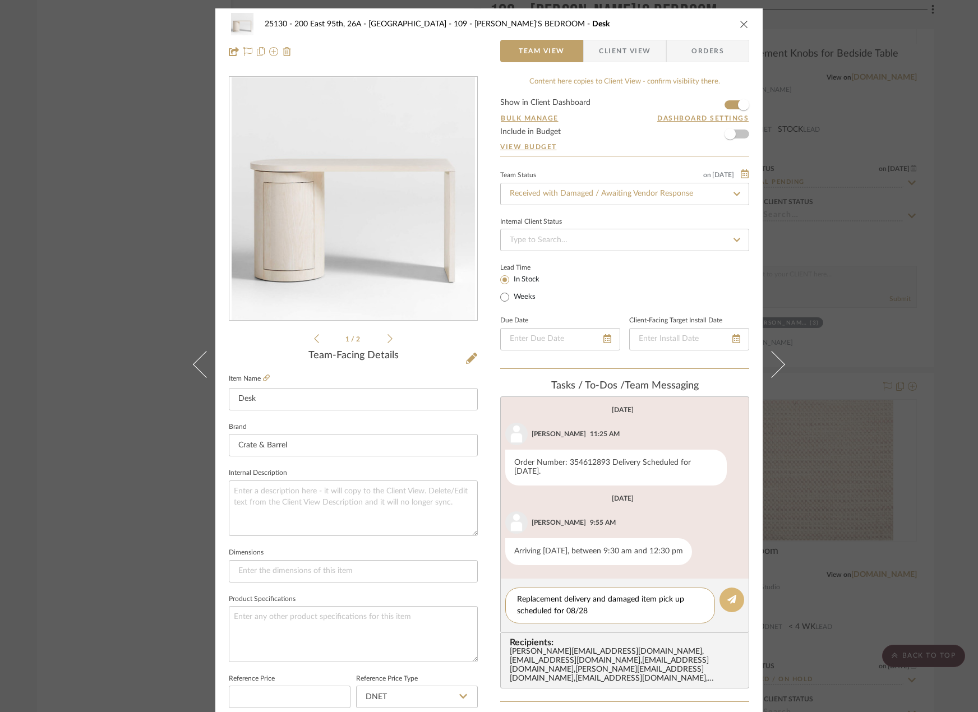
type textarea "Replacement delivery and damaged item pick up scheduled for 08/28"
click at [731, 604] on icon at bounding box center [731, 599] width 9 height 9
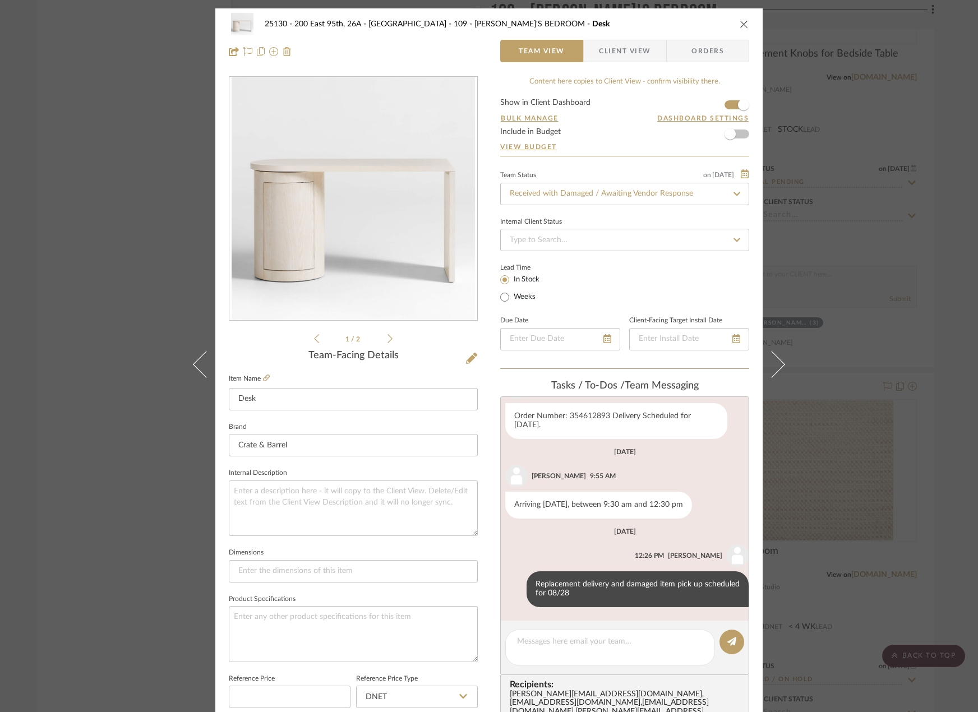
scroll to position [56, 0]
click at [732, 199] on fa-icon at bounding box center [736, 193] width 16 height 13
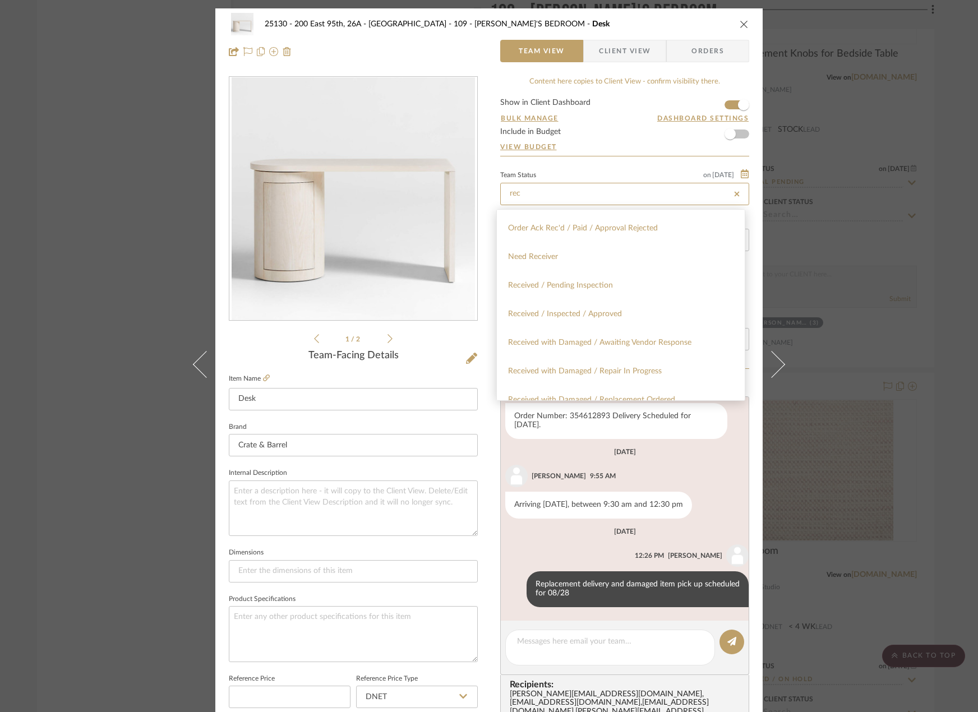
scroll to position [280, 0]
click at [672, 338] on div "Received with Damaged / Replacement Ordered" at bounding box center [621, 344] width 248 height 29
type input "Received with Damaged / Replacement Ordered"
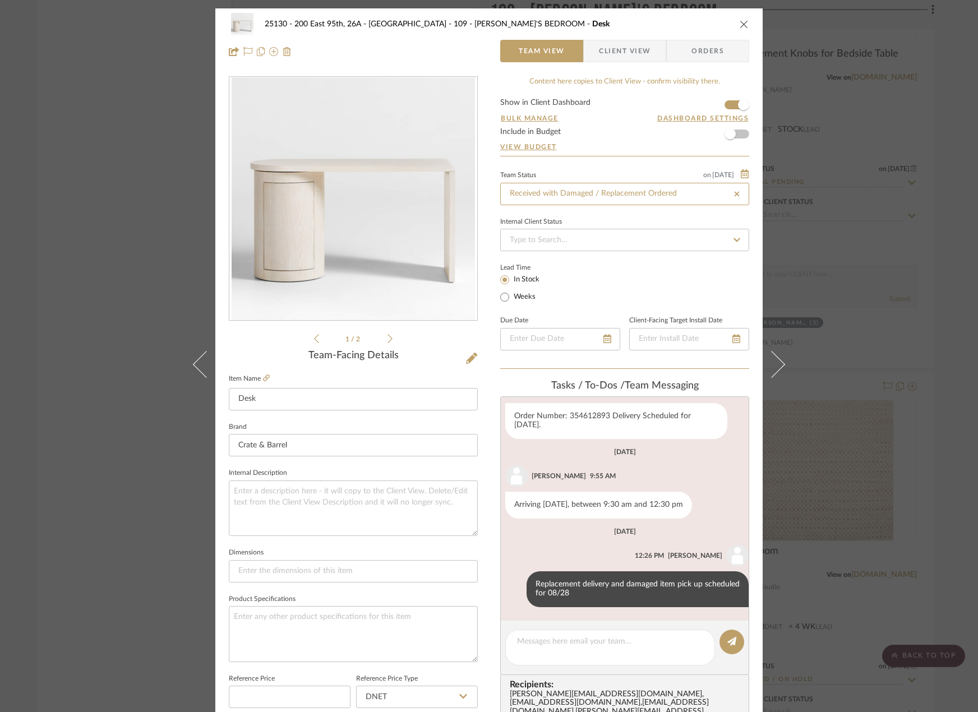
type input "Received with Damaged / Replacement Ordered"
click at [616, 49] on span "Client View" at bounding box center [625, 51] width 52 height 22
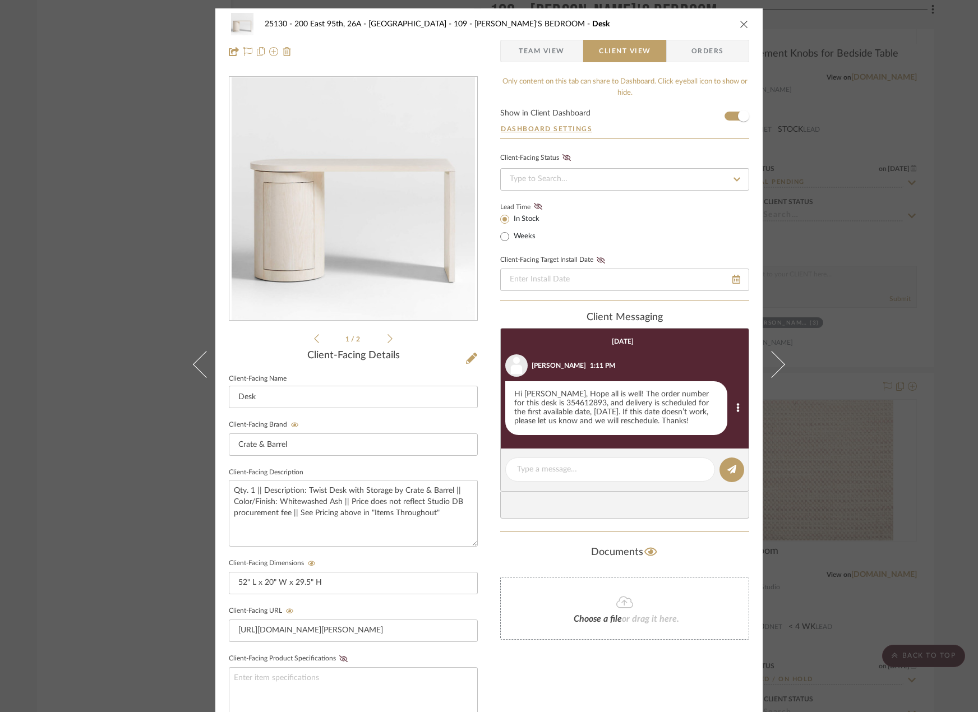
drag, startPoint x: 508, startPoint y: 394, endPoint x: 723, endPoint y: 422, distance: 216.0
click at [723, 422] on div "Hi Marianna, Hope all is well! The order number for this desk is 354612893, and…" at bounding box center [616, 408] width 222 height 54
click at [578, 409] on div "Hi Marianna, Hope all is well! The order number for this desk is 354612893, and…" at bounding box center [616, 408] width 222 height 54
click at [512, 394] on div "Hi Marianna, Hope all is well! The order number for this desk is 354612893, and…" at bounding box center [616, 408] width 222 height 54
drag, startPoint x: 511, startPoint y: 394, endPoint x: 715, endPoint y: 422, distance: 205.5
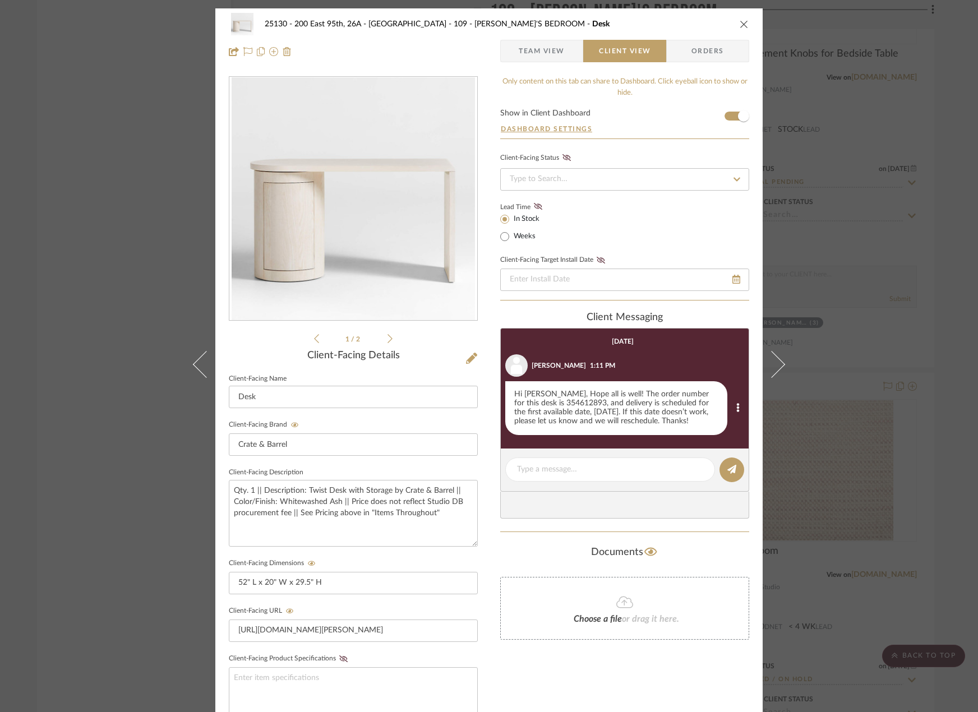
click at [715, 422] on div "Hi Marianna, Hope all is well! The order number for this desk is 354612893, and…" at bounding box center [616, 408] width 222 height 54
copy div "Hi Marianna, Hope all is well! The order number for this desk is 354612893, and…"
click at [554, 481] on div at bounding box center [610, 469] width 210 height 24
click at [553, 475] on div at bounding box center [610, 469] width 210 height 24
click at [554, 469] on textarea at bounding box center [610, 470] width 186 height 12
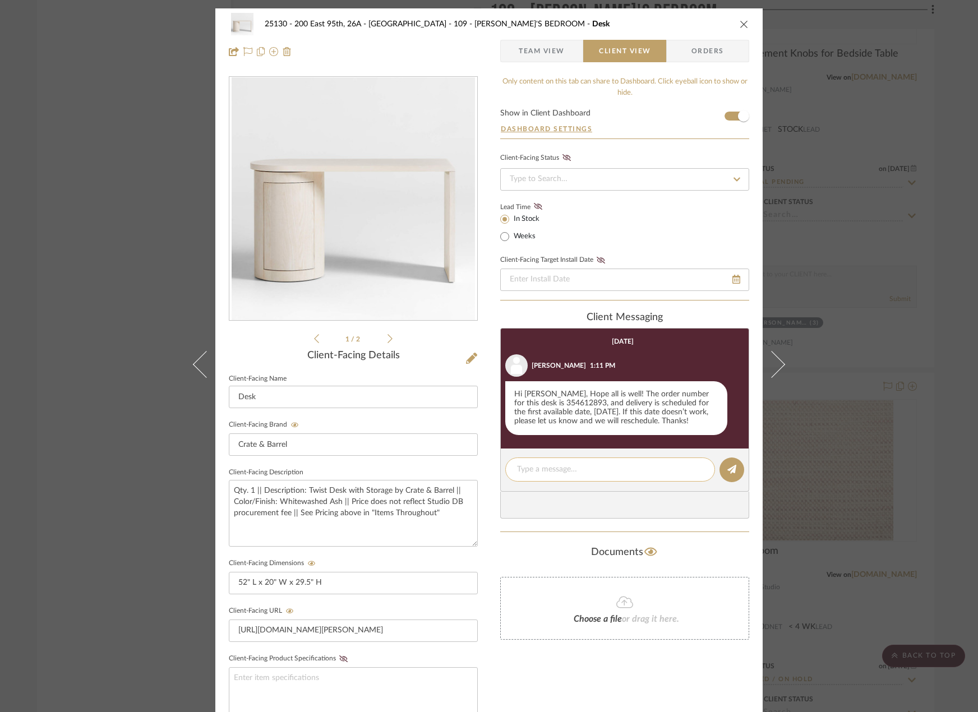
paste textarea "Hi Marianna, Hope all is well! The order number for this desk is 354612893, and…"
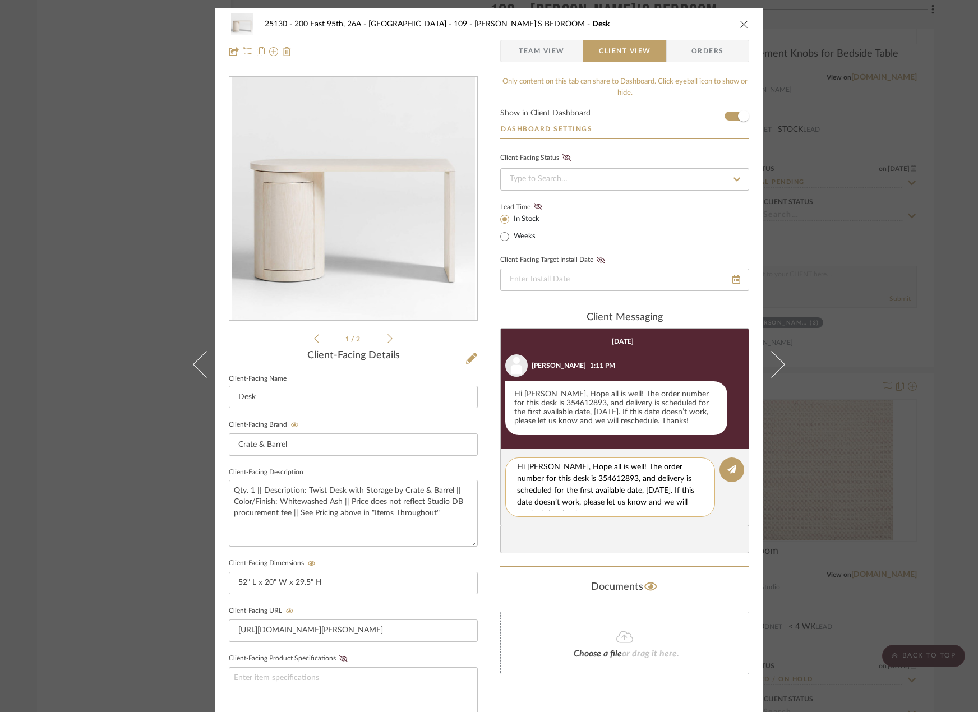
scroll to position [0, 0]
click at [528, 482] on textarea "Hi Marianna, Hope all is well! The order number for this desk is 354612893, and…" at bounding box center [614, 487] width 195 height 47
click at [597, 481] on textarea "Hi Marianna, Hope all is well! The order number for the replacement desk is 354…" at bounding box center [614, 487] width 195 height 47
click at [671, 493] on textarea "Hi Marianna, Hope all is well! The order number for the replacement desk is sti…" at bounding box center [614, 487] width 195 height 47
click at [636, 492] on textarea "Hi Marianna, Hope all is well! The order number for the replacement desk is sti…" at bounding box center [614, 487] width 195 height 47
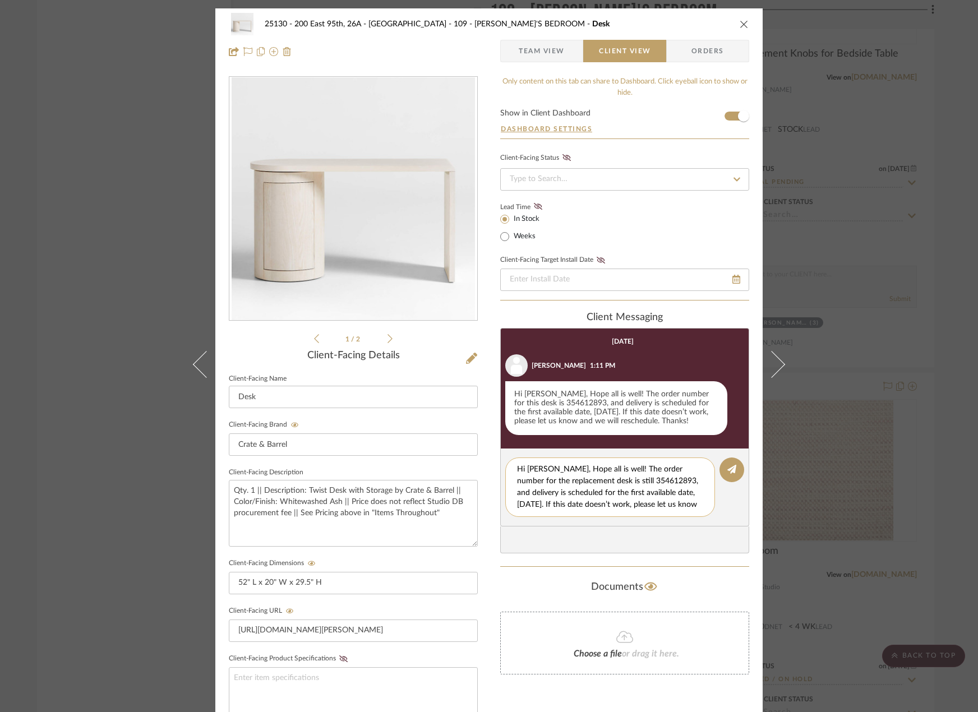
scroll to position [12, 0]
drag, startPoint x: 582, startPoint y: 506, endPoint x: 580, endPoint y: 493, distance: 12.6
click at [580, 493] on textarea "Hi Marianna, Hope all is well! The order number for the replacement desk is sti…" at bounding box center [614, 487] width 195 height 47
click at [589, 494] on textarea "Hi Marianna, Hope all is well! The order number for the replacement desk is sti…" at bounding box center [614, 487] width 195 height 47
click at [618, 493] on textarea "Hi Marianna, Hope all is well! The order number for the replacement desk is sti…" at bounding box center [614, 487] width 195 height 47
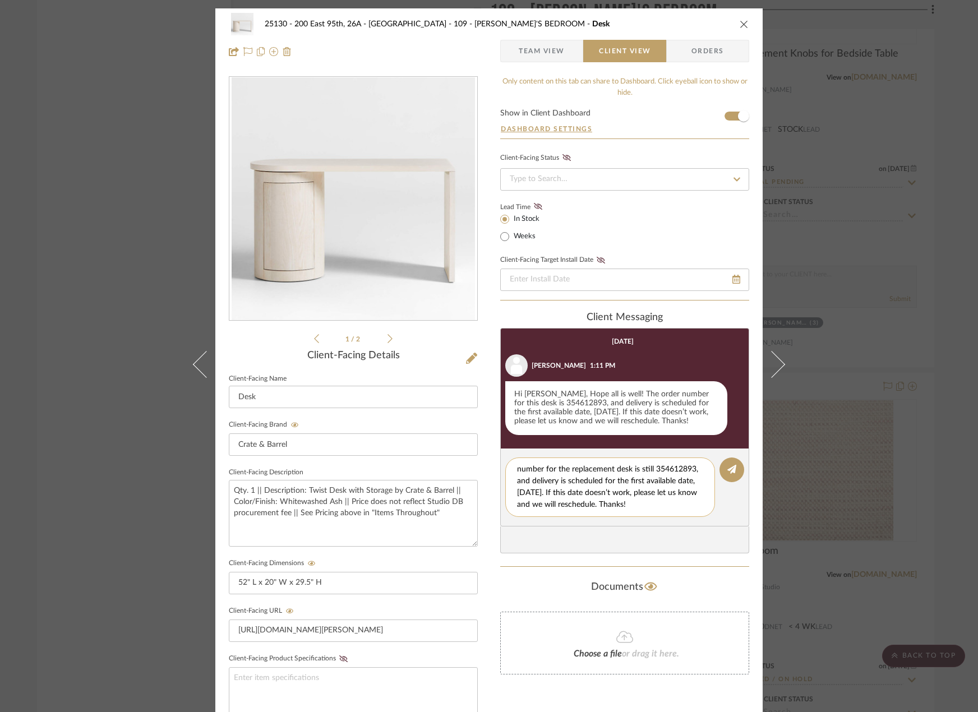
click at [530, 494] on textarea "Hi Marianna, Hope all is well! The order number for the replacement desk is sti…" at bounding box center [614, 487] width 195 height 47
click at [572, 495] on textarea "Hi Marianna, Hope all is well! The order number for the replacement desk is sti…" at bounding box center [614, 487] width 195 height 47
click at [592, 492] on textarea "Hi Marianna, Hope all is well! The order number for the replacement desk is sti…" at bounding box center [614, 487] width 195 height 47
click at [621, 495] on textarea "Hi Marianna, Hope all is well! The order number for the replacement desk is sti…" at bounding box center [614, 487] width 195 height 47
drag, startPoint x: 595, startPoint y: 489, endPoint x: 593, endPoint y: 497, distance: 8.0
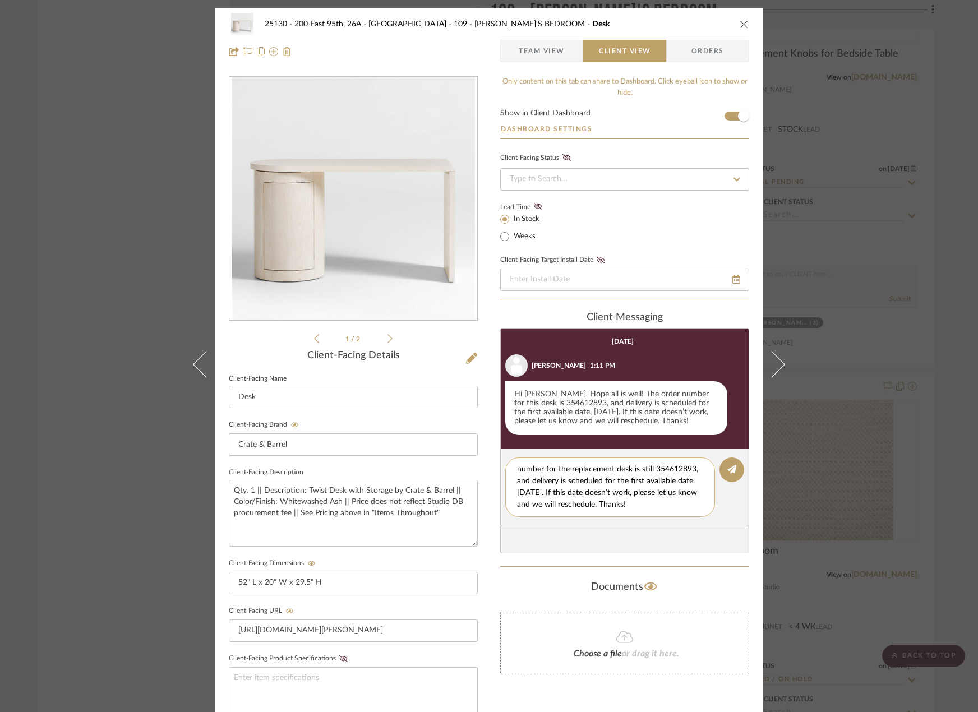
click at [592, 493] on textarea "Hi Marianna, Hope all is well! The order number for the replacement desk is sti…" at bounding box center [614, 487] width 195 height 47
click at [644, 505] on textarea "Hi Marianna, Hope all is well! The order number for the replacement desk is sti…" at bounding box center [614, 487] width 195 height 47
click at [666, 480] on textarea "Hi Marianna, Hope all is well! The order number for the replacement desk is sti…" at bounding box center [614, 487] width 195 height 47
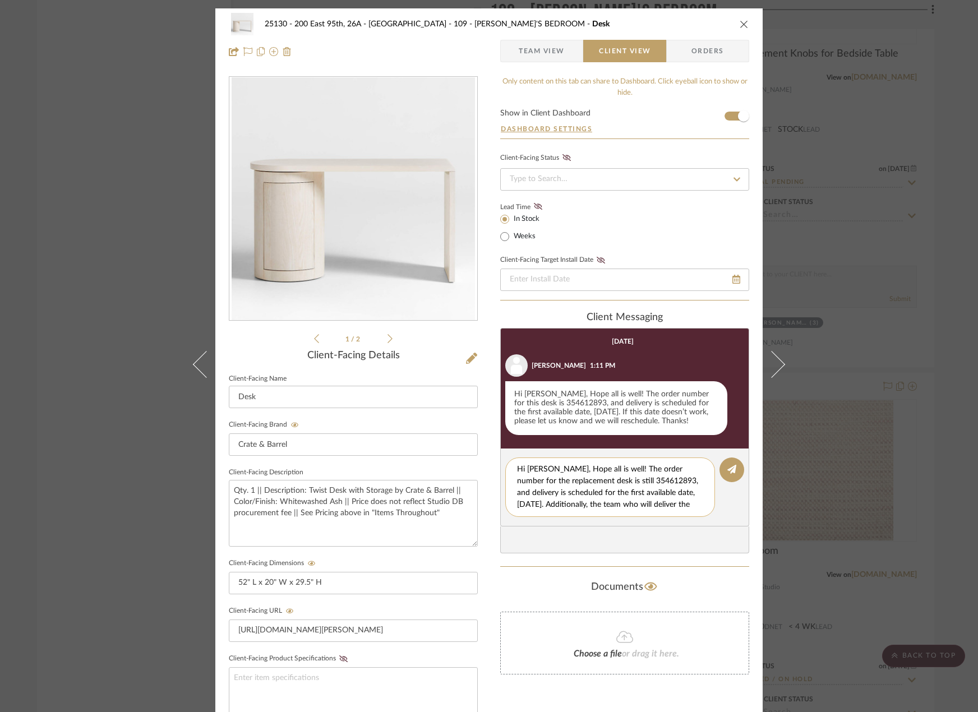
click at [572, 486] on textarea "Hi Marianna, Hope all is well! The order number for the replacement desk is sti…" at bounding box center [614, 487] width 195 height 47
click at [572, 489] on textarea "Hi Marianna, Hope all is well! The order number for the replacement desk is sti…" at bounding box center [614, 487] width 195 height 47
click at [573, 490] on textarea "Hi Marianna, Hope all is well! The order number for the replacement desk is sti…" at bounding box center [614, 487] width 195 height 47
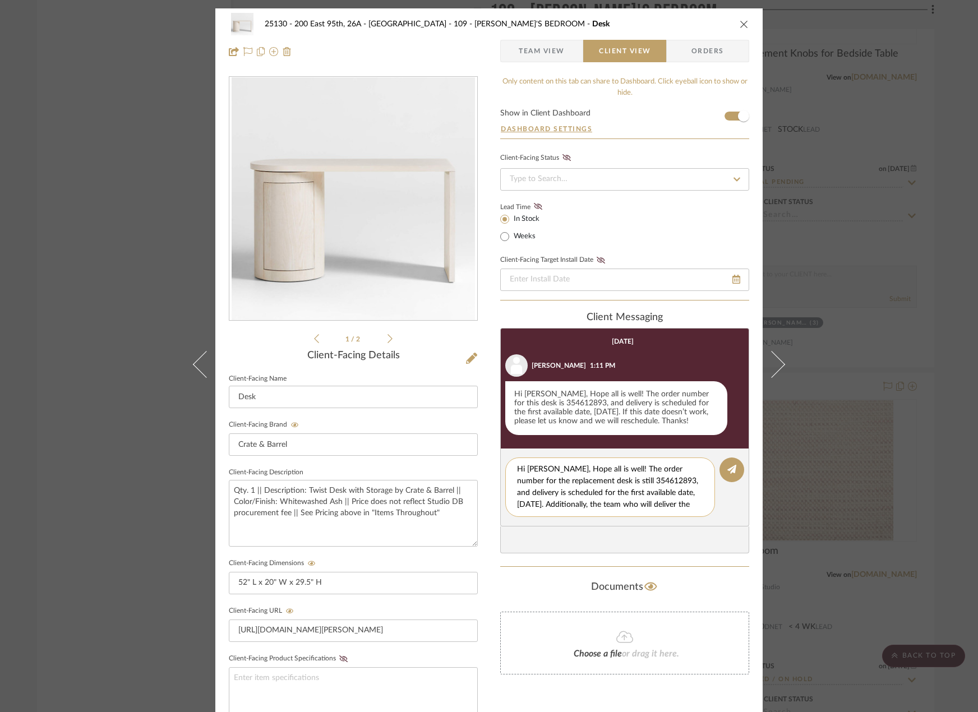
scroll to position [2, 0]
drag, startPoint x: 515, startPoint y: 503, endPoint x: 598, endPoint y: 489, distance: 84.1
click at [598, 489] on textarea "Hi Marianna, Hope all is well! The order number for the replacement desk is sti…" at bounding box center [614, 487] width 195 height 47
click at [680, 495] on textarea "Hi [PERSON_NAME], Hope all is well! The order number for the replacement desk i…" at bounding box center [614, 487] width 195 height 47
click at [677, 497] on textarea "Hi [PERSON_NAME], Hope all is well! The order number for the replacement desk i…" at bounding box center [614, 487] width 195 height 47
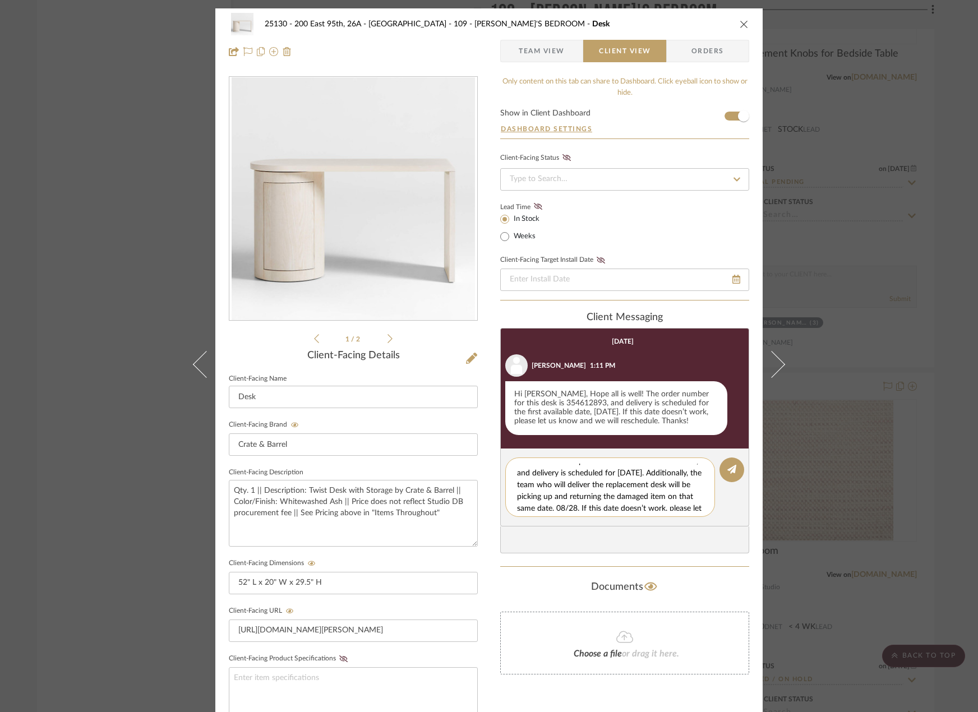
scroll to position [47, 0]
click at [672, 484] on textarea "Hi [PERSON_NAME], Hope all is well! The order number for the replacement desk i…" at bounding box center [614, 487] width 195 height 47
click at [657, 505] on textarea "Hi [PERSON_NAME], Hope all is well! The order number for the replacement desk i…" at bounding box center [614, 487] width 195 height 47
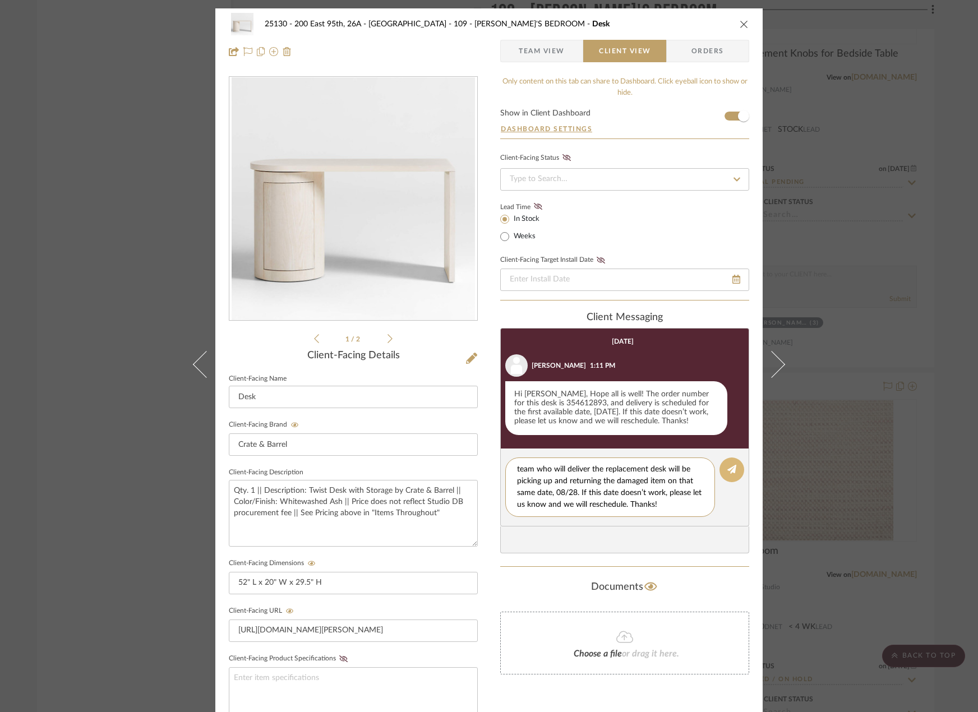
type textarea "Hi [PERSON_NAME], Hope all is well! The order number for the replacement desk i…"
click at [728, 460] on button at bounding box center [731, 469] width 25 height 25
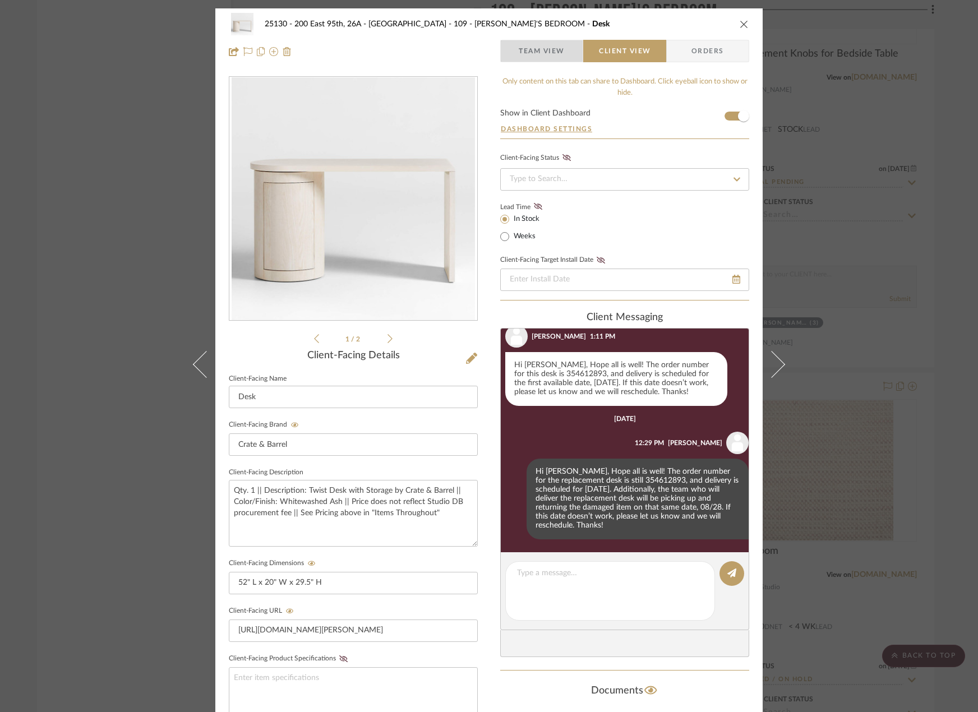
click at [524, 54] on span "Team View" at bounding box center [542, 51] width 46 height 22
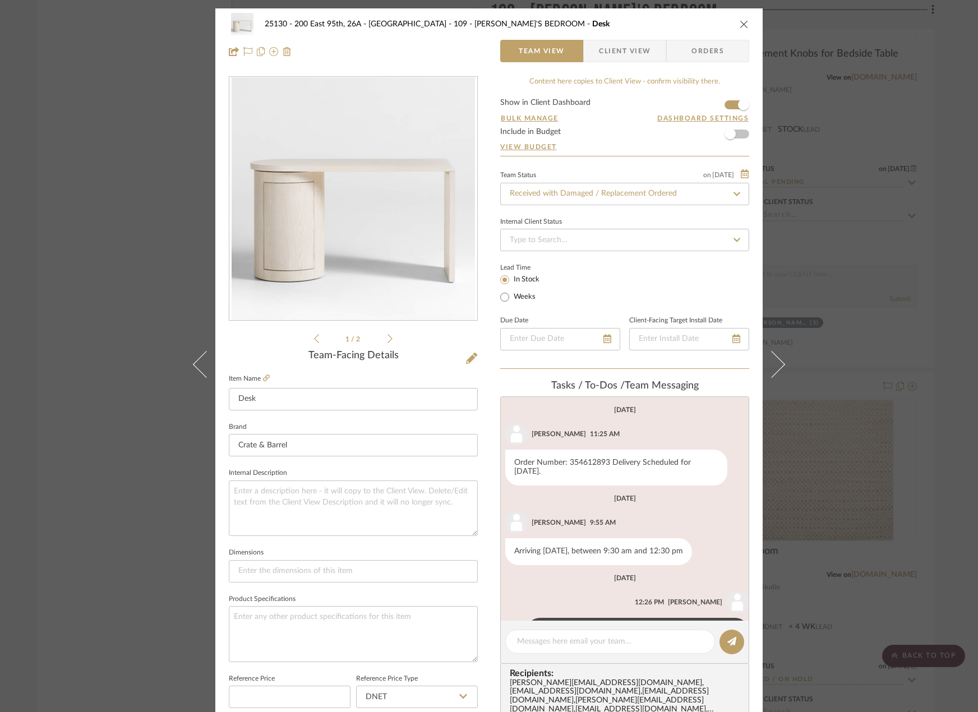
scroll to position [56, 0]
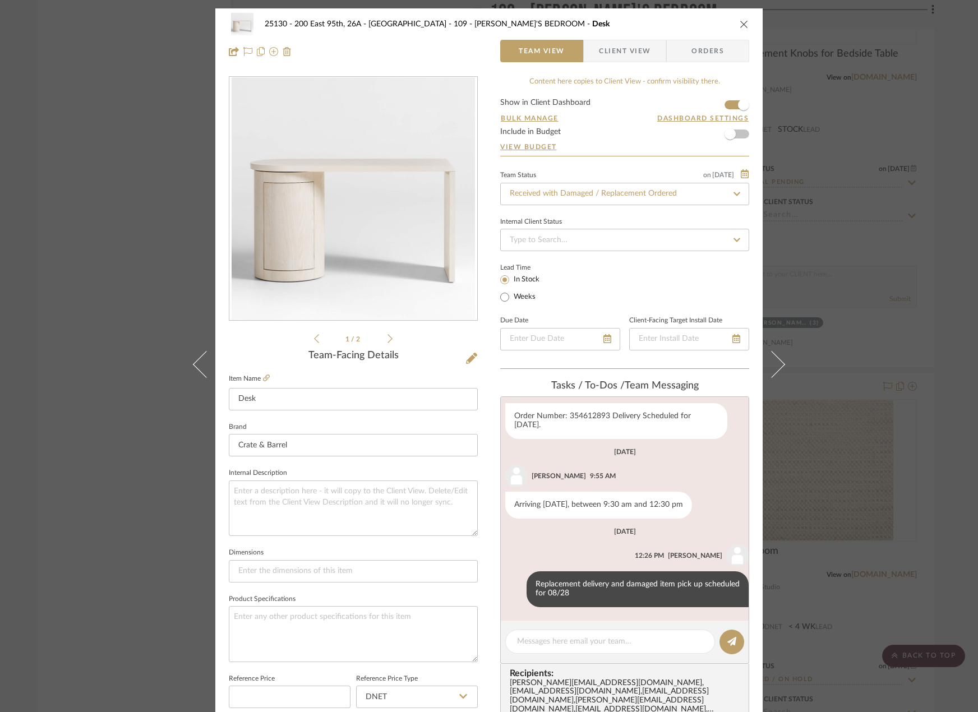
click at [850, 286] on div "25130 - 200 East 95th, 26A - Kosheleva 109 - ASTRID'S BEDROOM Desk Team View Cl…" at bounding box center [489, 356] width 978 height 712
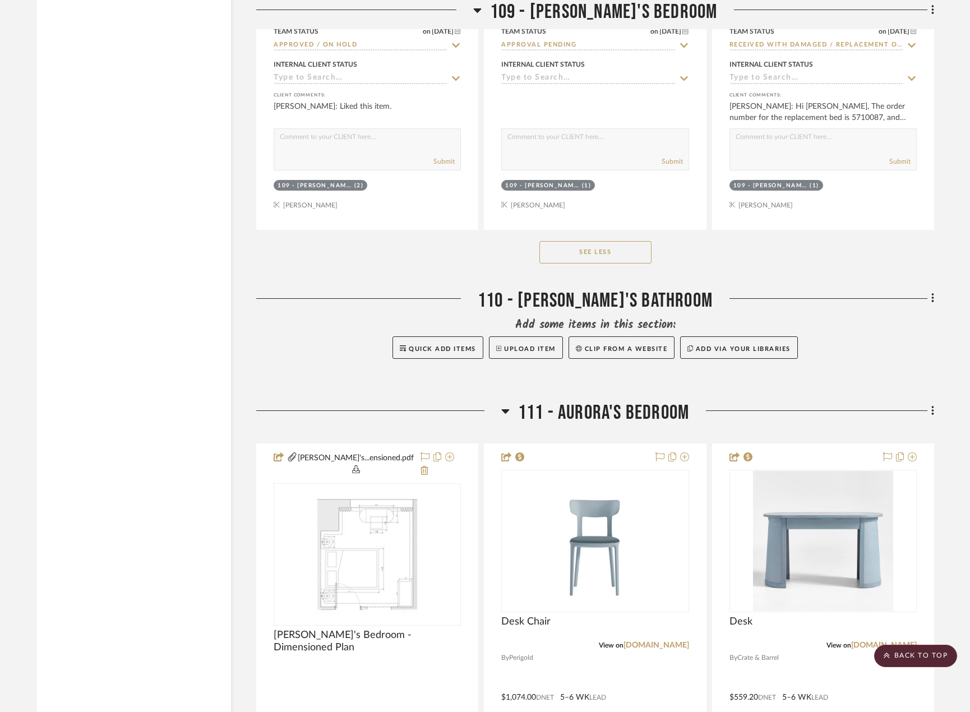
scroll to position [13287, 0]
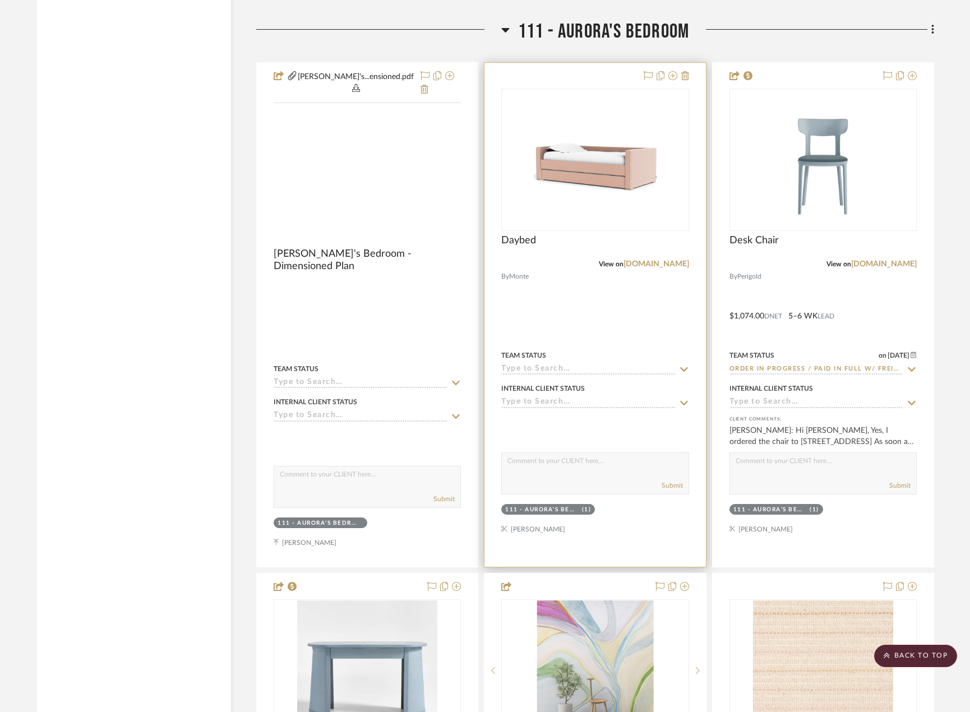
scroll to position [12614, 0]
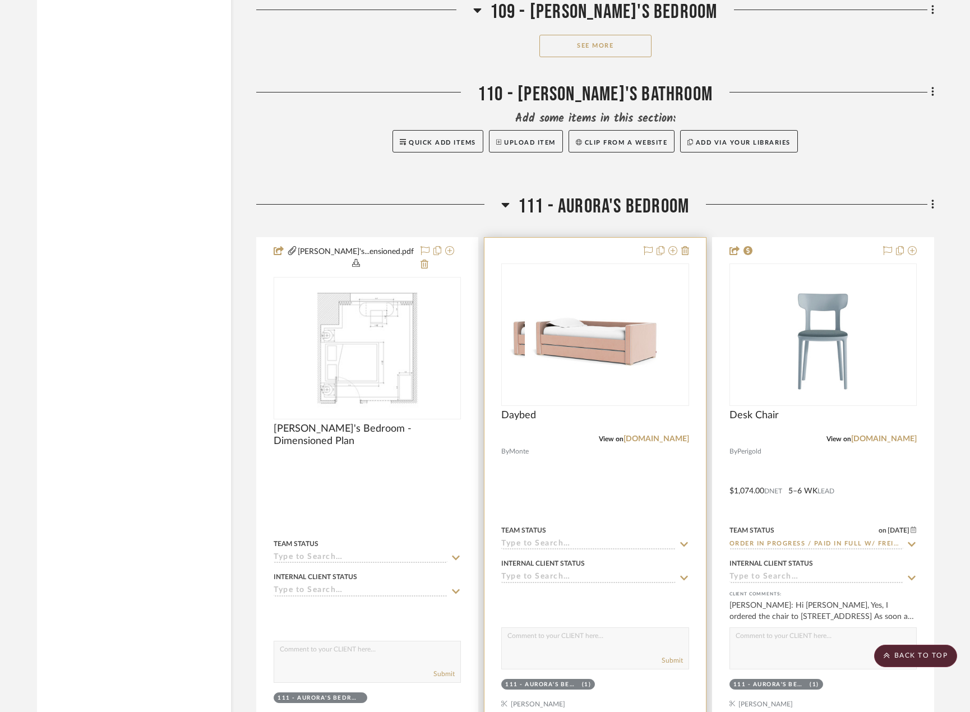
click at [548, 443] on div at bounding box center [594, 490] width 221 height 504
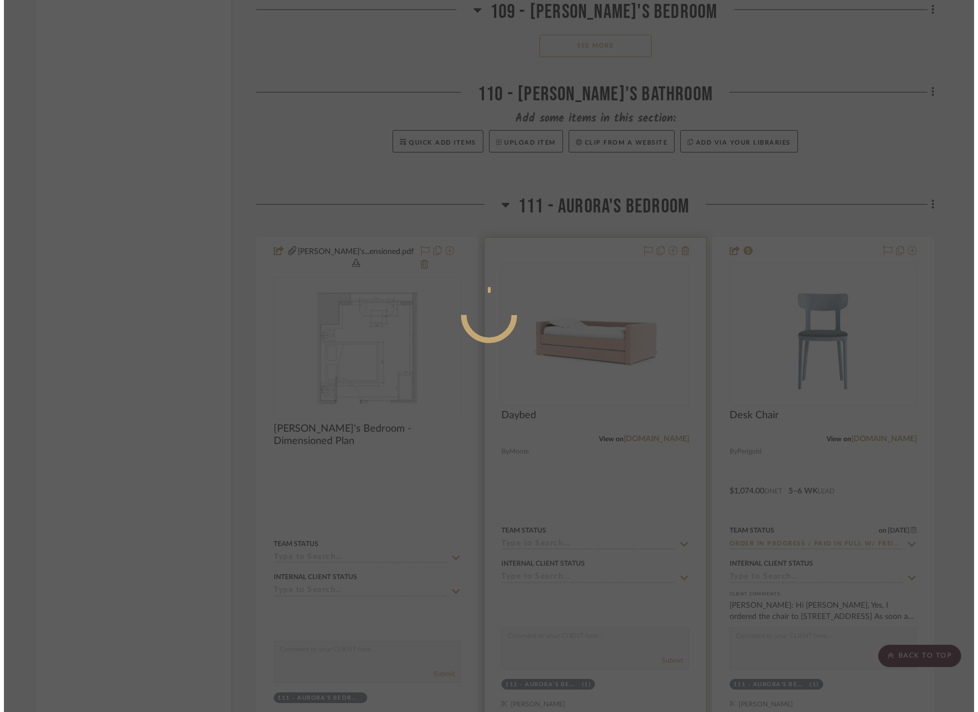
scroll to position [0, 0]
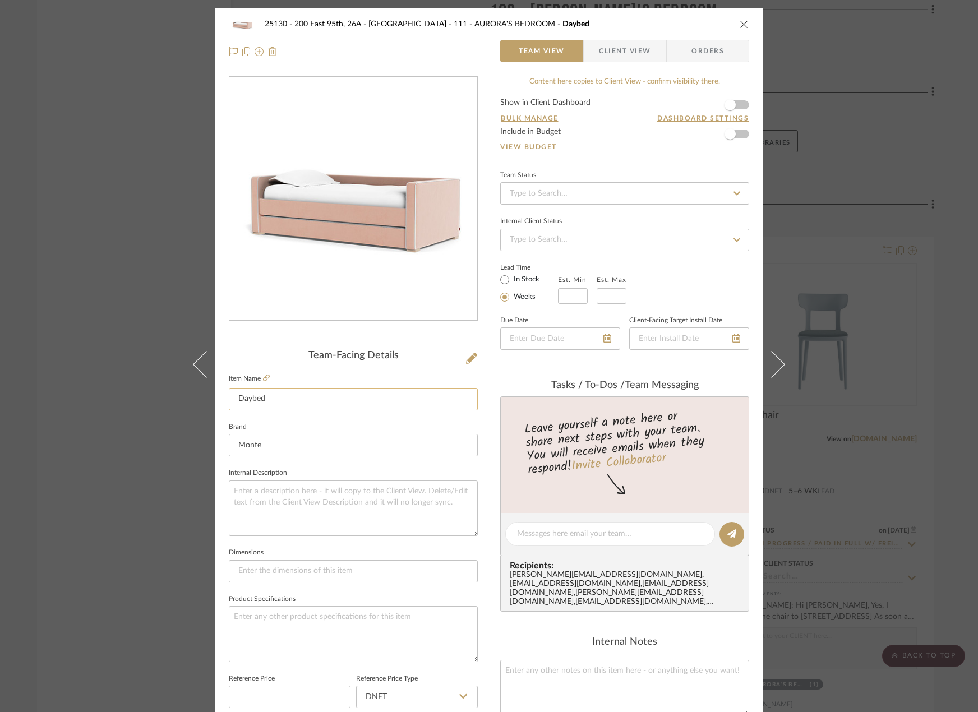
click at [391, 395] on input "Daybed" at bounding box center [353, 399] width 249 height 22
type input "Daybed (Twin)"
click at [647, 57] on span "Client View" at bounding box center [625, 51] width 82 height 22
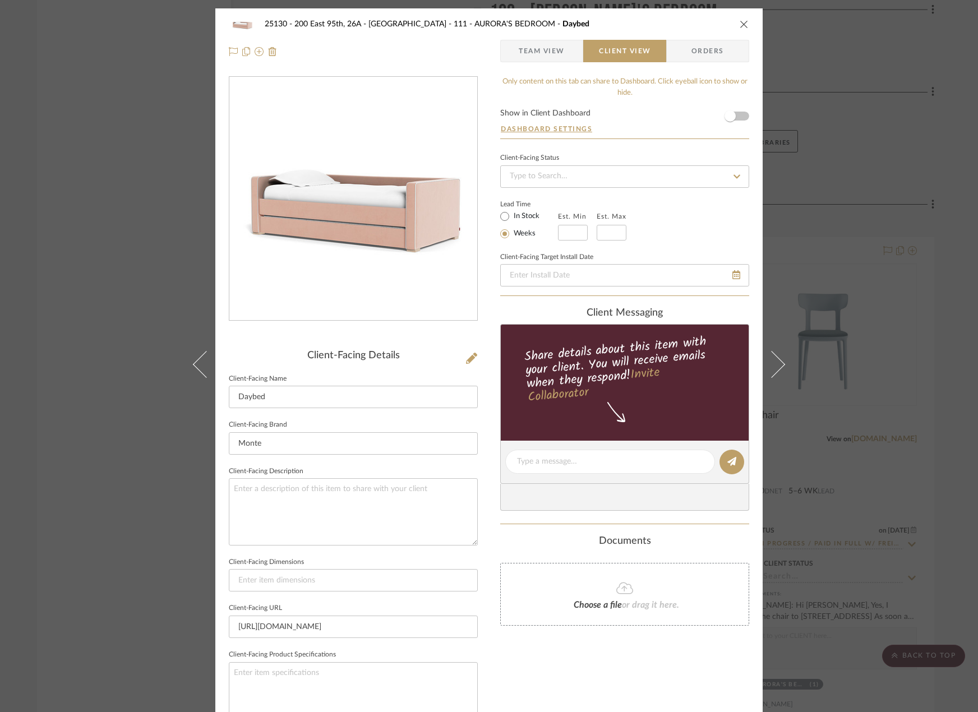
click at [386, 475] on fieldset "Client-Facing Description" at bounding box center [353, 505] width 249 height 82
type input "Daybed (Twin)"
click at [376, 496] on textarea at bounding box center [353, 511] width 249 height 67
type textarea "Description: Dorma Twin Daybed with Trundle by Monte Design || Color/Finish: TB…"
click at [884, 277] on div "25130 - 200 East 95th, 26A - Kosheleva 111 - AURORA'S BEDROOM Daybed (Twin) Tea…" at bounding box center [489, 356] width 978 height 712
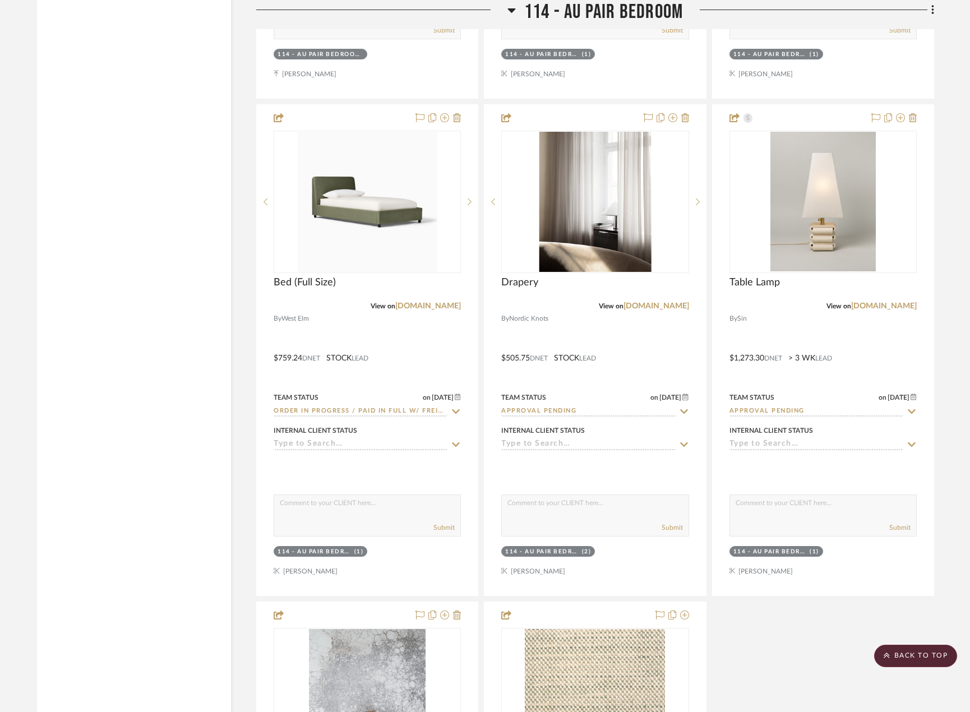
scroll to position [16034, 0]
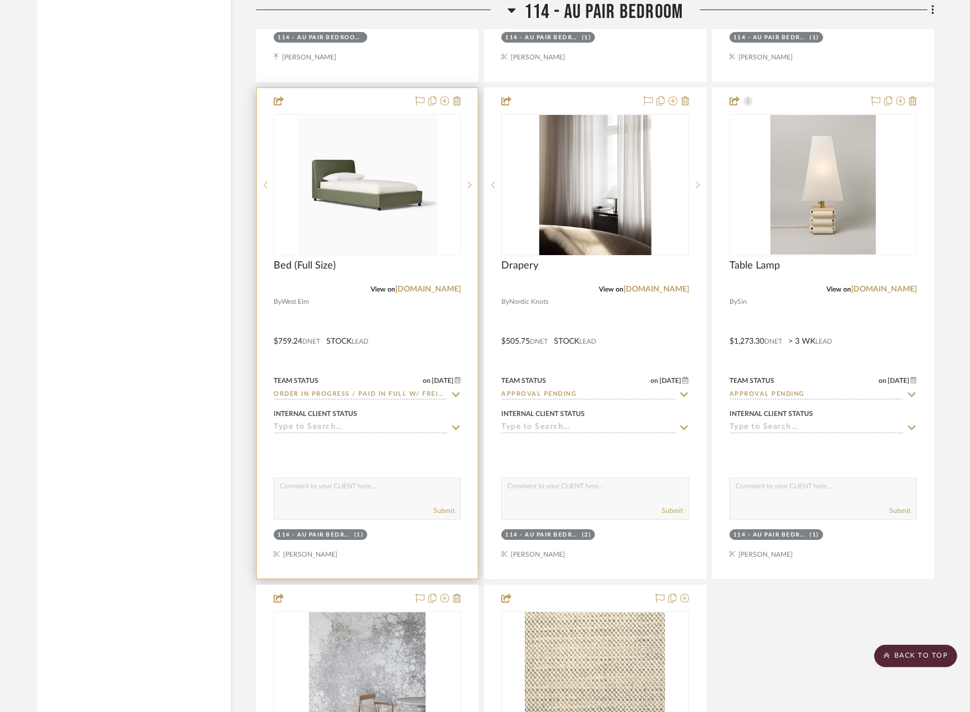
click at [440, 315] on div at bounding box center [367, 333] width 221 height 491
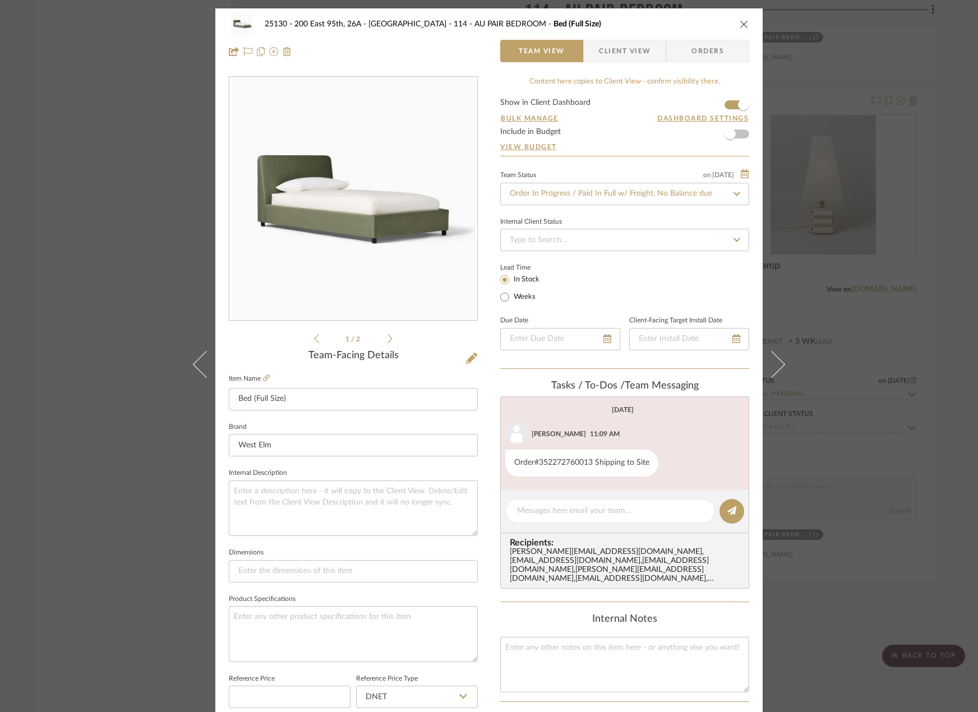
drag, startPoint x: 557, startPoint y: 490, endPoint x: 556, endPoint y: 496, distance: 6.3
click at [556, 493] on editor-of-message at bounding box center [624, 511] width 249 height 43
click at [557, 506] on textarea at bounding box center [610, 511] width 186 height 12
type textarea "O"
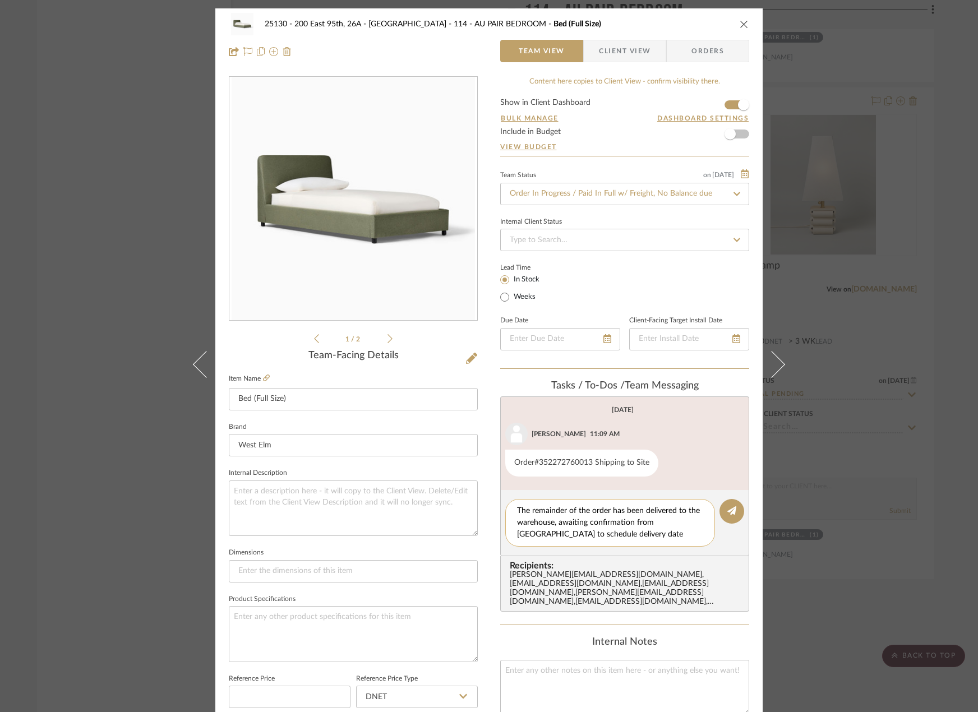
type textarea "The remainder of the order has been delivered to the warehouse, awaiting confir…"
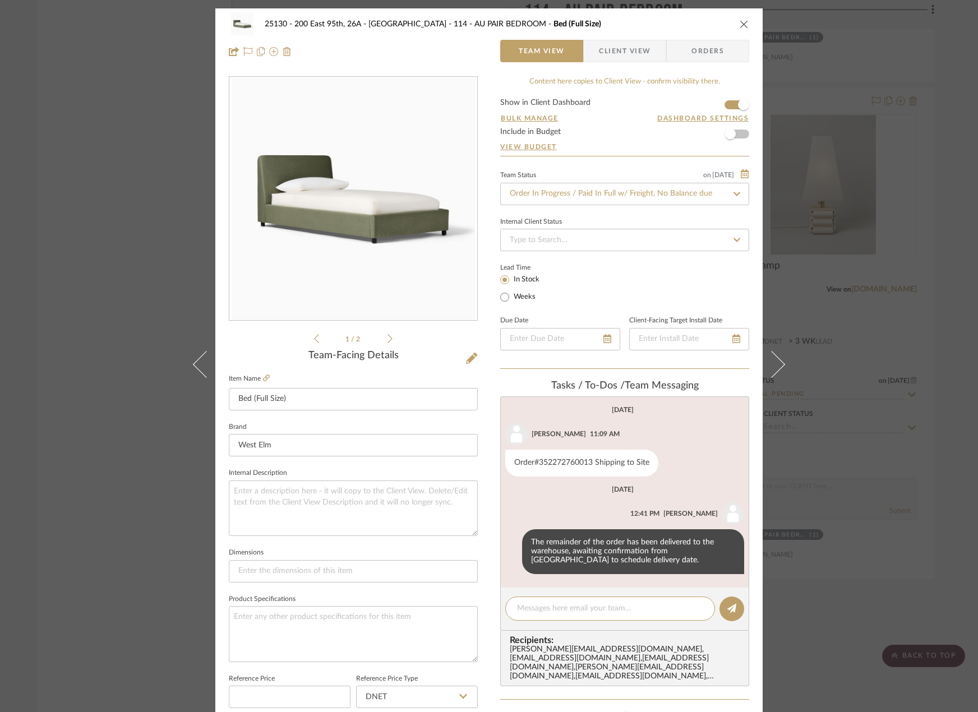
click at [890, 277] on div "25130 - 200 East 95th, 26A - Kosheleva 114 - AU PAIR BEDROOM Bed (Full Size) Te…" at bounding box center [489, 356] width 978 height 712
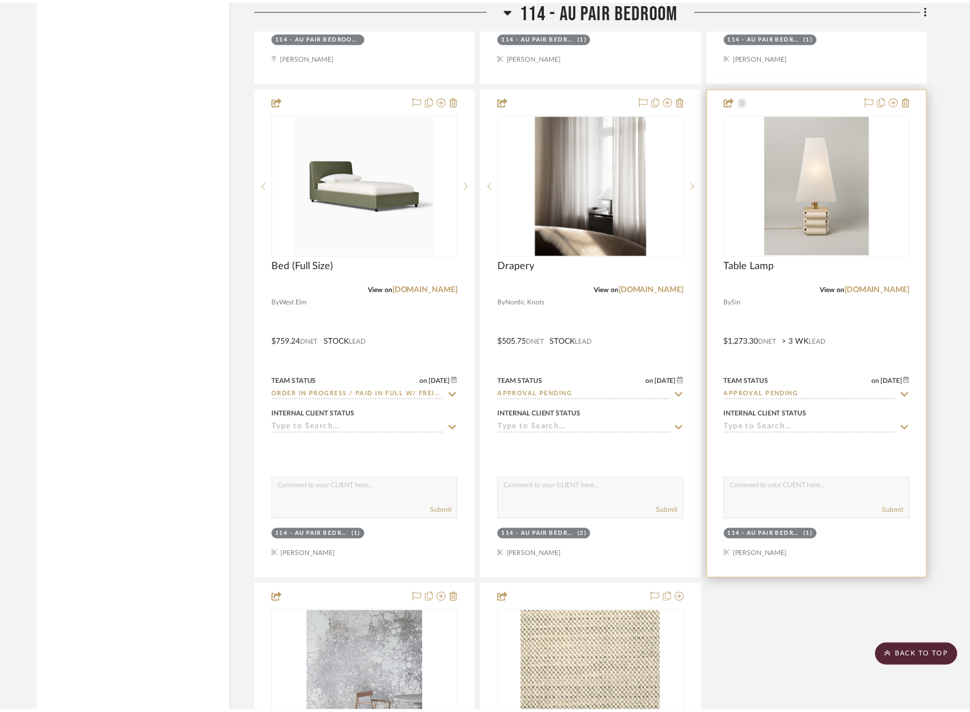
scroll to position [16034, 0]
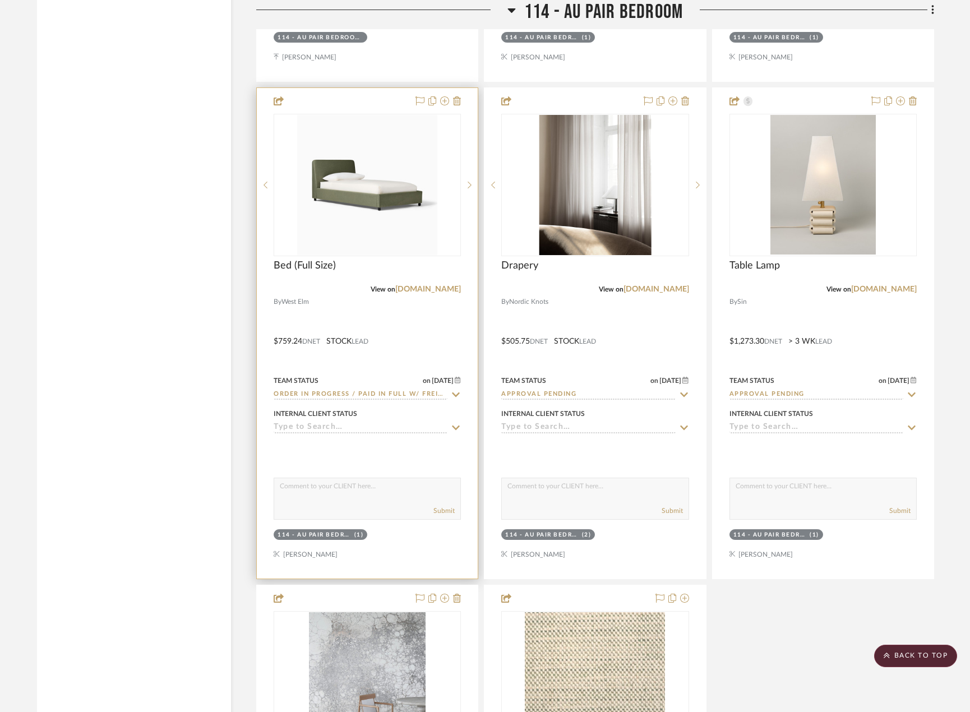
click at [389, 288] on div at bounding box center [367, 333] width 221 height 491
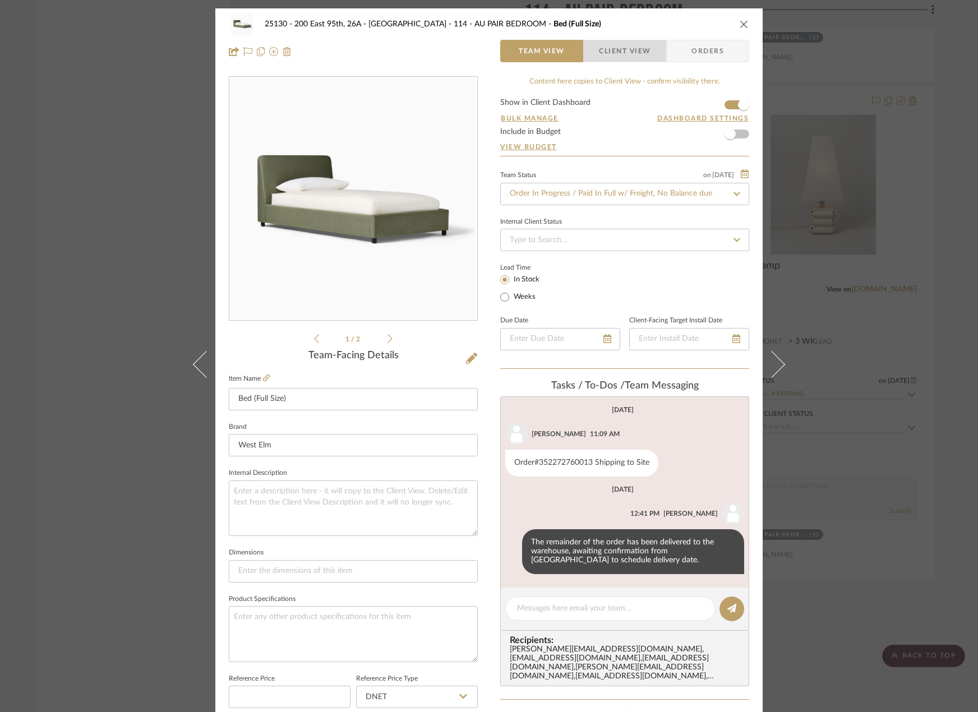
drag, startPoint x: 611, startPoint y: 47, endPoint x: 611, endPoint y: 72, distance: 24.7
click at [611, 48] on span "Client View" at bounding box center [625, 51] width 52 height 22
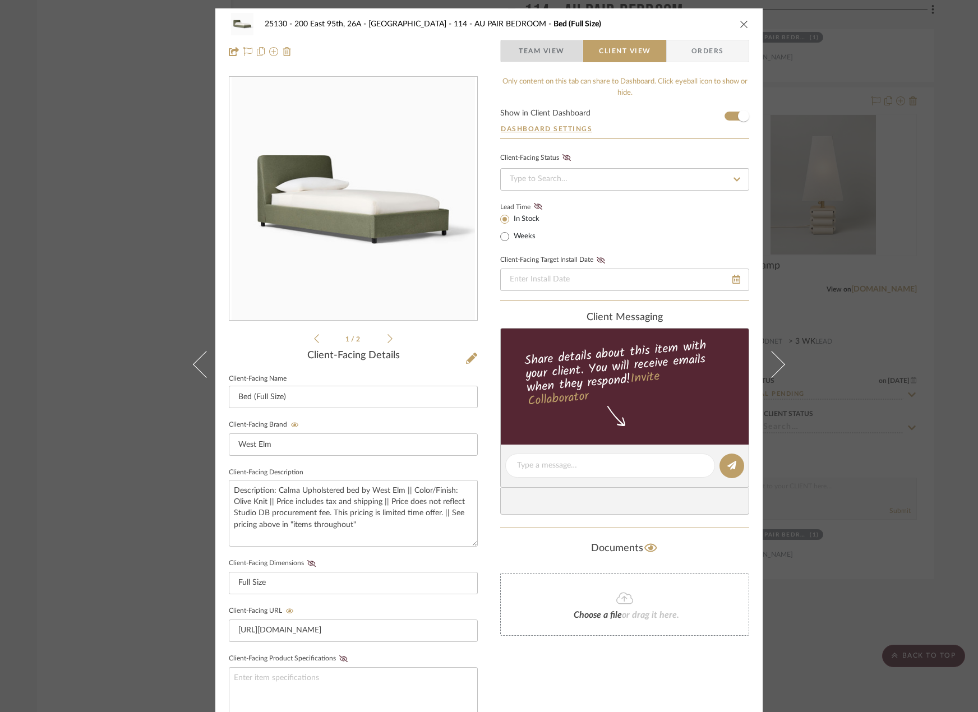
click at [542, 52] on span "Team View" at bounding box center [542, 51] width 46 height 22
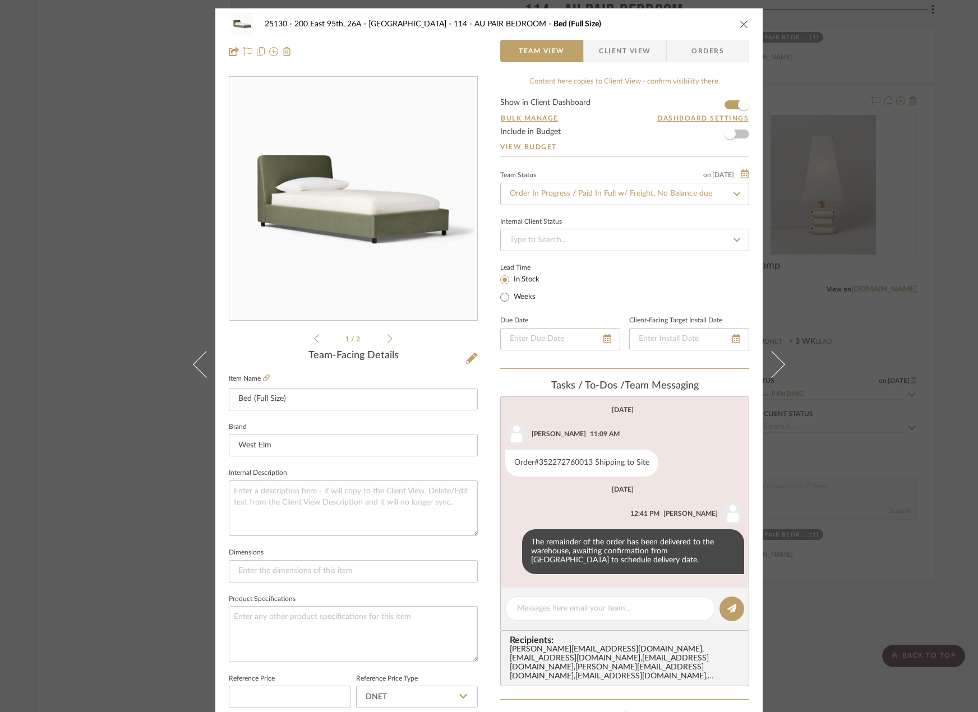
click at [846, 367] on div "25130 - 200 East 95th, 26A - Kosheleva 114 - AU PAIR BEDROOM Bed (Full Size) Te…" at bounding box center [489, 356] width 978 height 712
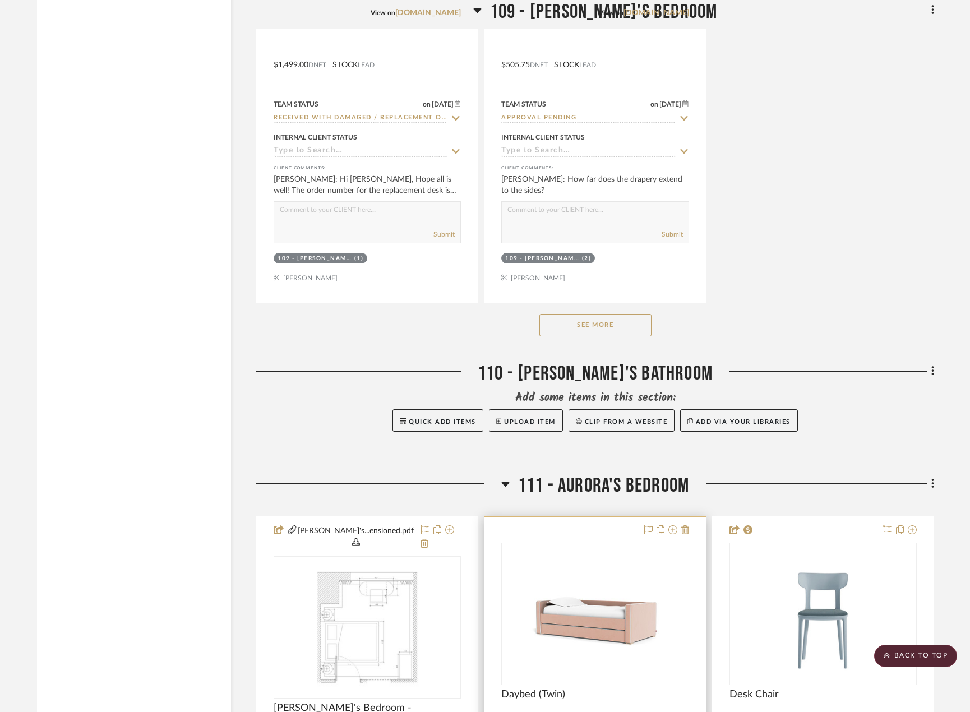
scroll to position [12502, 0]
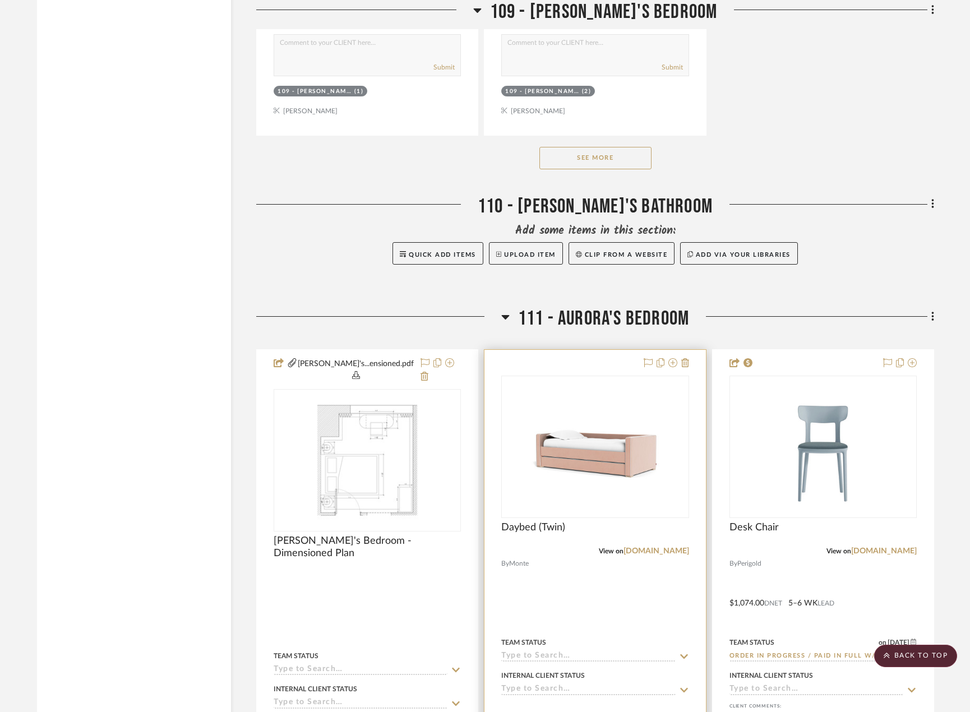
click at [572, 572] on div at bounding box center [594, 602] width 221 height 504
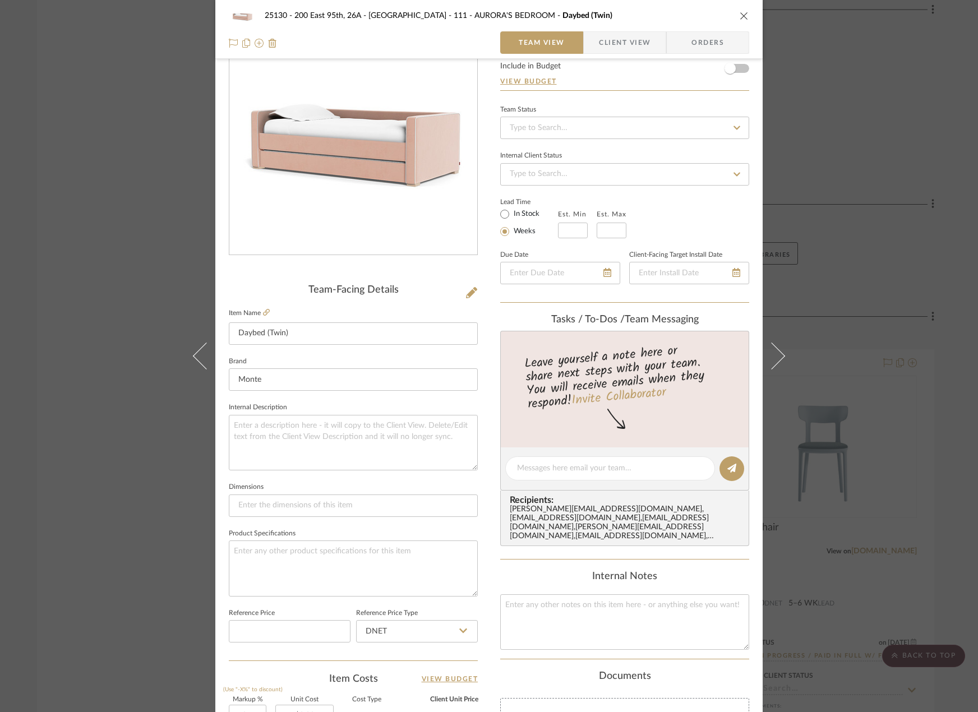
scroll to position [168, 0]
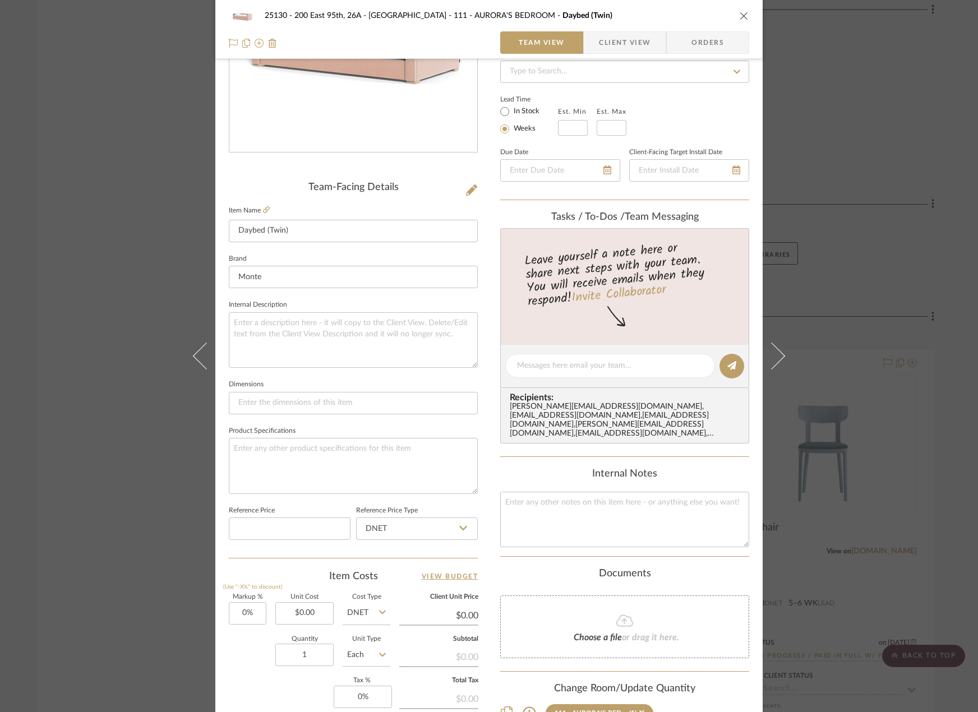
click at [591, 41] on span "button" at bounding box center [591, 42] width 15 height 22
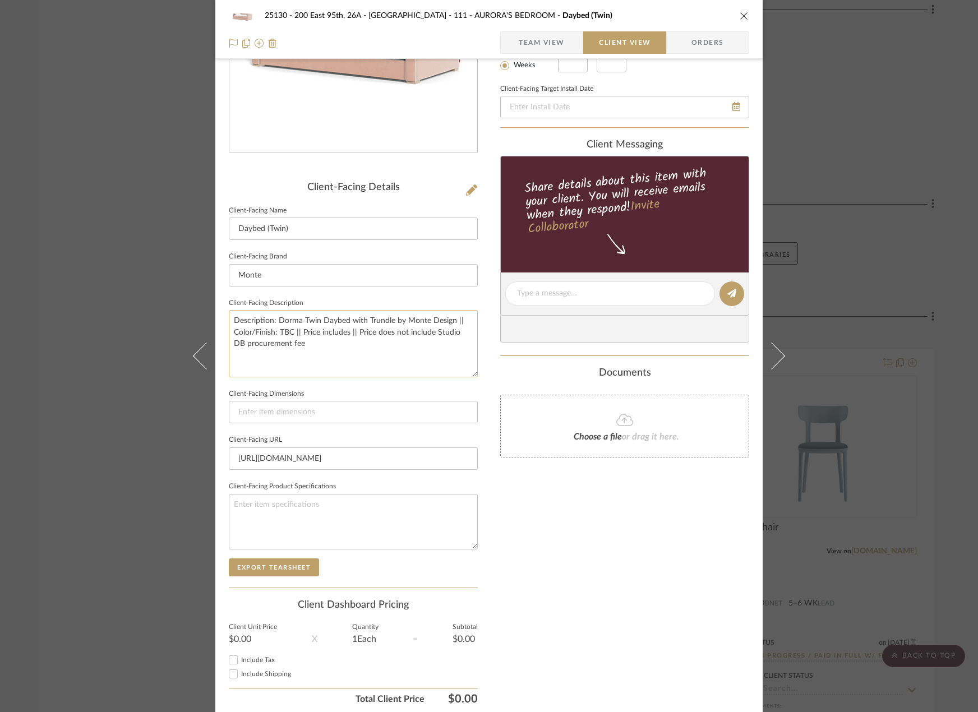
click at [364, 350] on textarea "Description: Dorma Twin Daybed with Trundle by Monte Design || Color/Finish: TB…" at bounding box center [353, 343] width 249 height 67
click at [364, 349] on textarea "Description: Dorma Twin Daybed with Trundle by Monte Design || Color/Finish: TB…" at bounding box center [353, 343] width 249 height 67
click at [353, 339] on textarea "Description: Dorma Twin Daybed with Trundle by Monte Design || Color/Finish: TB…" at bounding box center [353, 343] width 249 height 67
click at [347, 345] on textarea "Description: Dorma Twin Daybed with Trundle by Monte Design || Color/Finish: TB…" at bounding box center [353, 343] width 249 height 67
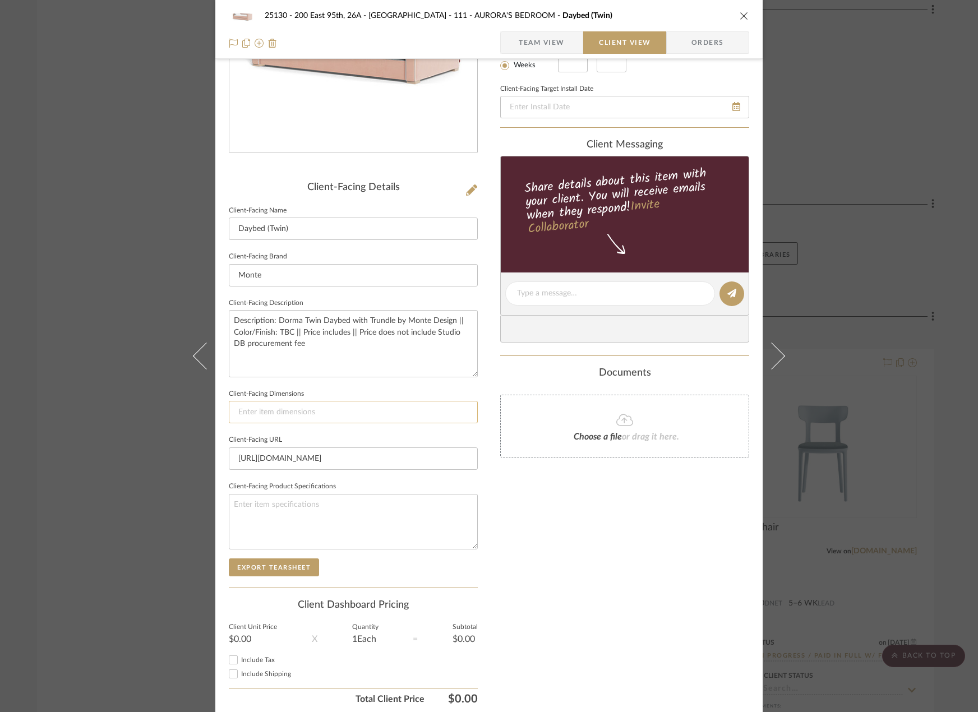
click at [375, 406] on input at bounding box center [353, 412] width 249 height 22
click at [279, 406] on input at bounding box center [353, 412] width 249 height 22
type input "84.5" L x 42" W x 27" H"
click at [435, 523] on textarea at bounding box center [353, 522] width 249 height 56
click at [539, 547] on div "Only content on this tab can share to Dashboard. Click eyeball icon to show or …" at bounding box center [624, 309] width 249 height 802
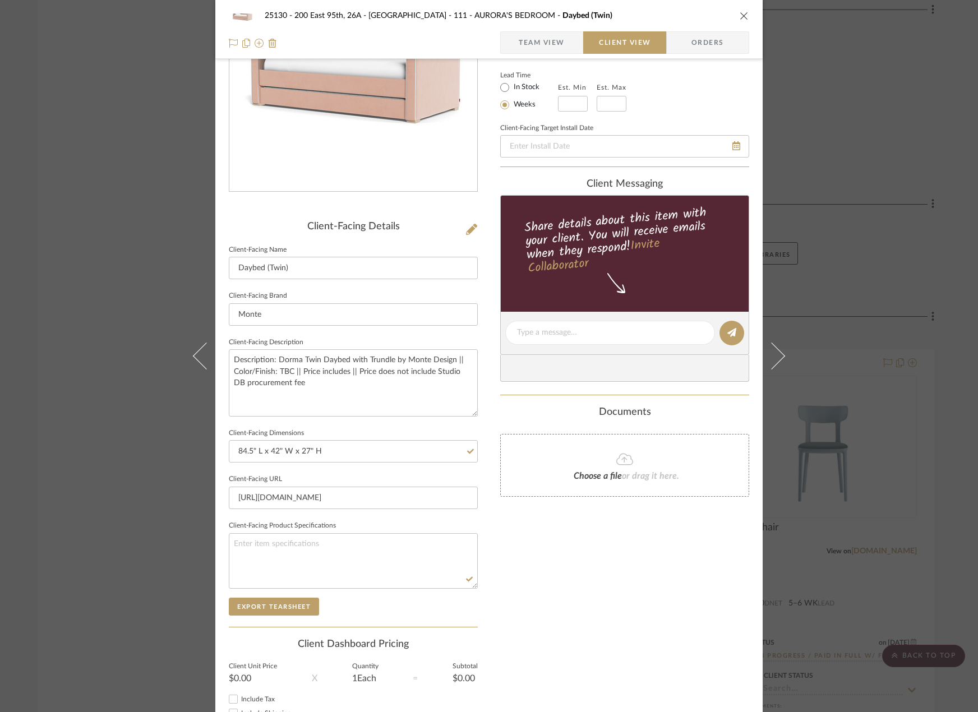
scroll to position [112, 0]
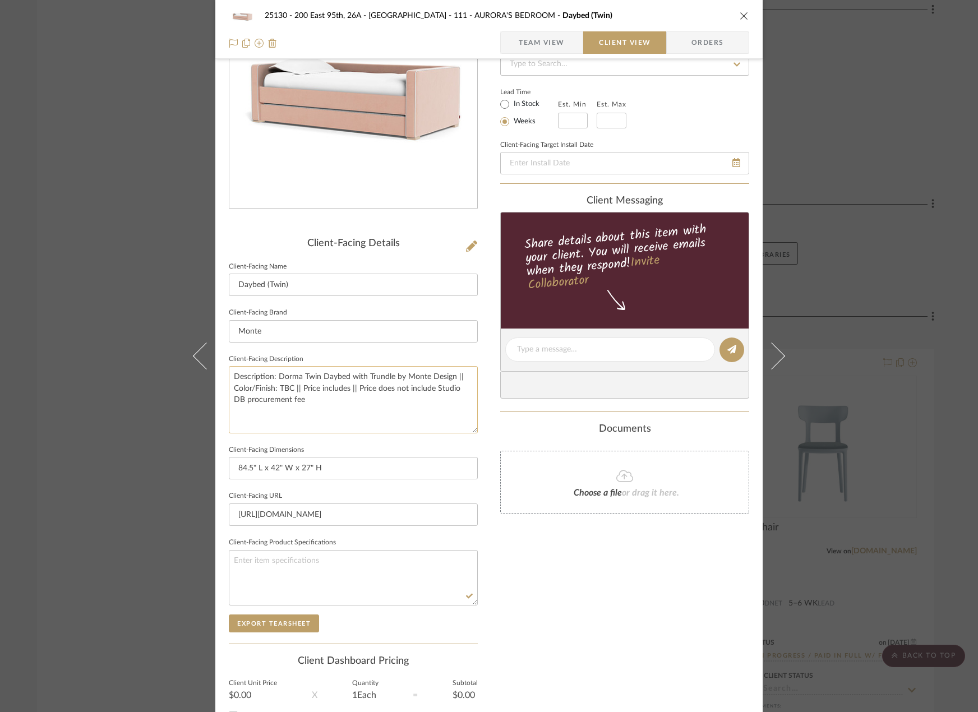
click at [335, 402] on textarea "Description: Dorma Twin Daybed with Trundle by Monte Design || Color/Finish: TB…" at bounding box center [353, 399] width 249 height 67
click at [110, 371] on div "25130 - 200 East 95th, 26A - Kosheleva 111 - AURORA'S BEDROOM Daybed (Twin) Tea…" at bounding box center [489, 356] width 978 height 712
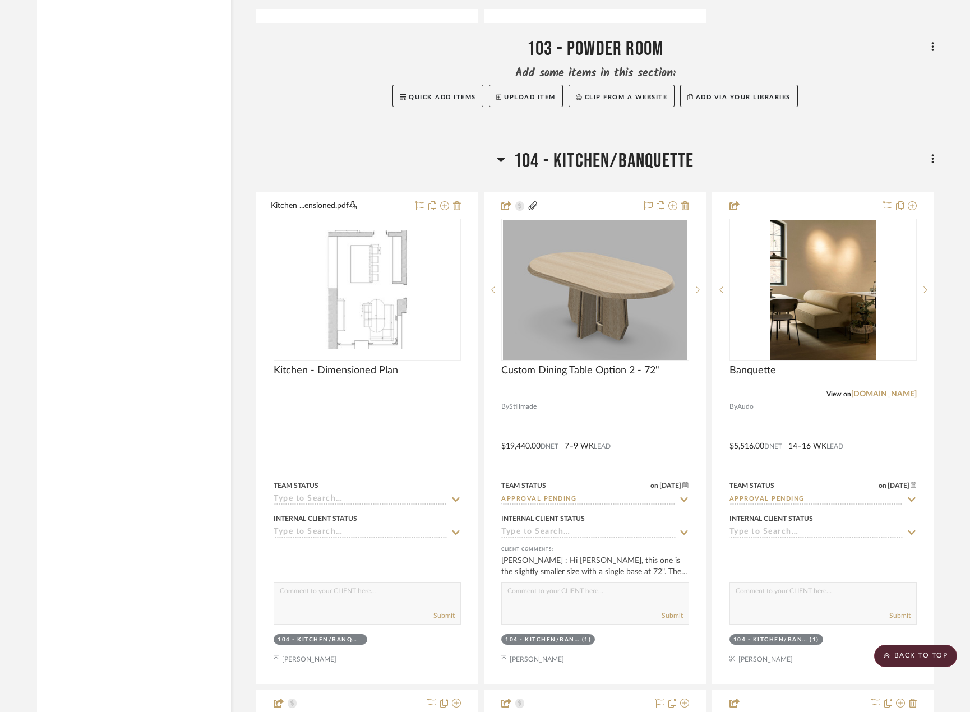
scroll to position [5382, 0]
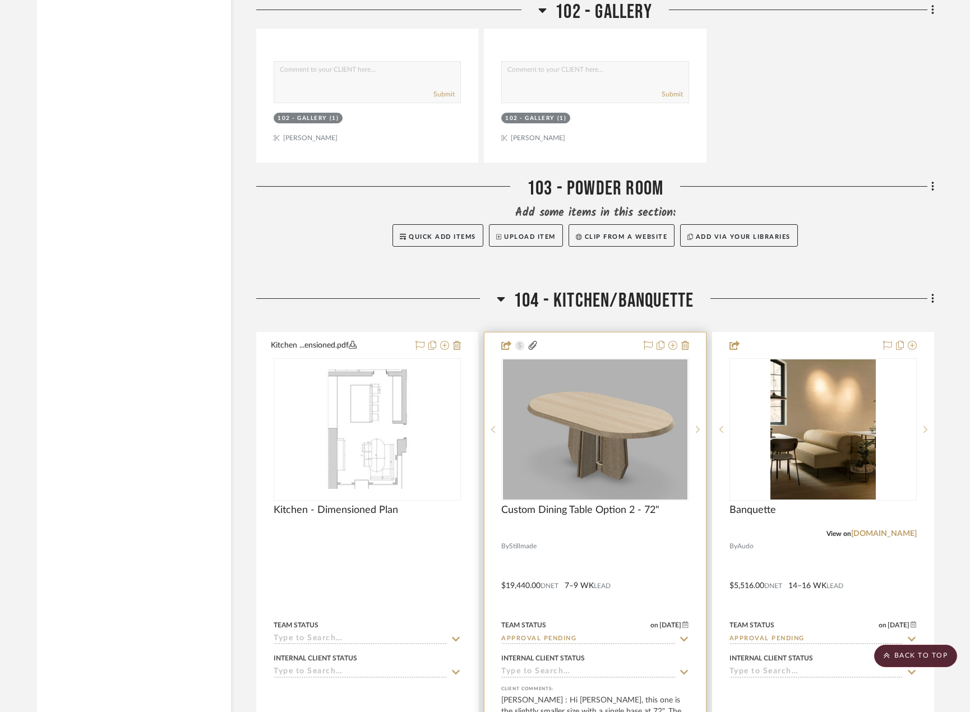
click at [631, 572] on div at bounding box center [594, 577] width 221 height 491
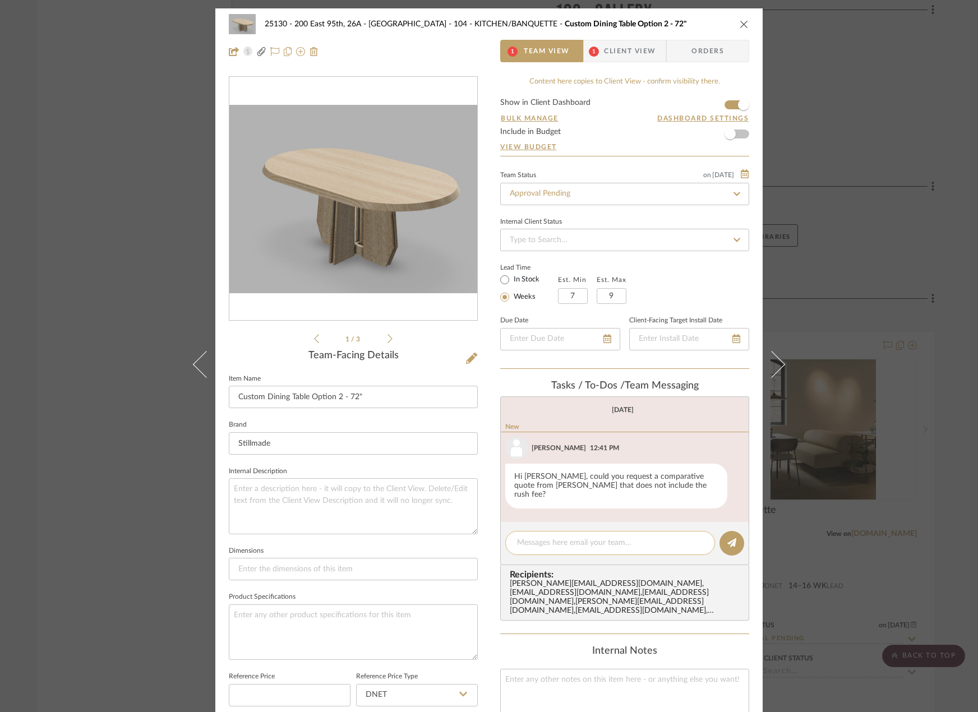
click at [608, 537] on textarea at bounding box center [610, 543] width 186 height 12
type textarea "requested!"
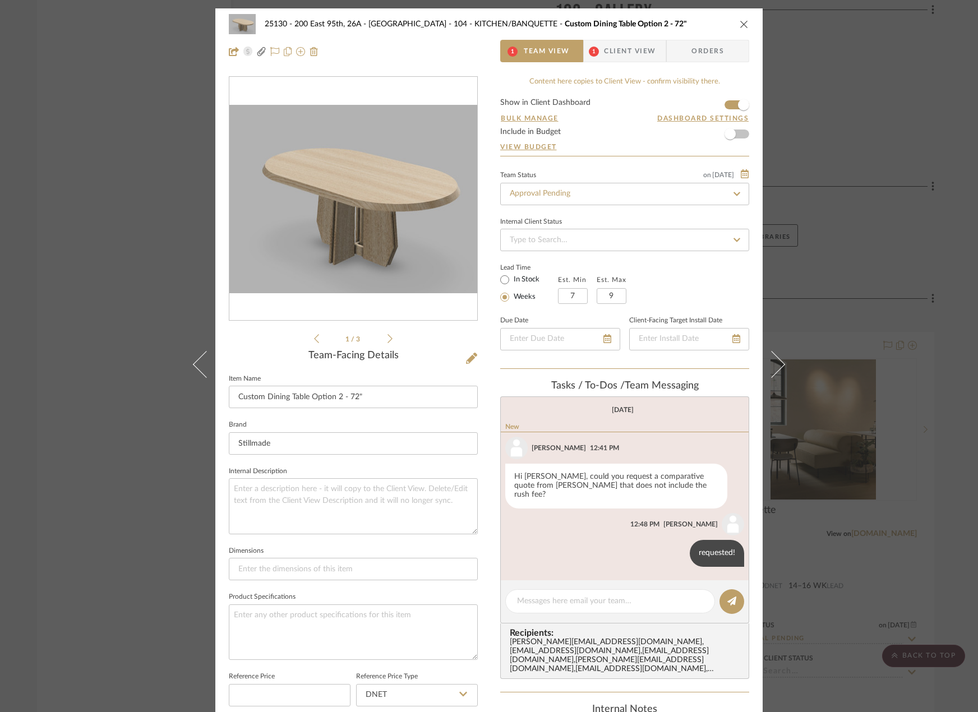
click at [826, 470] on div "25130 - 200 East 95th, 26A - Kosheleva 104 - KITCHEN/BANQUETTE Custom Dining Ta…" at bounding box center [489, 356] width 978 height 712
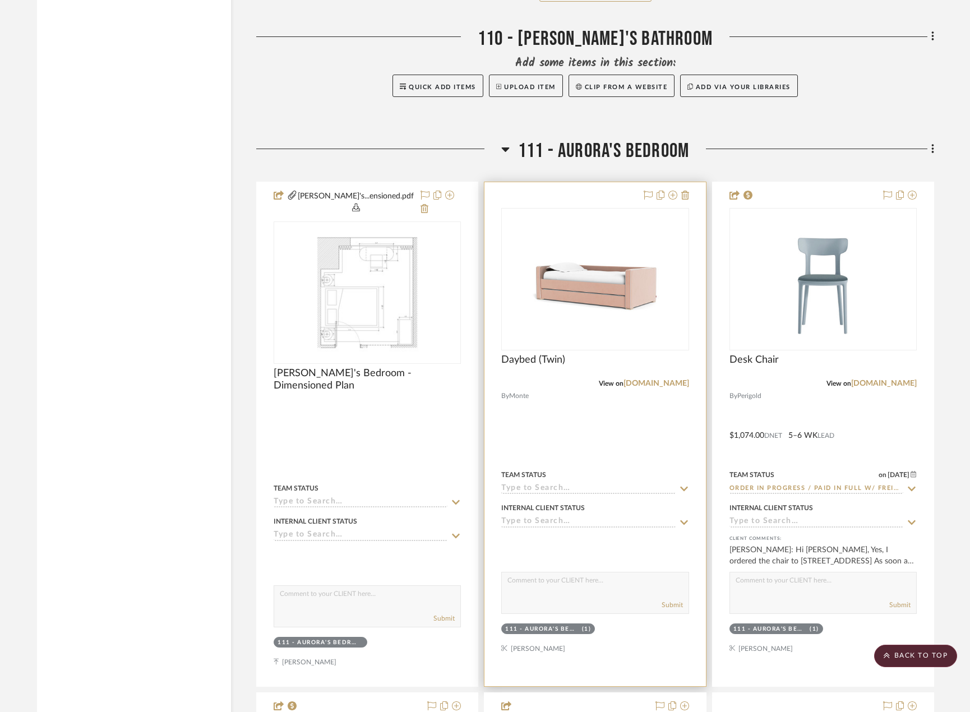
scroll to position [12670, 0]
click at [633, 385] on div at bounding box center [594, 434] width 221 height 504
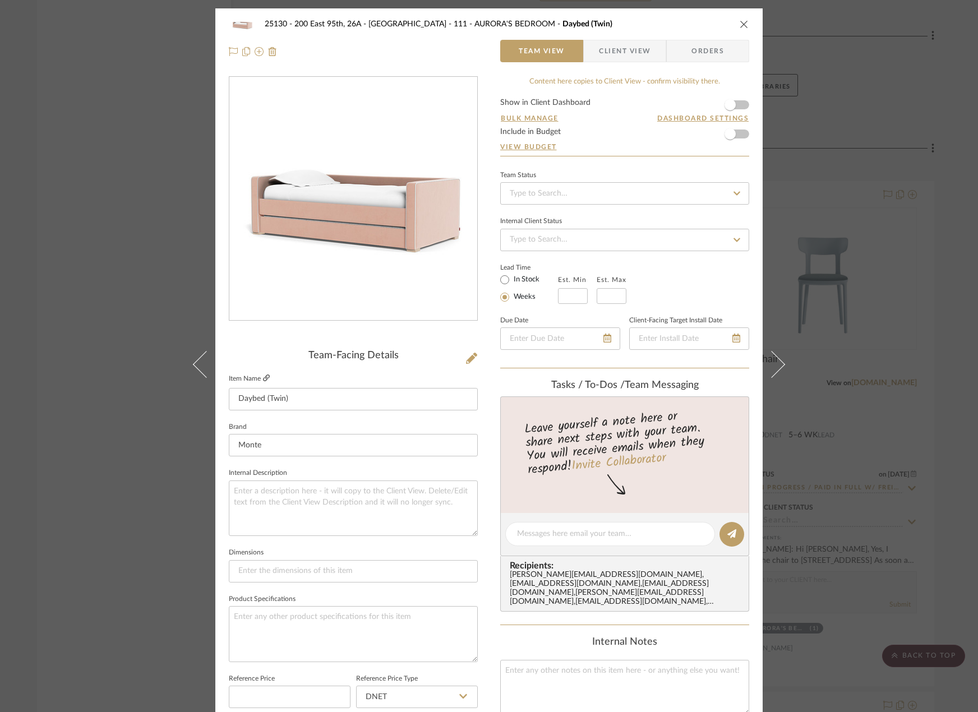
click at [263, 379] on icon at bounding box center [266, 378] width 7 height 7
click at [468, 359] on icon at bounding box center [471, 358] width 11 height 11
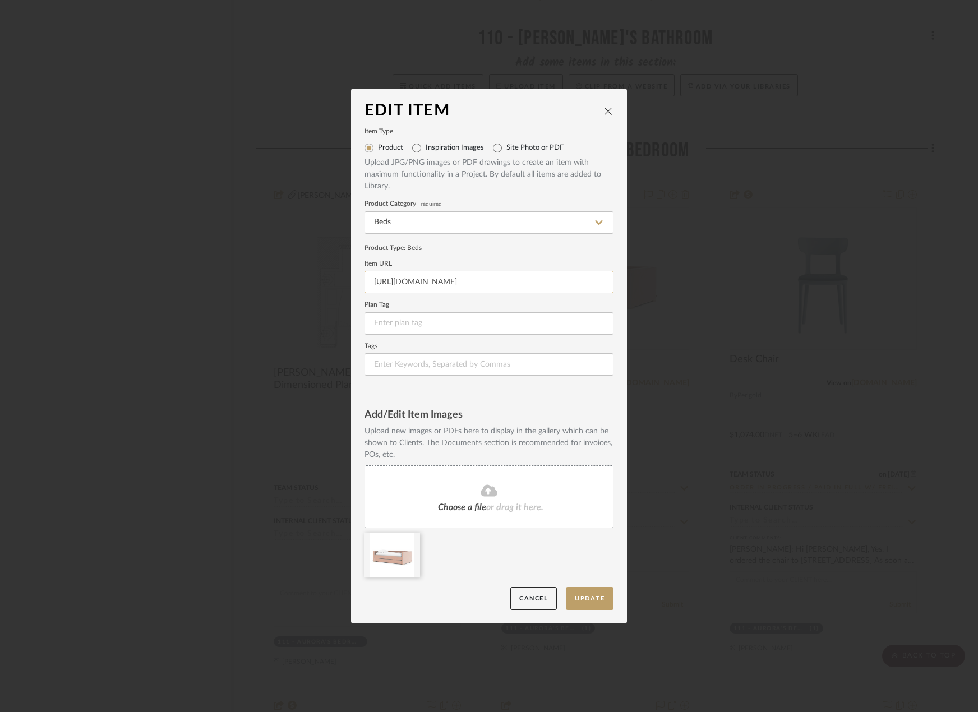
click at [465, 285] on input "[URL][DOMAIN_NAME]" at bounding box center [488, 282] width 249 height 22
click at [464, 284] on input "[URL][DOMAIN_NAME]" at bounding box center [488, 282] width 249 height 22
paste input "[DOMAIN_NAME][URL]"
type input "[URL][DOMAIN_NAME]"
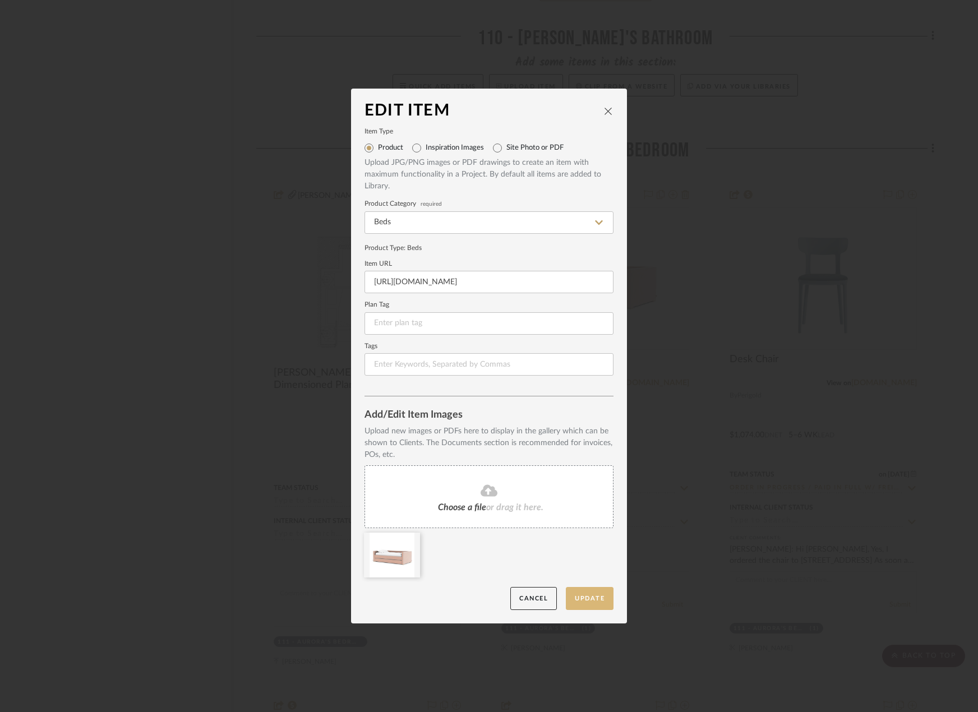
click at [566, 592] on button "Update" at bounding box center [590, 598] width 48 height 23
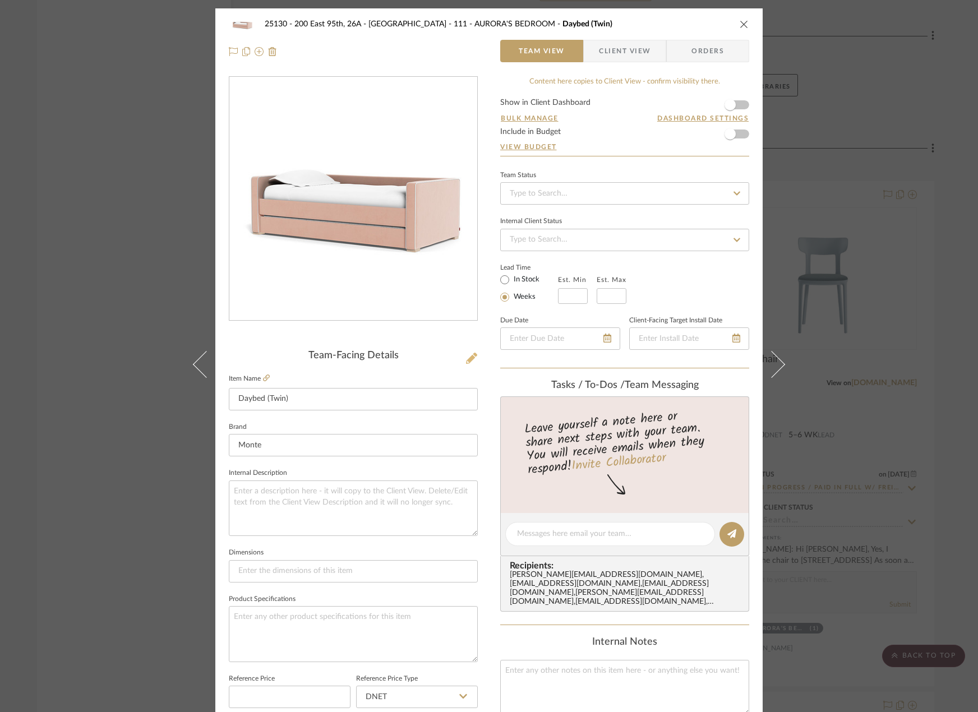
click at [466, 363] on icon at bounding box center [471, 358] width 11 height 11
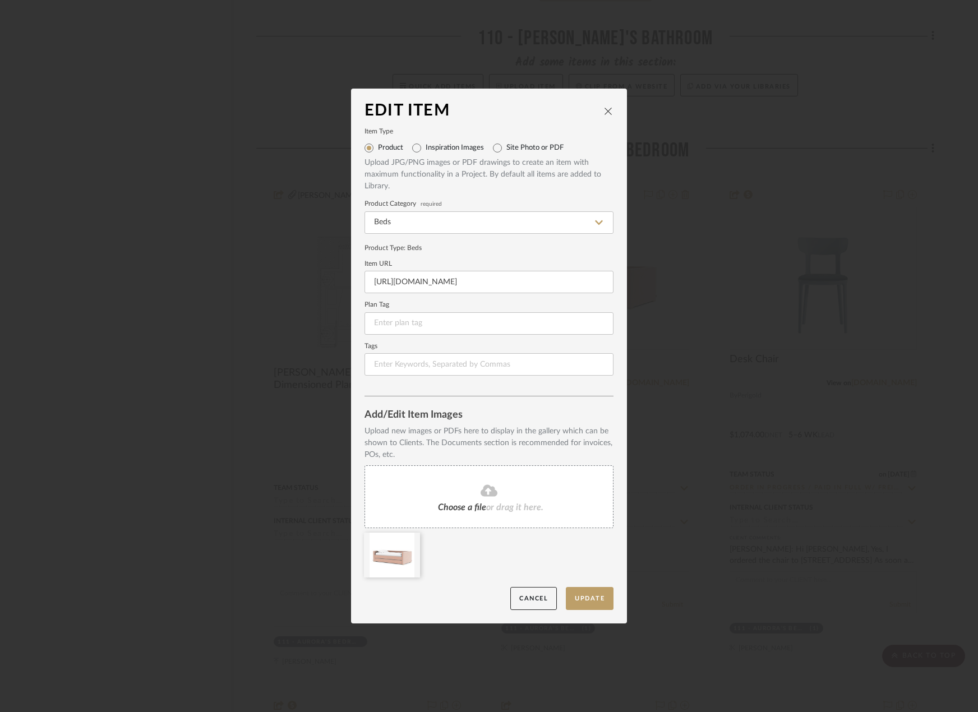
click at [489, 468] on div "Choose a file or drag it here." at bounding box center [488, 496] width 249 height 63
click at [408, 538] on icon at bounding box center [412, 539] width 8 height 9
click at [594, 591] on button "Update" at bounding box center [590, 598] width 48 height 23
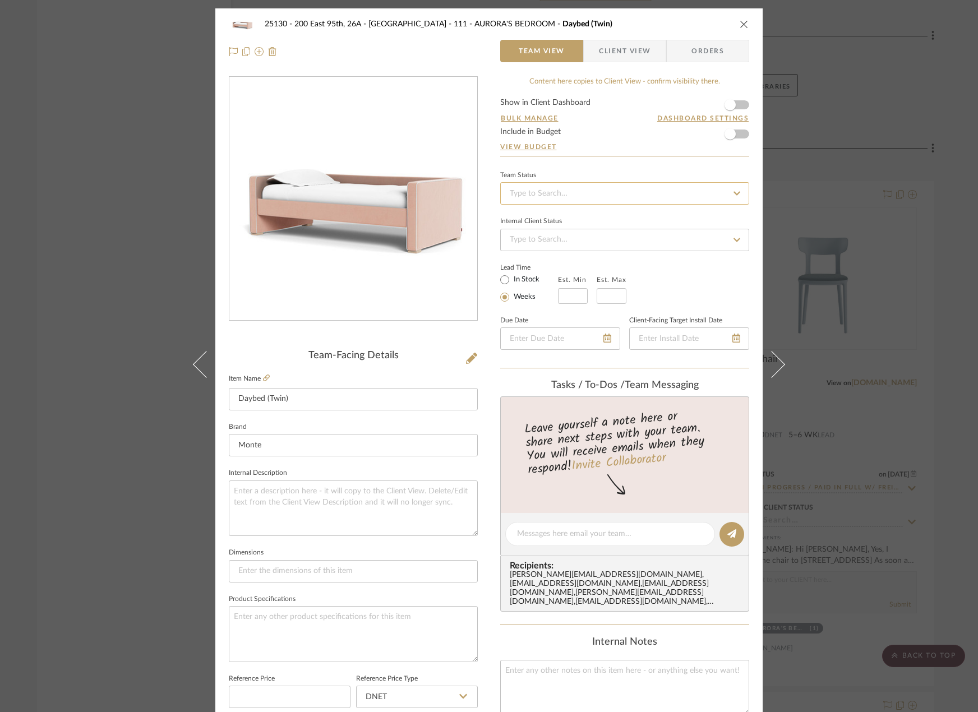
click at [697, 197] on input at bounding box center [624, 193] width 249 height 22
type input "quo"
click at [681, 247] on div "Quote or Bid Requested" at bounding box center [621, 252] width 248 height 29
type input "[DATE]"
type input "Quote or Bid Requested"
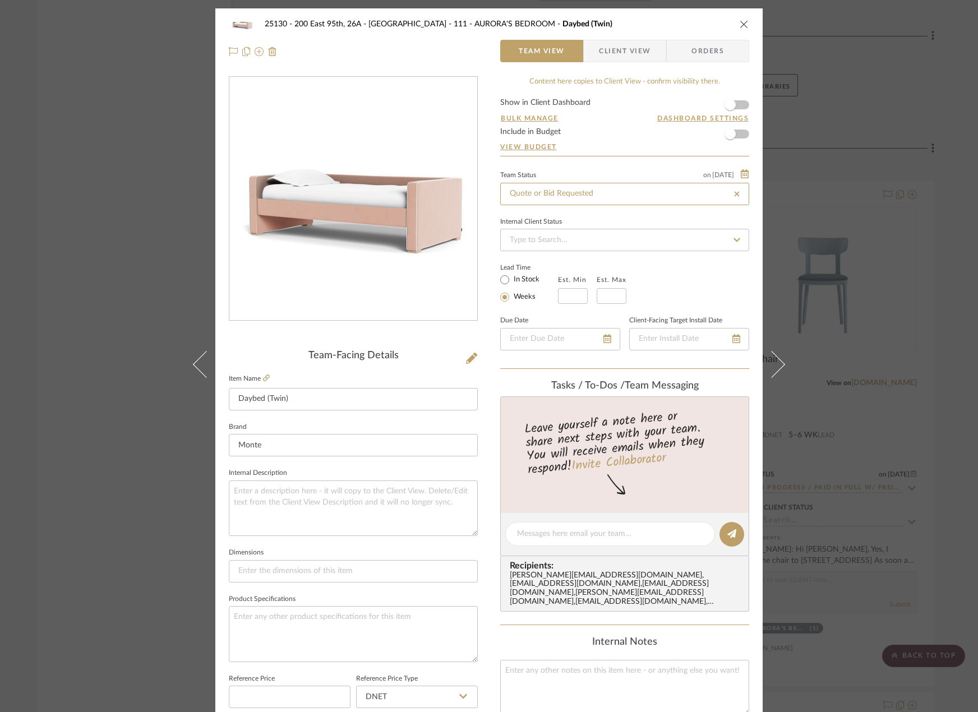
type input "[DATE]"
type input "Quote or Bid Requested"
click at [563, 299] on input "text" at bounding box center [573, 296] width 30 height 16
type input "3"
click at [604, 293] on input at bounding box center [612, 296] width 30 height 16
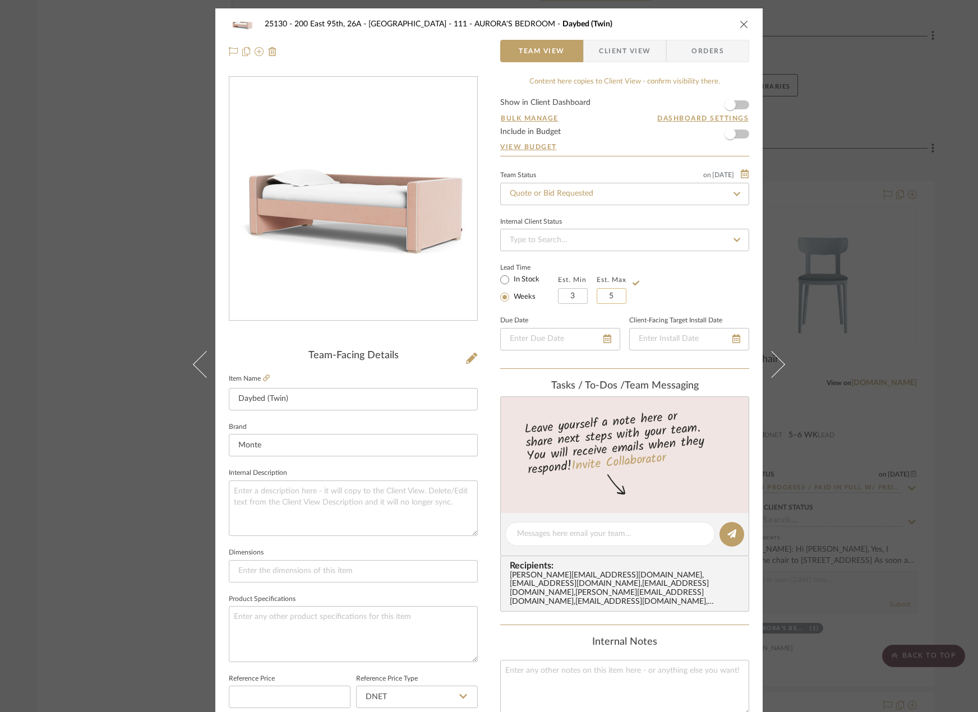
type input "5"
click at [695, 287] on div "Lead Time In Stock Weeks Est. Min 3 Est. Max 5" at bounding box center [624, 282] width 249 height 44
click at [621, 52] on span "Client View" at bounding box center [625, 51] width 52 height 22
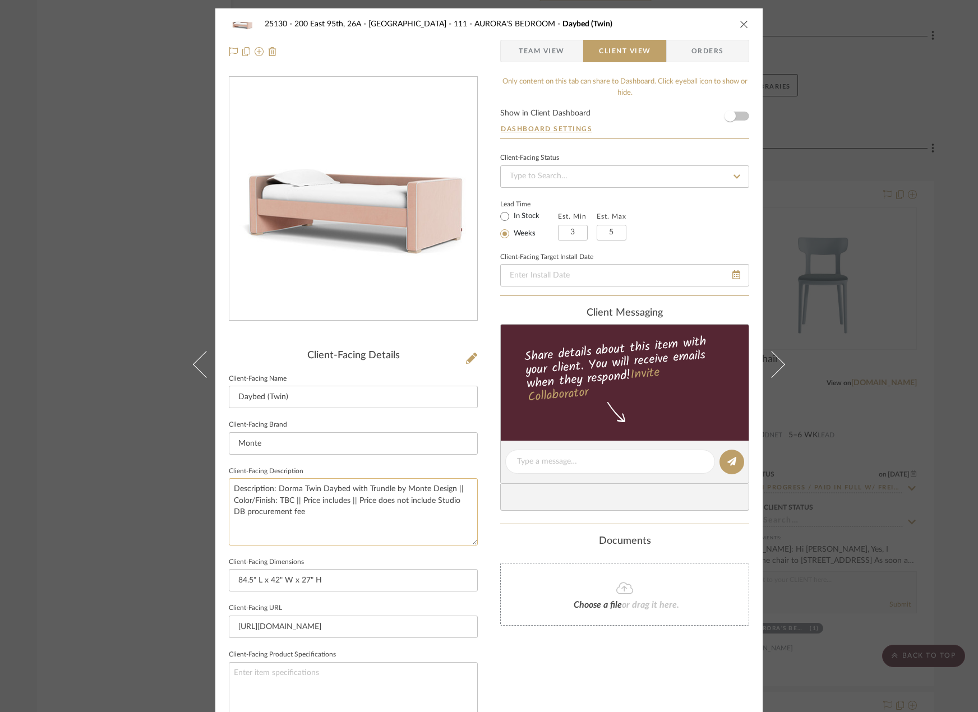
click at [420, 516] on textarea "Description: Dorma Twin Daybed with Trundle by Monte Design || Color/Finish: TB…" at bounding box center [353, 511] width 249 height 67
click at [349, 501] on textarea "Description: Dorma Twin Daybed with Trundle by Monte Design || Color/Finish: TB…" at bounding box center [353, 511] width 249 height 67
drag, startPoint x: 349, startPoint y: 501, endPoint x: 294, endPoint y: 503, distance: 55.0
click at [294, 503] on textarea "Description: Dorma Twin Daybed with Trundle by Monte Design || Color/Finish: TB…" at bounding box center [353, 511] width 249 height 67
click at [340, 521] on textarea "Description: Dorma Twin Daybed with Trundle by Monte Design || Color/Finish: TB…" at bounding box center [353, 511] width 249 height 67
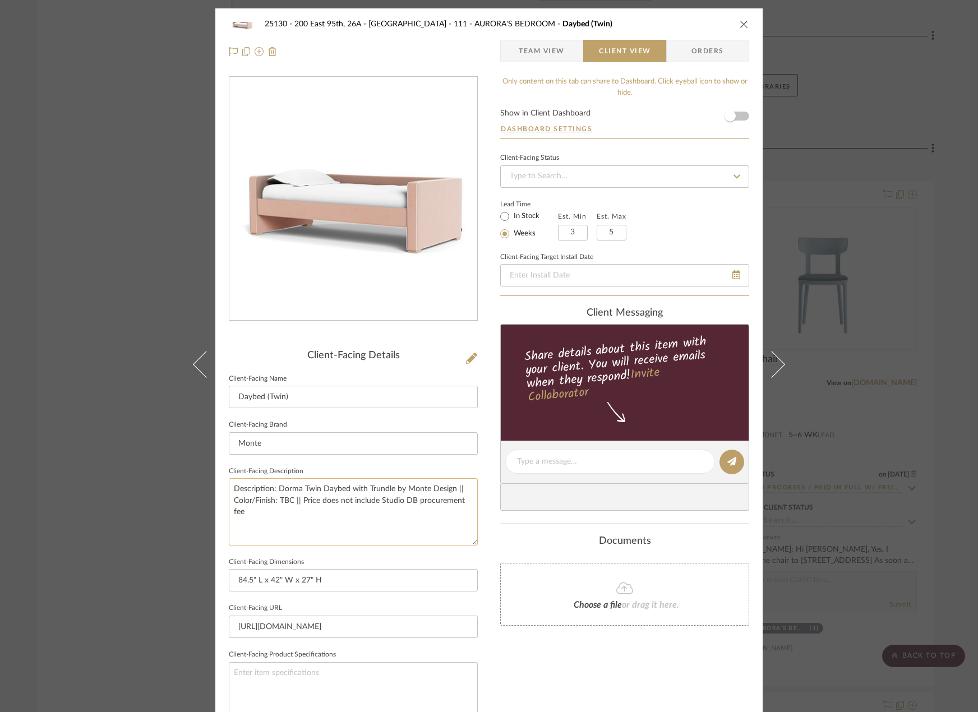
click at [380, 505] on textarea "Description: Dorma Twin Daybed with Trundle by Monte Design || Color/Finish: TB…" at bounding box center [353, 511] width 249 height 67
click at [374, 501] on textarea "Description: Dorma Twin Daybed with Trundle by Monte Design || Color/Finish: TB…" at bounding box center [353, 511] width 249 height 67
click at [380, 505] on textarea "Description: Dorma Twin Daybed with Trundle by Monte Design || Color/Finish: TB…" at bounding box center [353, 511] width 249 height 67
click at [379, 505] on textarea "Description: Dorma Twin Daybed with Trundle by Monte Design || Color/Finish: TB…" at bounding box center [353, 511] width 249 height 67
click at [375, 505] on textarea "Description: Dorma Twin Daybed with Trundle by Monte Design || Color/Finish: TB…" at bounding box center [353, 511] width 249 height 67
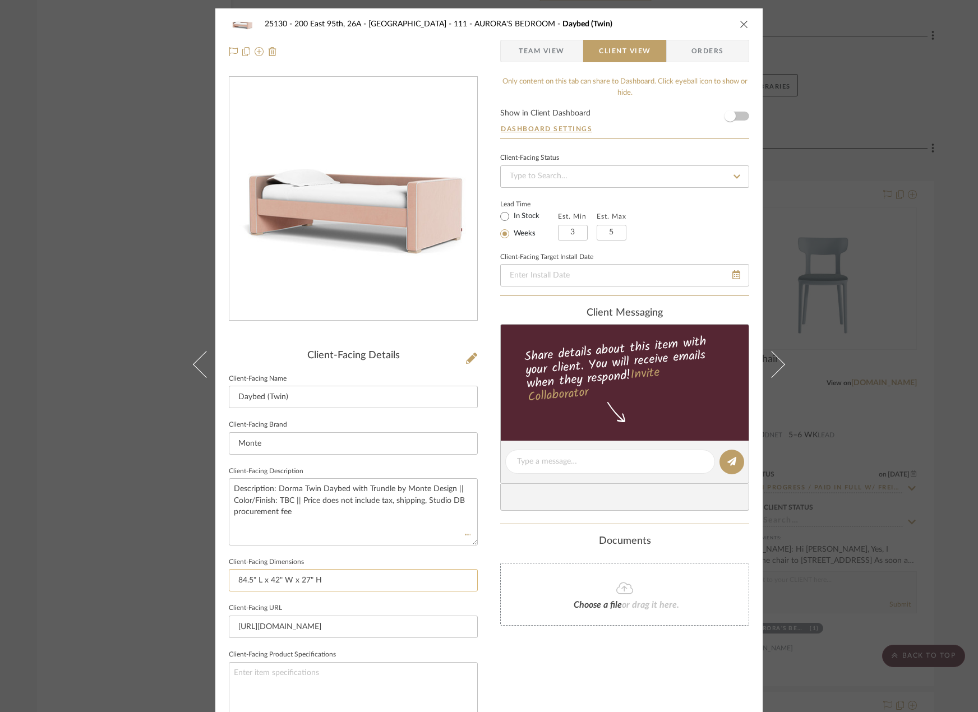
click at [406, 579] on input "84.5" L x 42" W x 27" H" at bounding box center [353, 580] width 249 height 22
click at [425, 501] on textarea "Description: Dorma Twin Daybed with Trundle by Monte Design || Color/Finish: TB…" at bounding box center [353, 511] width 249 height 67
type textarea "Description: Dorma Twin Daybed with Trundle by Monte Design || Color/Finish: TB…"
drag, startPoint x: 544, startPoint y: 43, endPoint x: 591, endPoint y: 375, distance: 334.7
click at [544, 44] on span "Team View" at bounding box center [542, 51] width 46 height 22
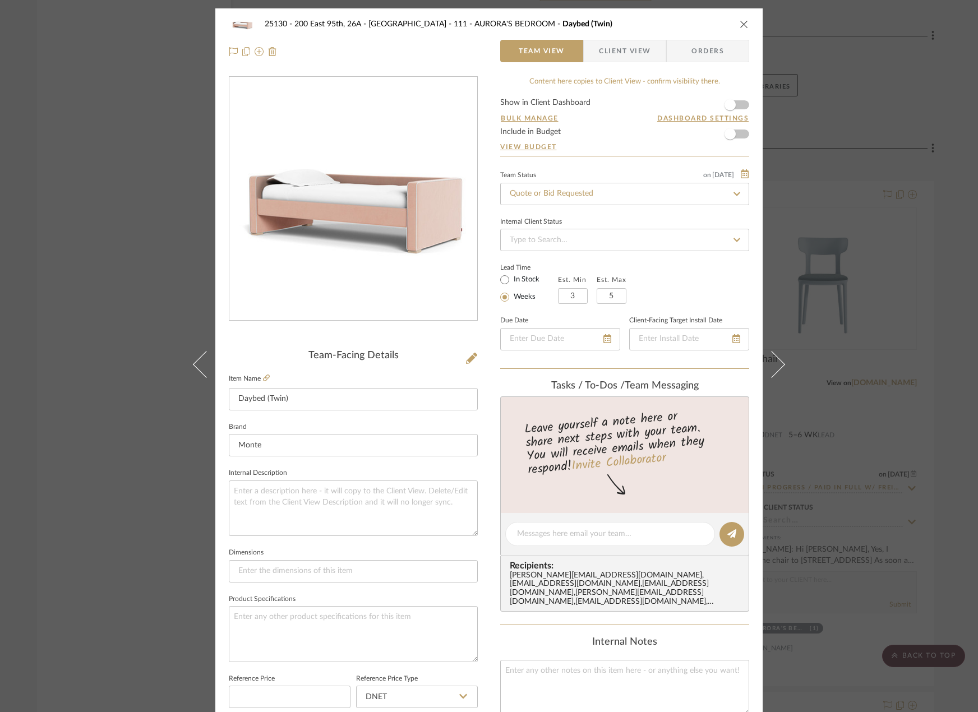
click at [898, 279] on div "25130 - 200 East 95th, 26A - Kosheleva 111 - AURORA'S BEDROOM Daybed (Twin) Tea…" at bounding box center [489, 356] width 978 height 712
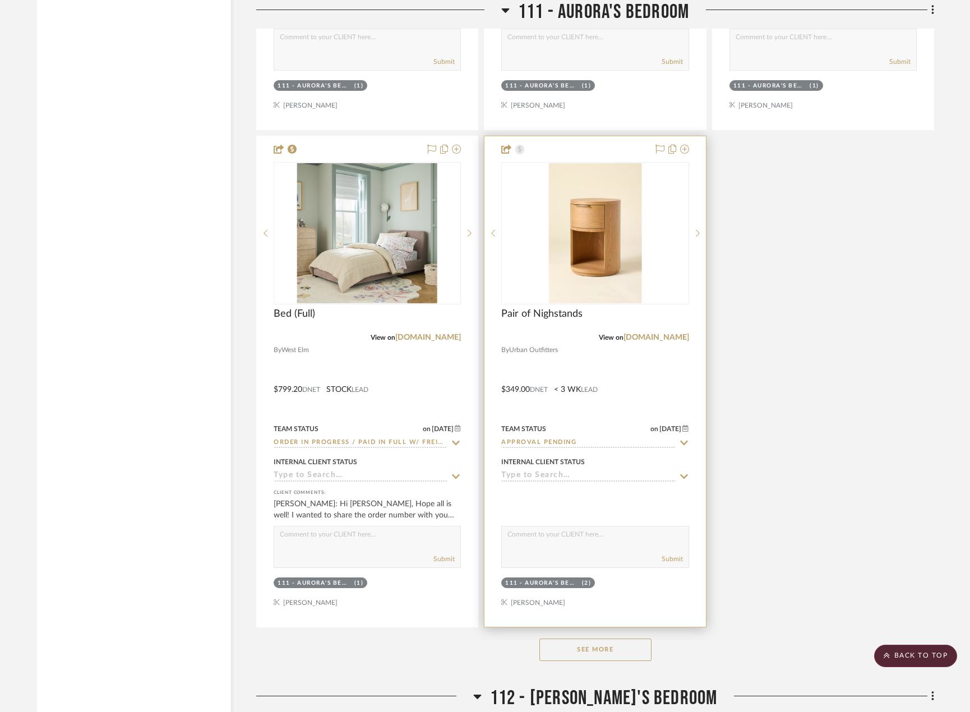
scroll to position [13848, 0]
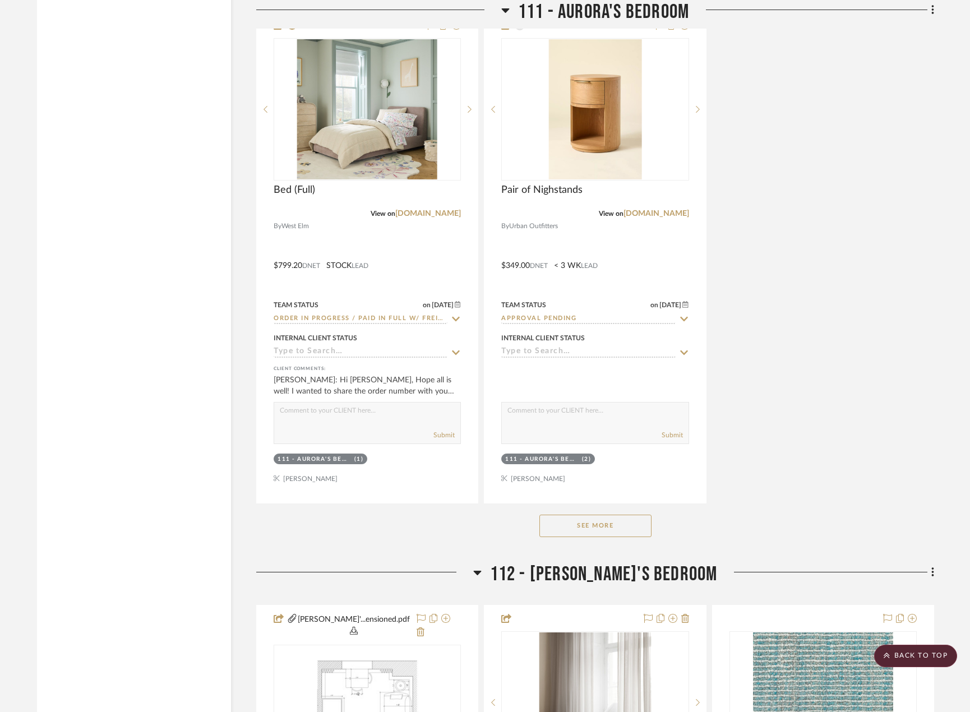
click at [588, 515] on button "See More" at bounding box center [595, 526] width 112 height 22
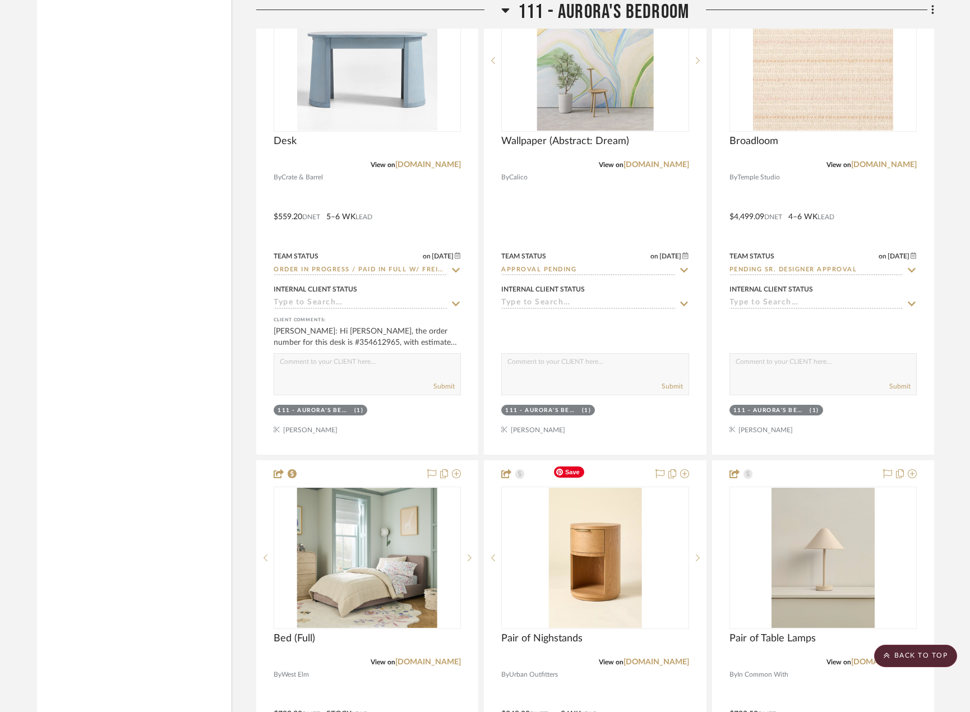
scroll to position [13623, 0]
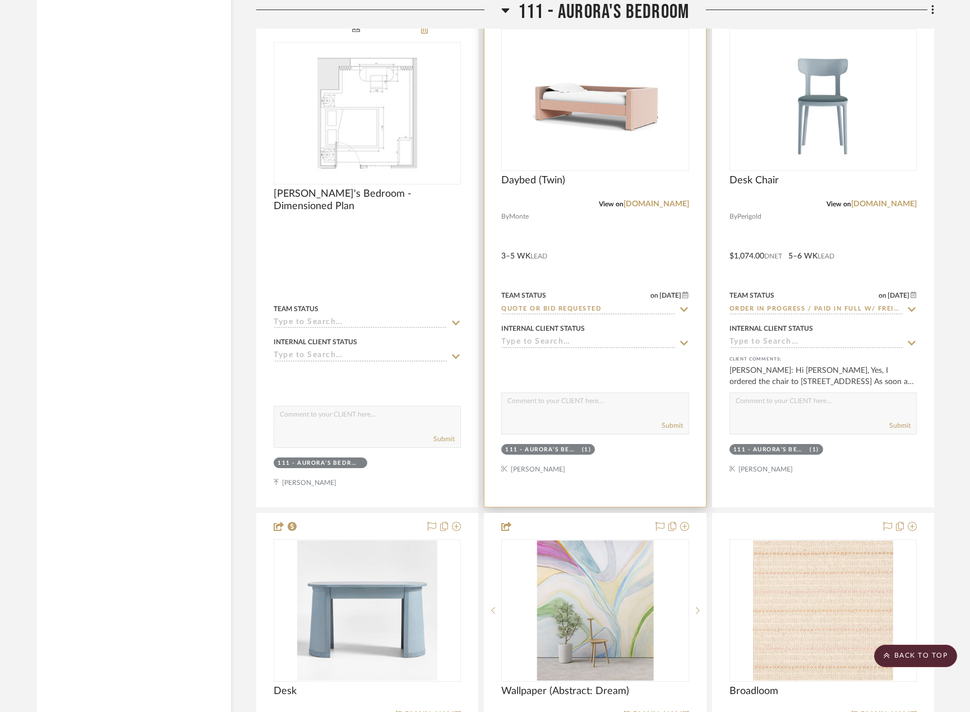
scroll to position [12726, 0]
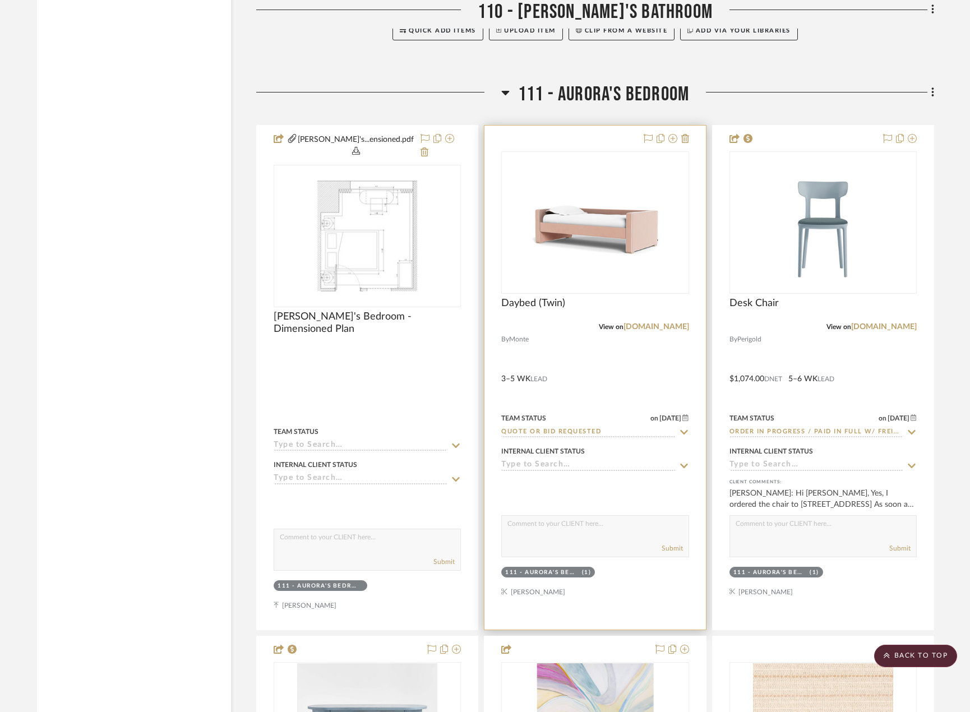
click at [650, 413] on div "on [DATE]" at bounding box center [669, 418] width 39 height 10
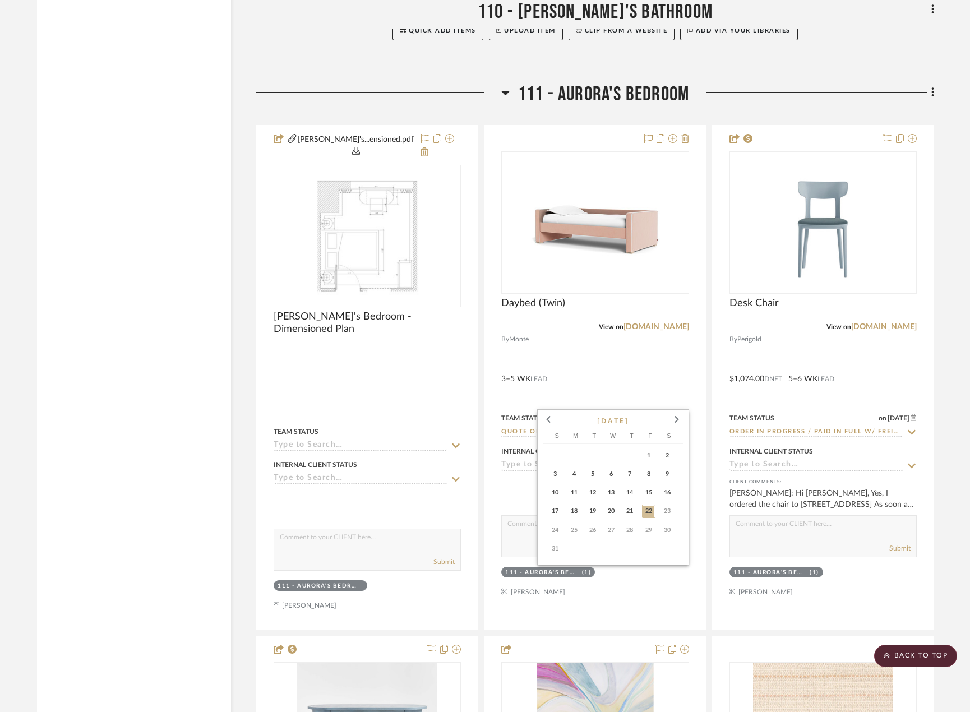
click at [644, 352] on div at bounding box center [485, 356] width 970 height 712
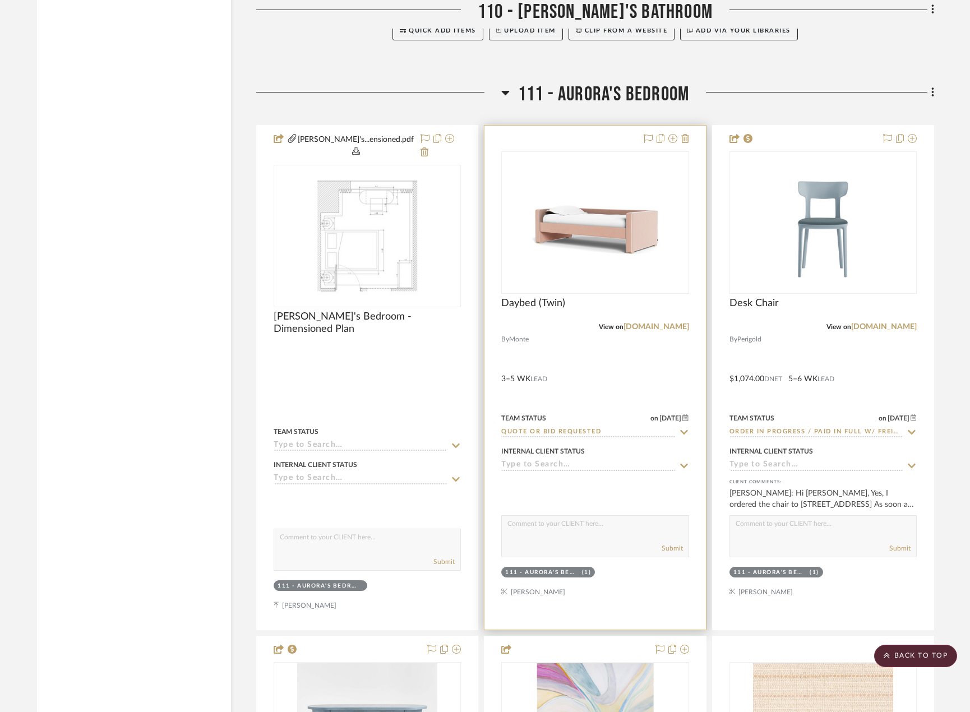
click at [562, 341] on div at bounding box center [594, 378] width 221 height 504
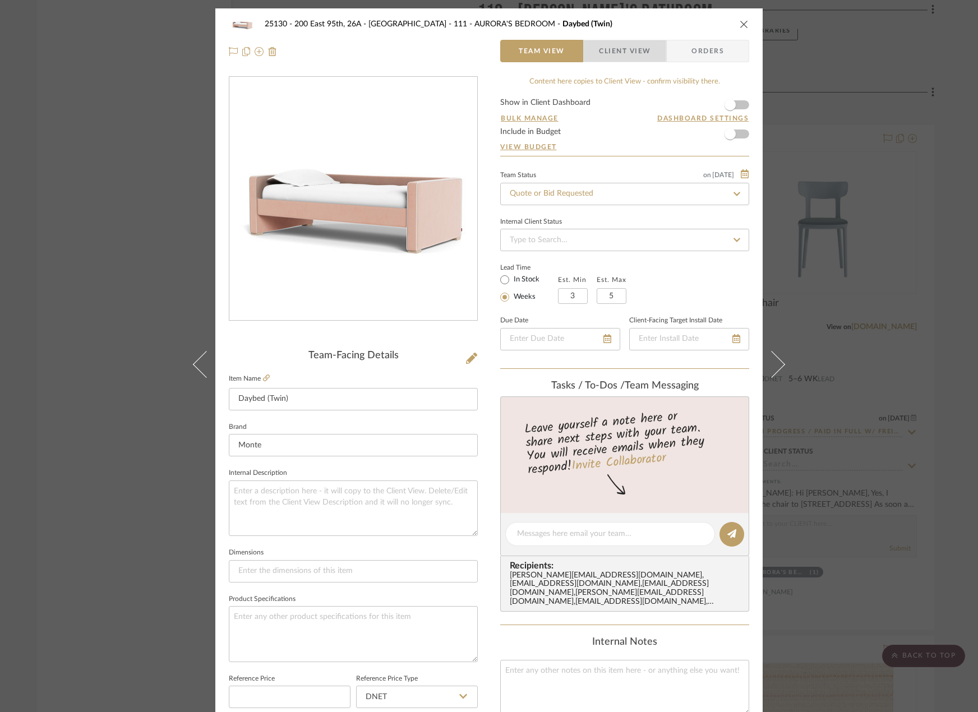
click at [617, 54] on span "Client View" at bounding box center [625, 51] width 52 height 22
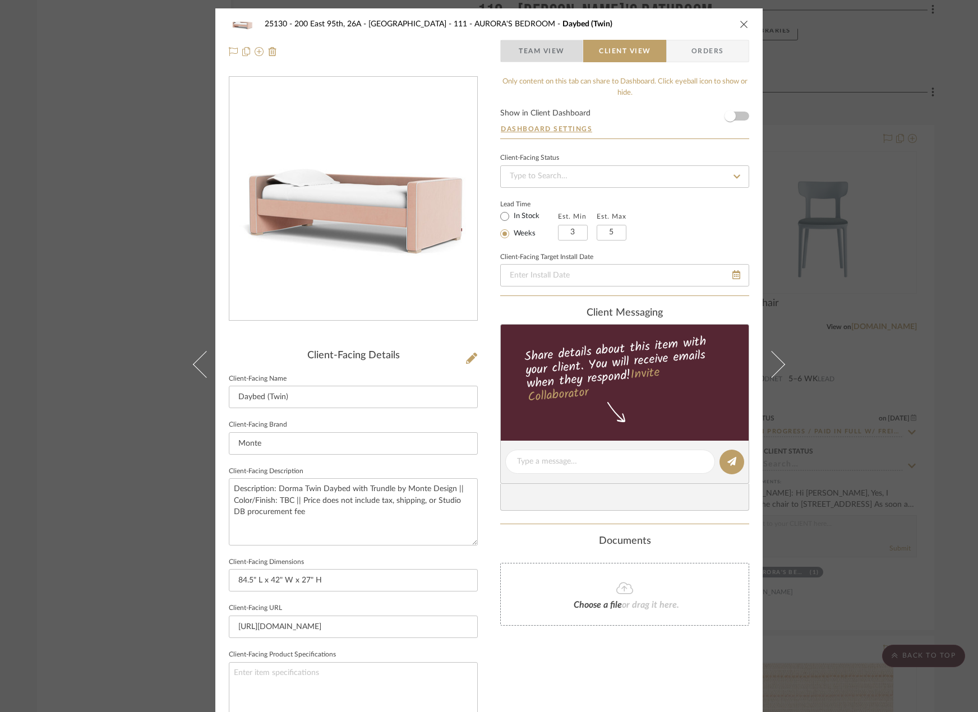
click at [523, 57] on span "Team View" at bounding box center [542, 51] width 46 height 22
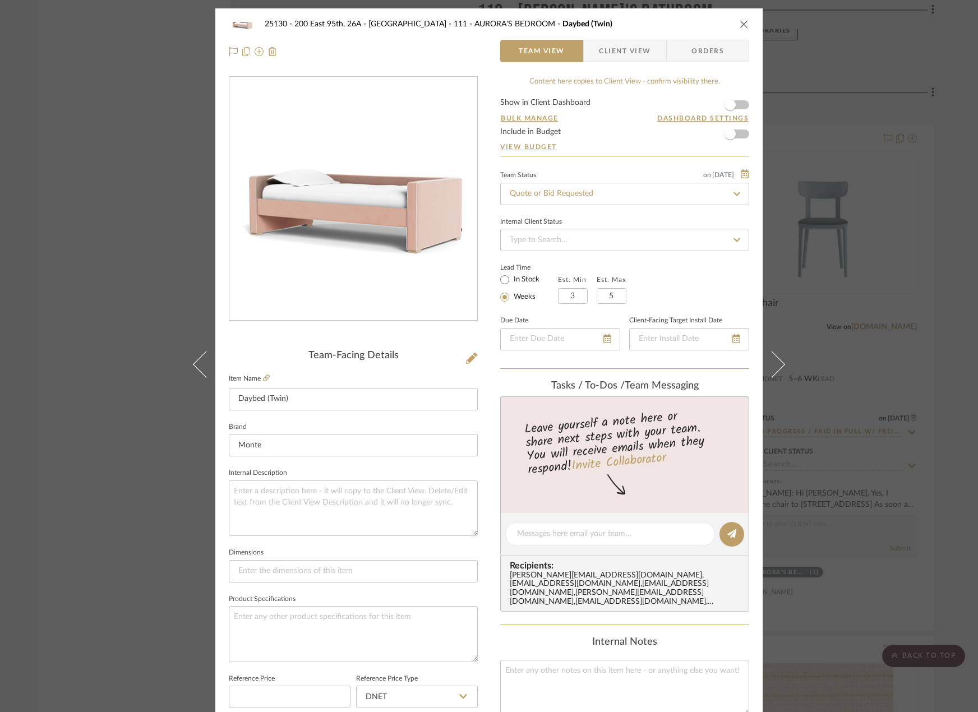
click at [834, 177] on div "25130 - 200 East 95th, 26A - Kosheleva 111 - AURORA'S BEDROOM Daybed (Twin) Tea…" at bounding box center [489, 356] width 978 height 712
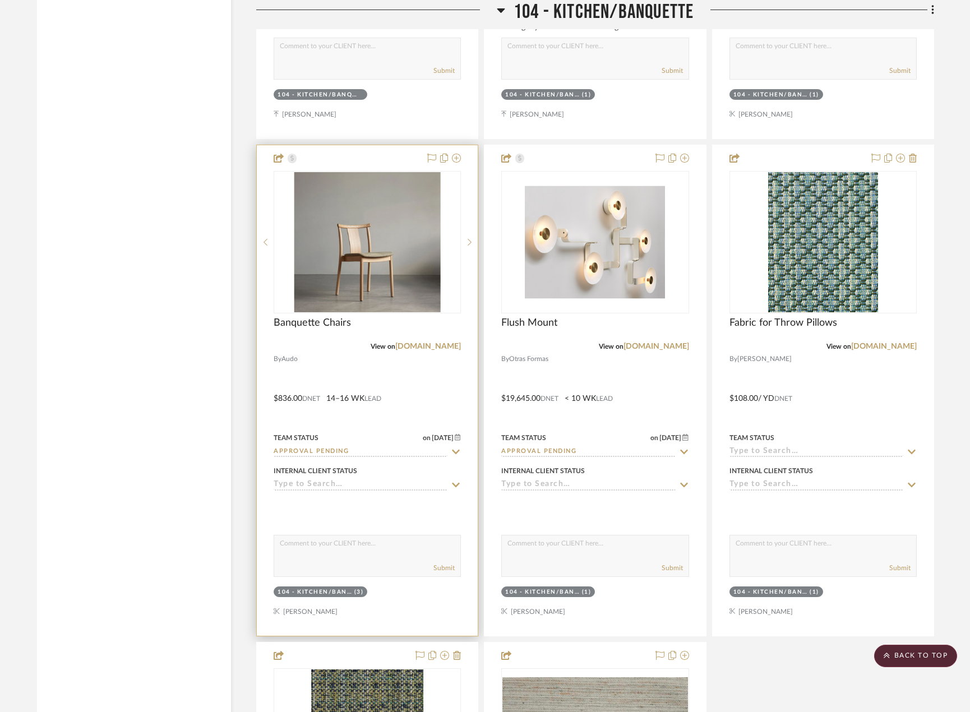
scroll to position [6447, 0]
